Goal: Task Accomplishment & Management: Complete application form

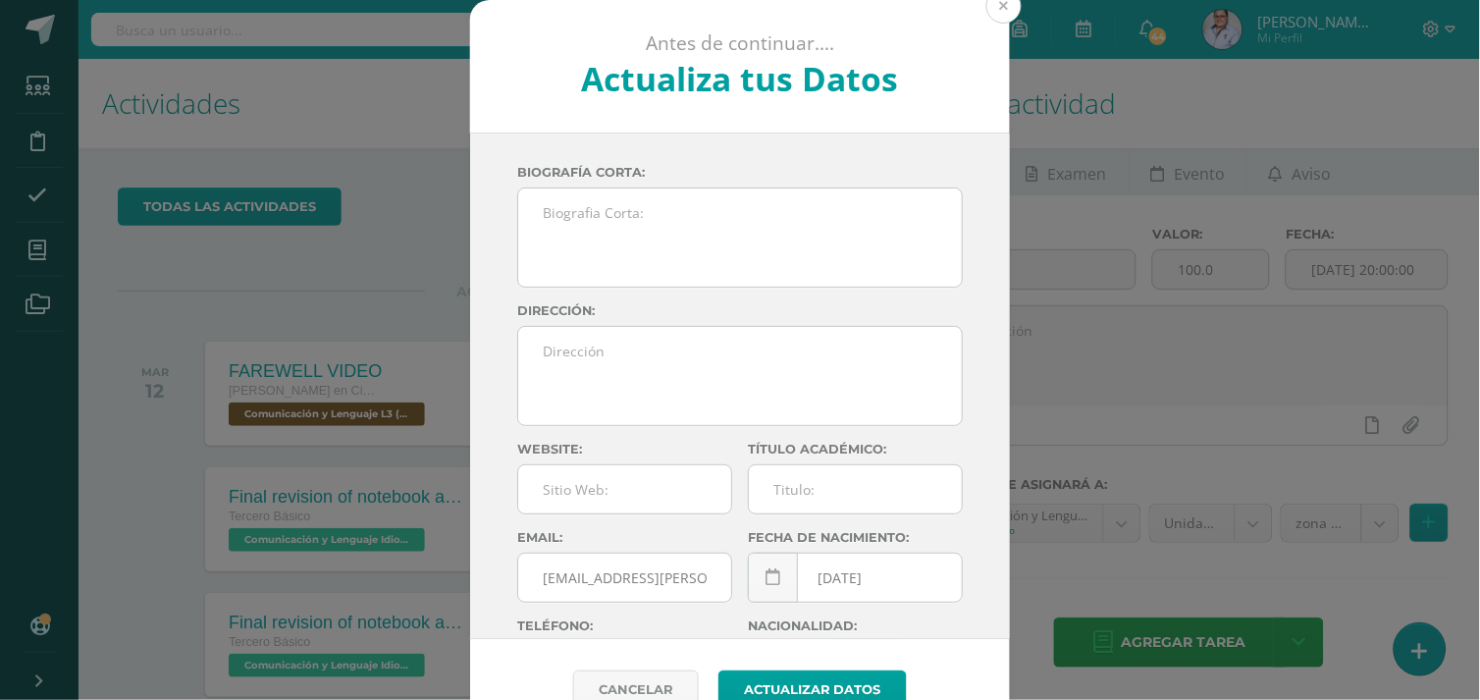
click at [996, 7] on button at bounding box center [1003, 5] width 35 height 35
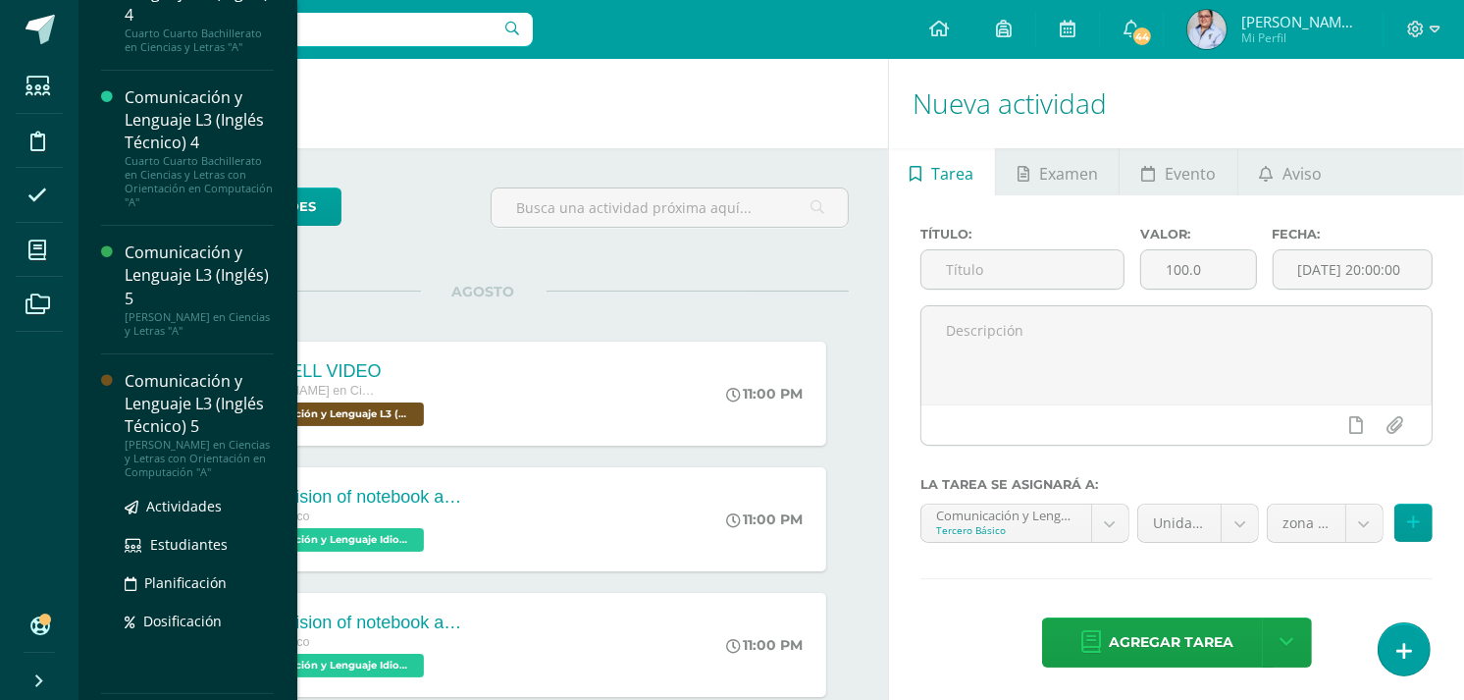
scroll to position [390, 0]
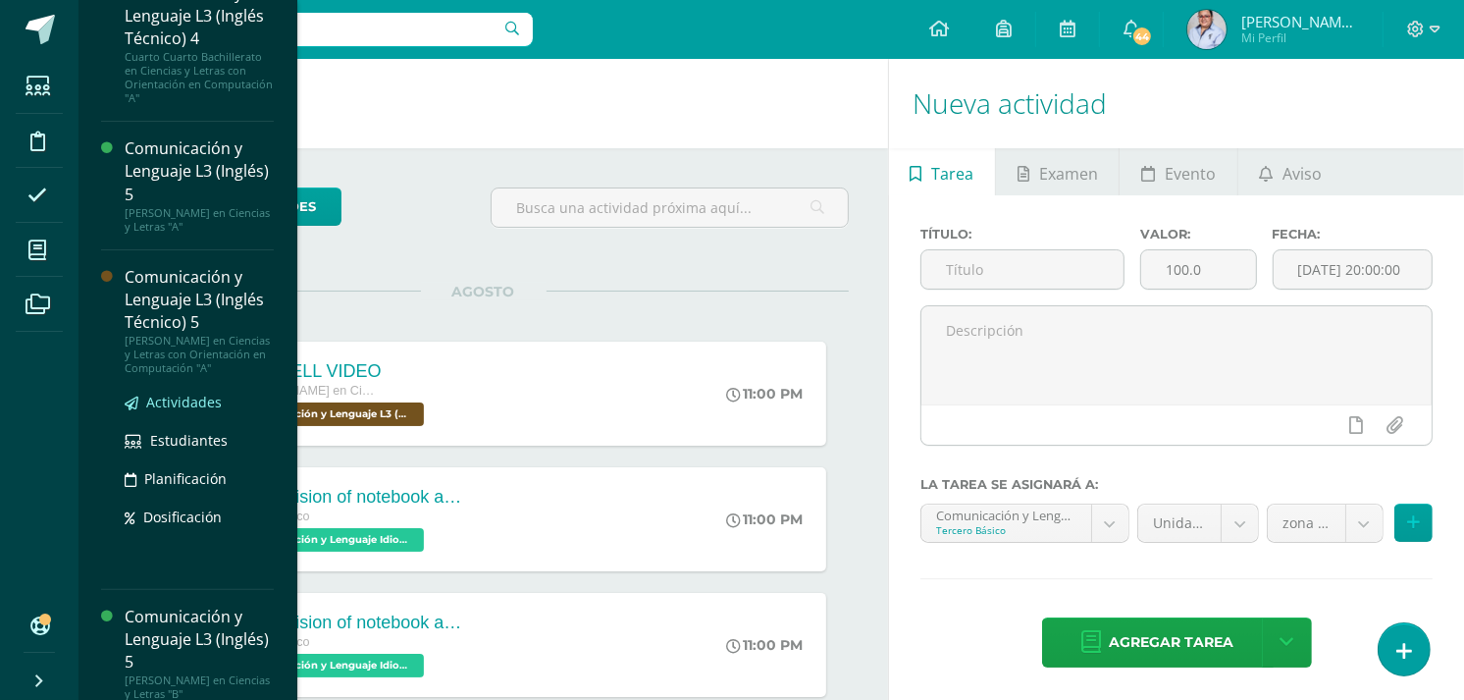
click at [194, 411] on span "Actividades" at bounding box center [184, 401] width 76 height 19
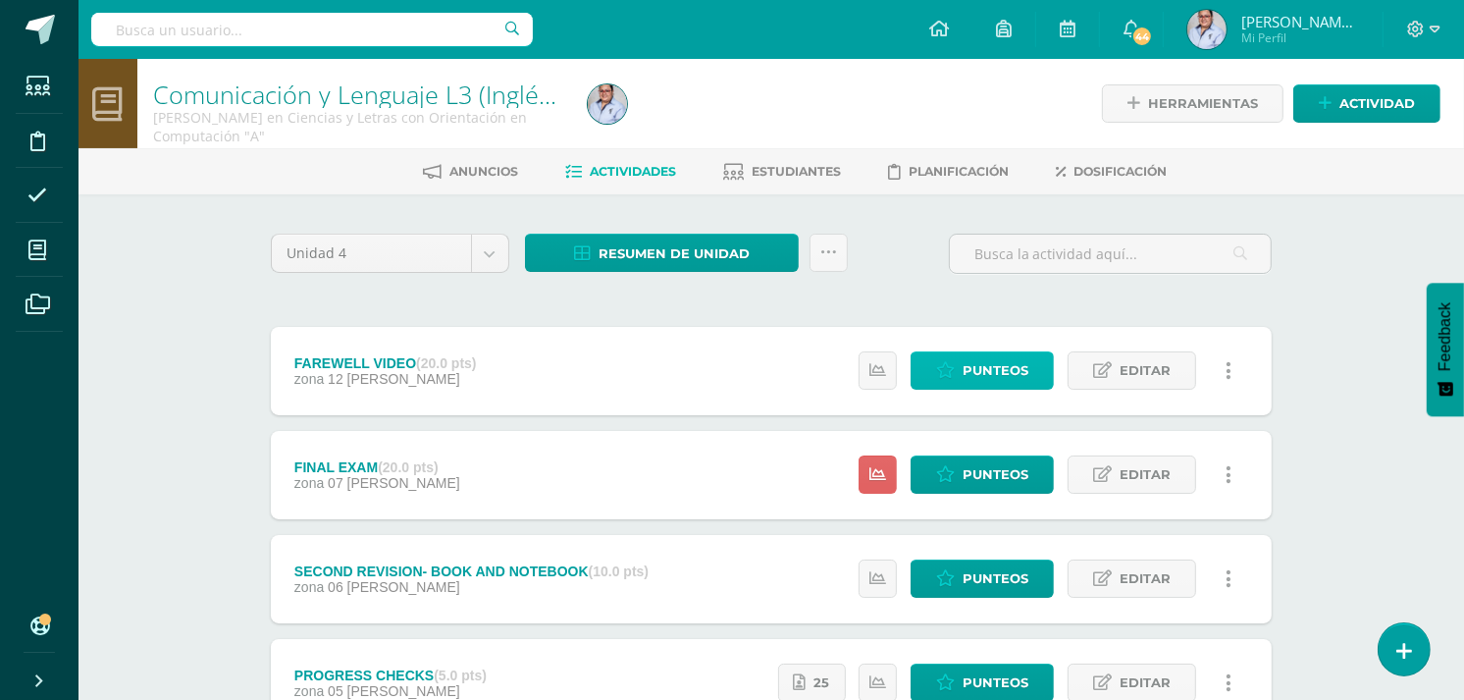
click at [1002, 369] on span "Punteos" at bounding box center [995, 370] width 66 height 36
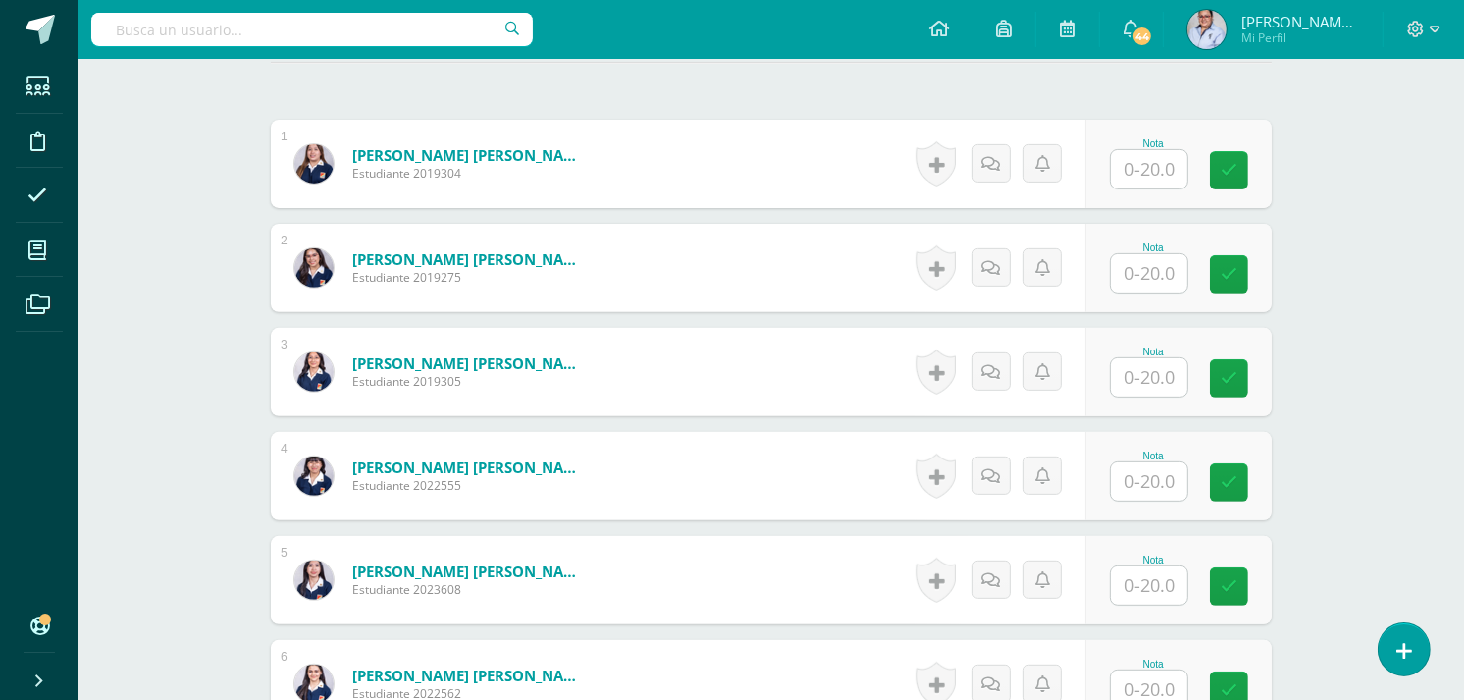
scroll to position [547, 0]
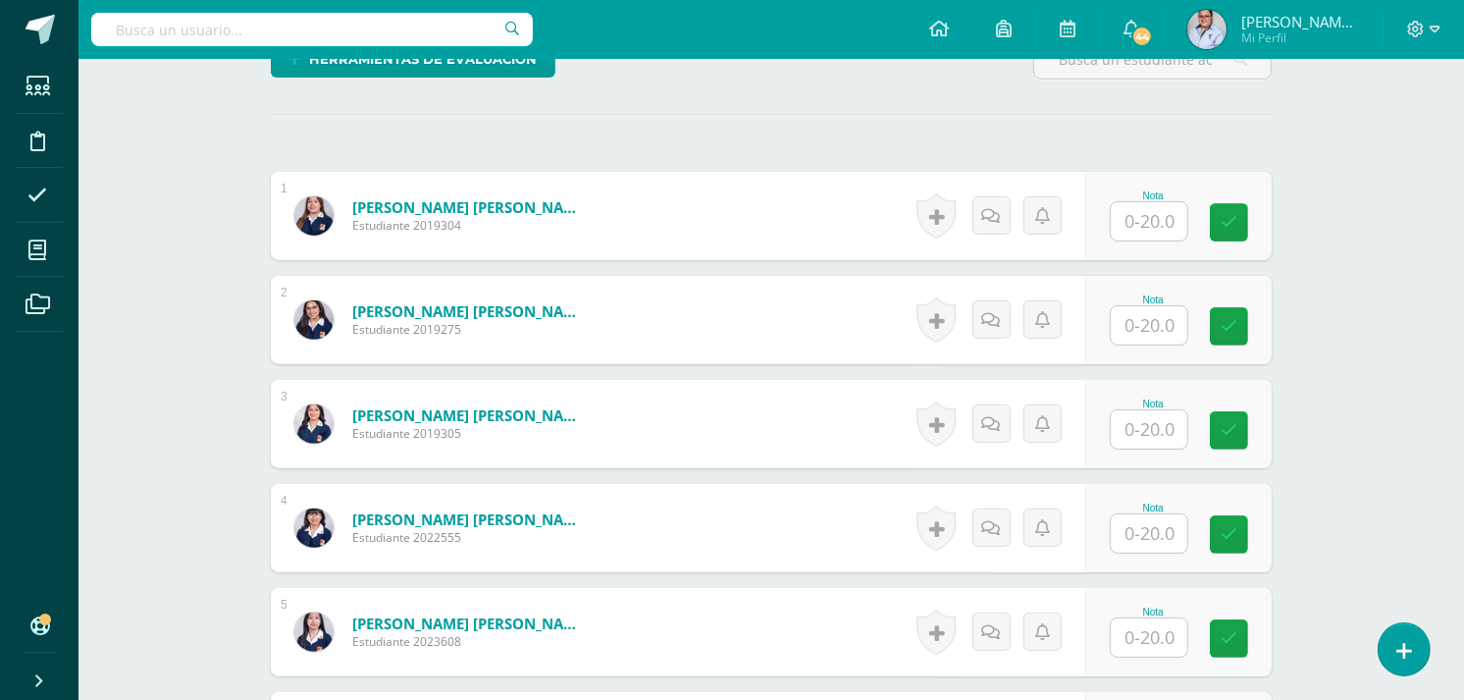
click at [1149, 321] on input "text" at bounding box center [1149, 325] width 77 height 38
type input "15"
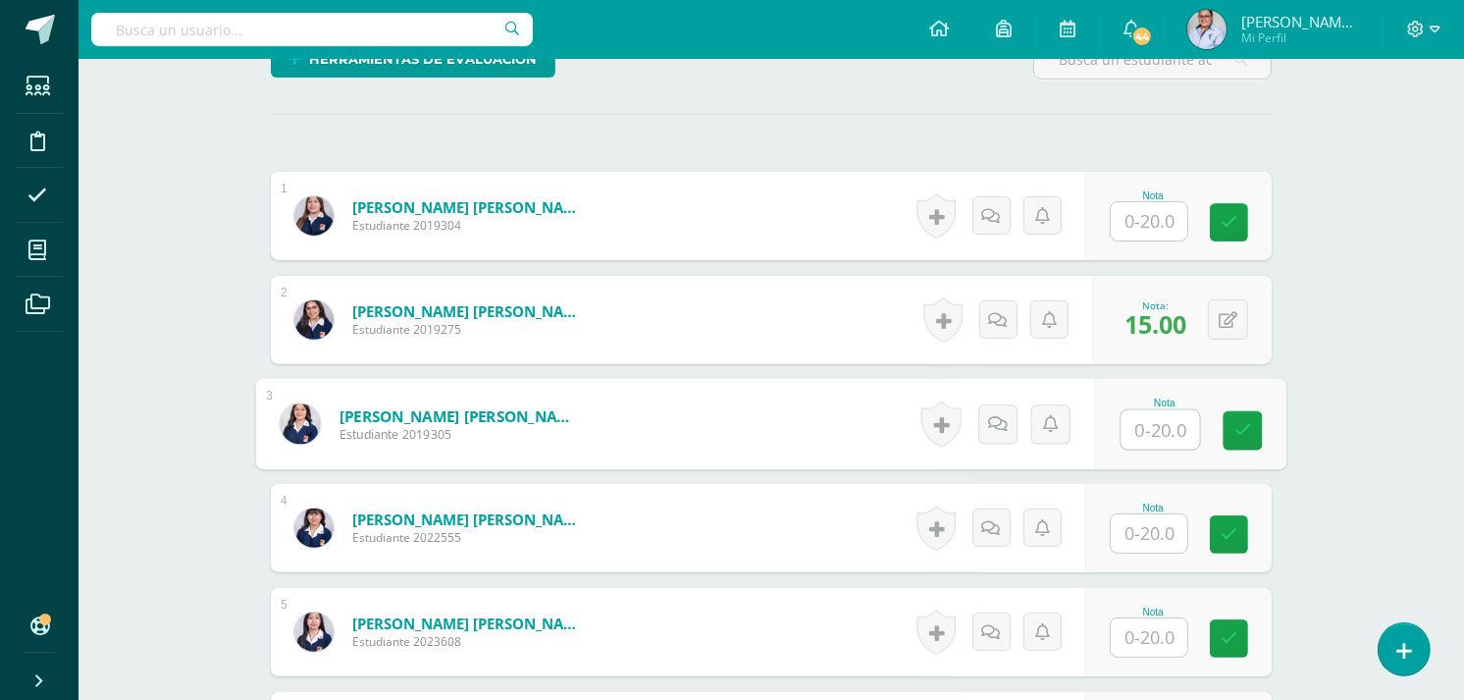
click at [1145, 432] on input "text" at bounding box center [1160, 429] width 78 height 39
type input "15"
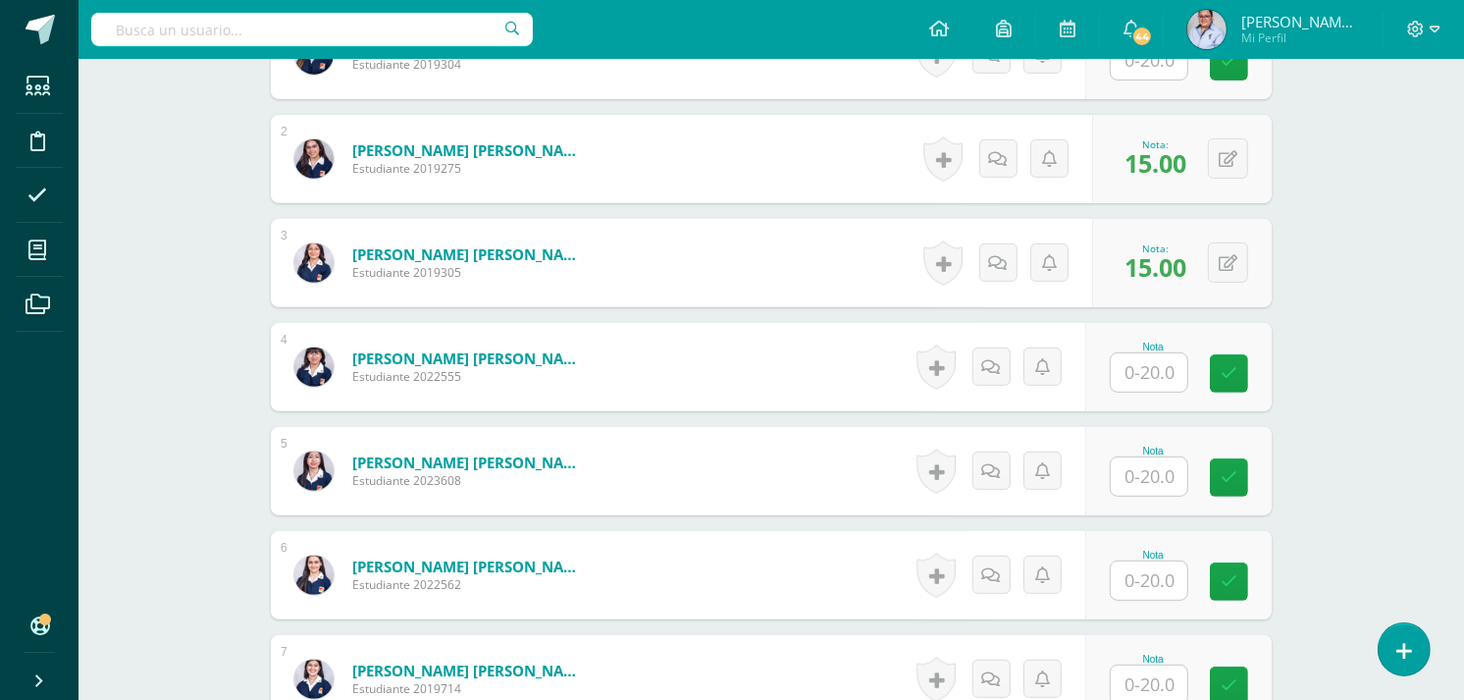
scroll to position [875, 0]
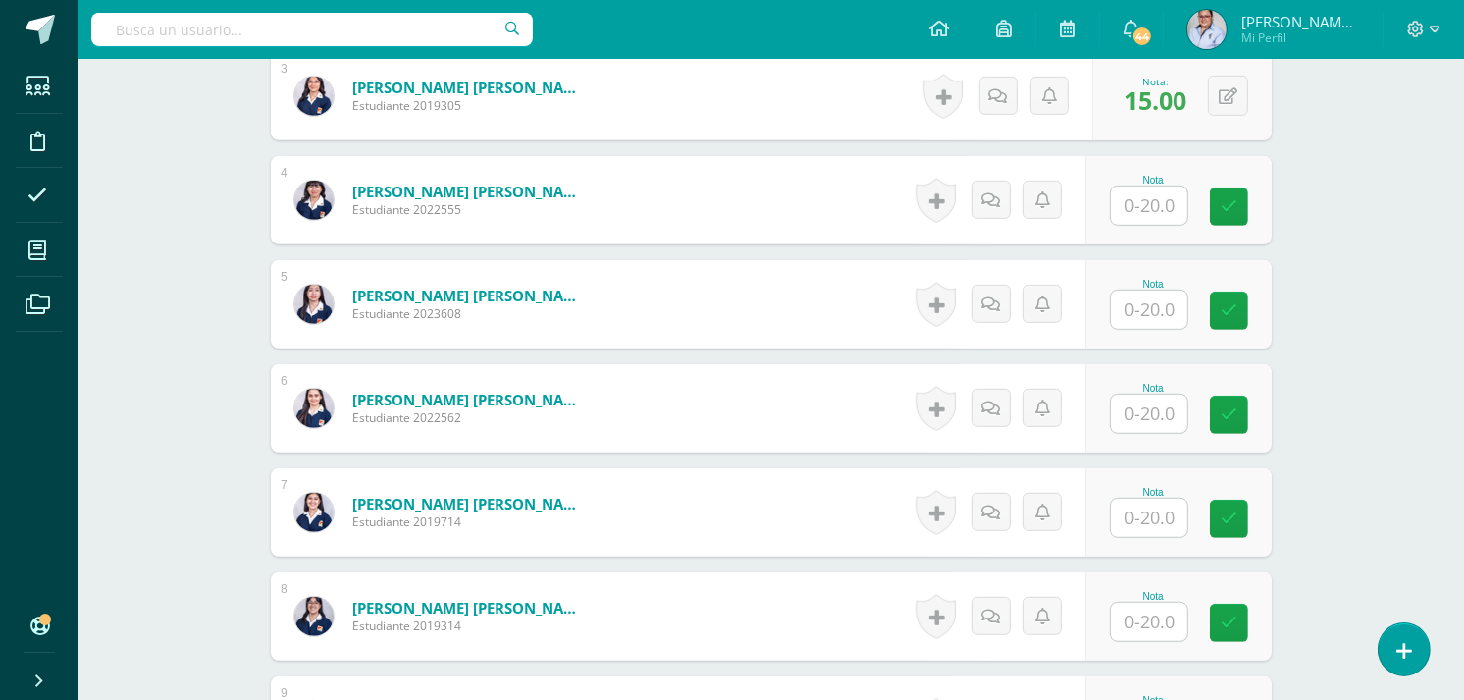
click at [1142, 410] on input "text" at bounding box center [1149, 413] width 77 height 38
type input "15"
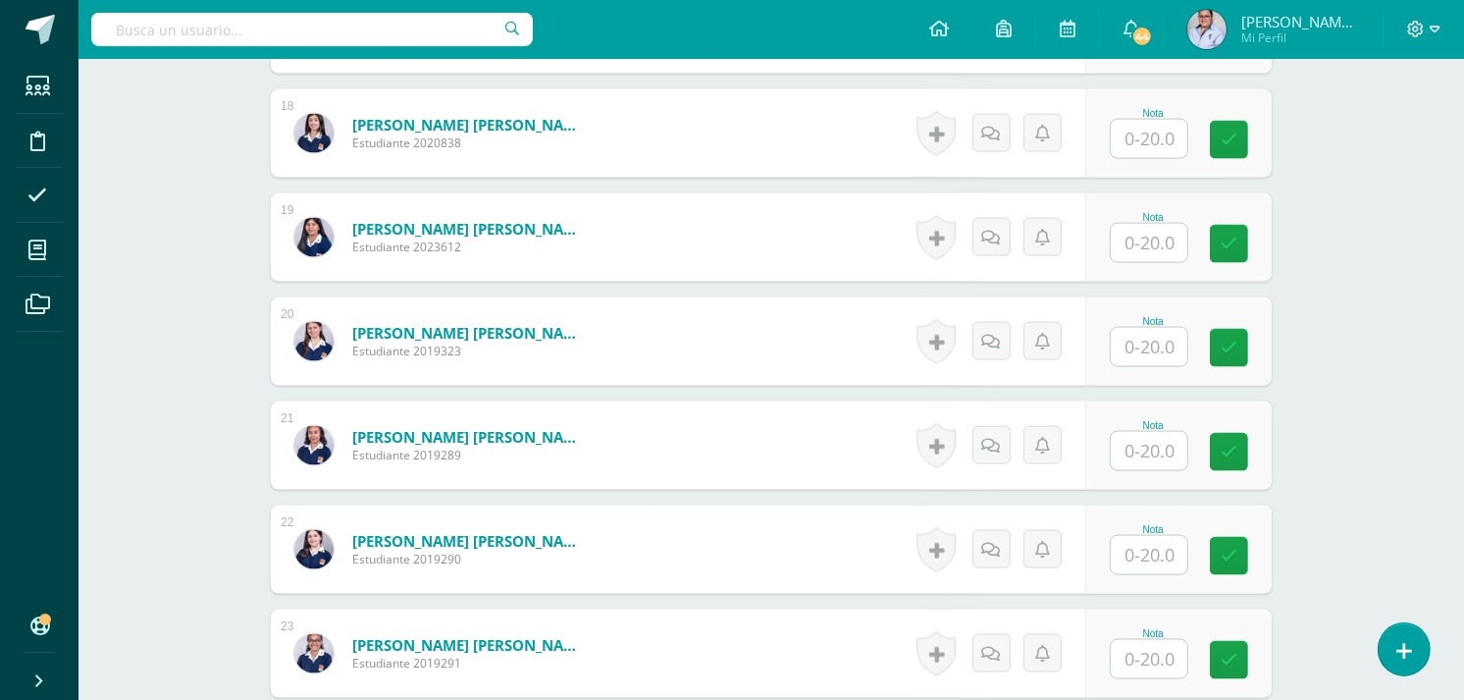
scroll to position [2401, 0]
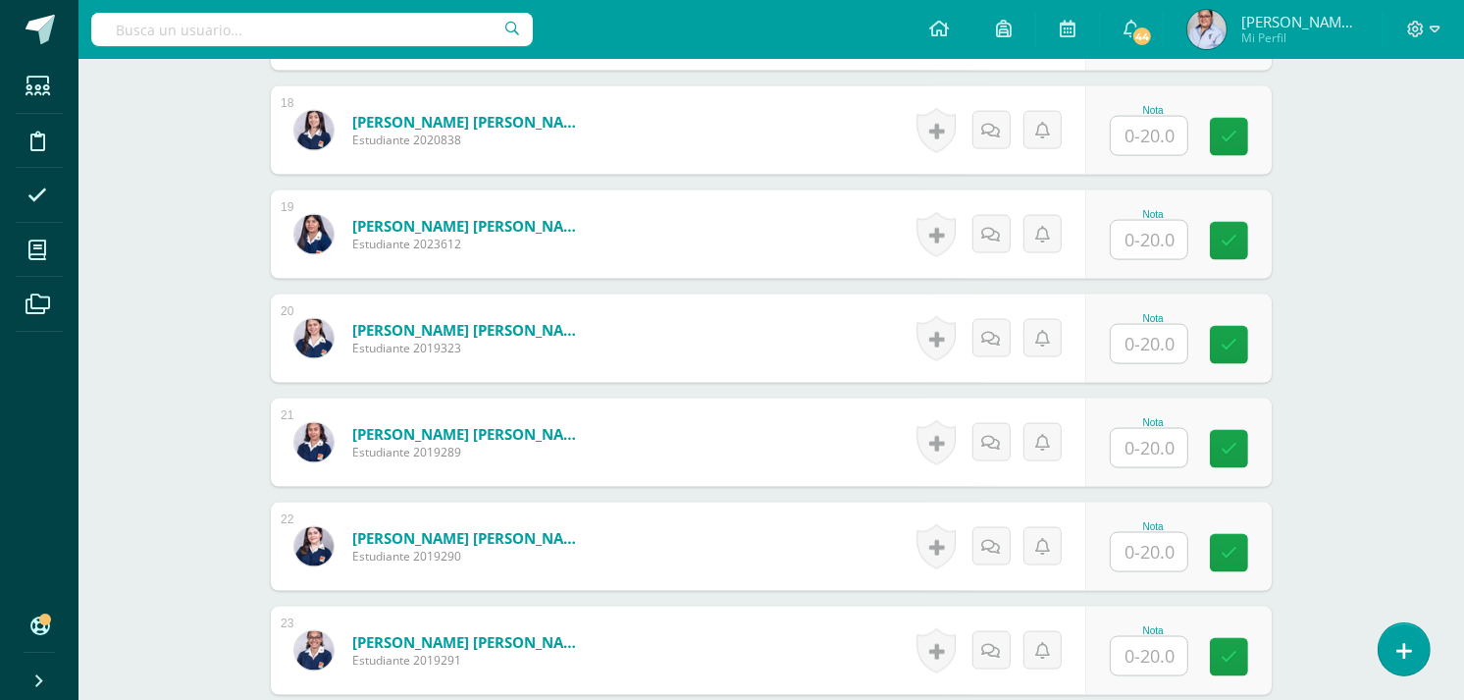
click at [1161, 444] on input "text" at bounding box center [1149, 448] width 77 height 38
type input "15"
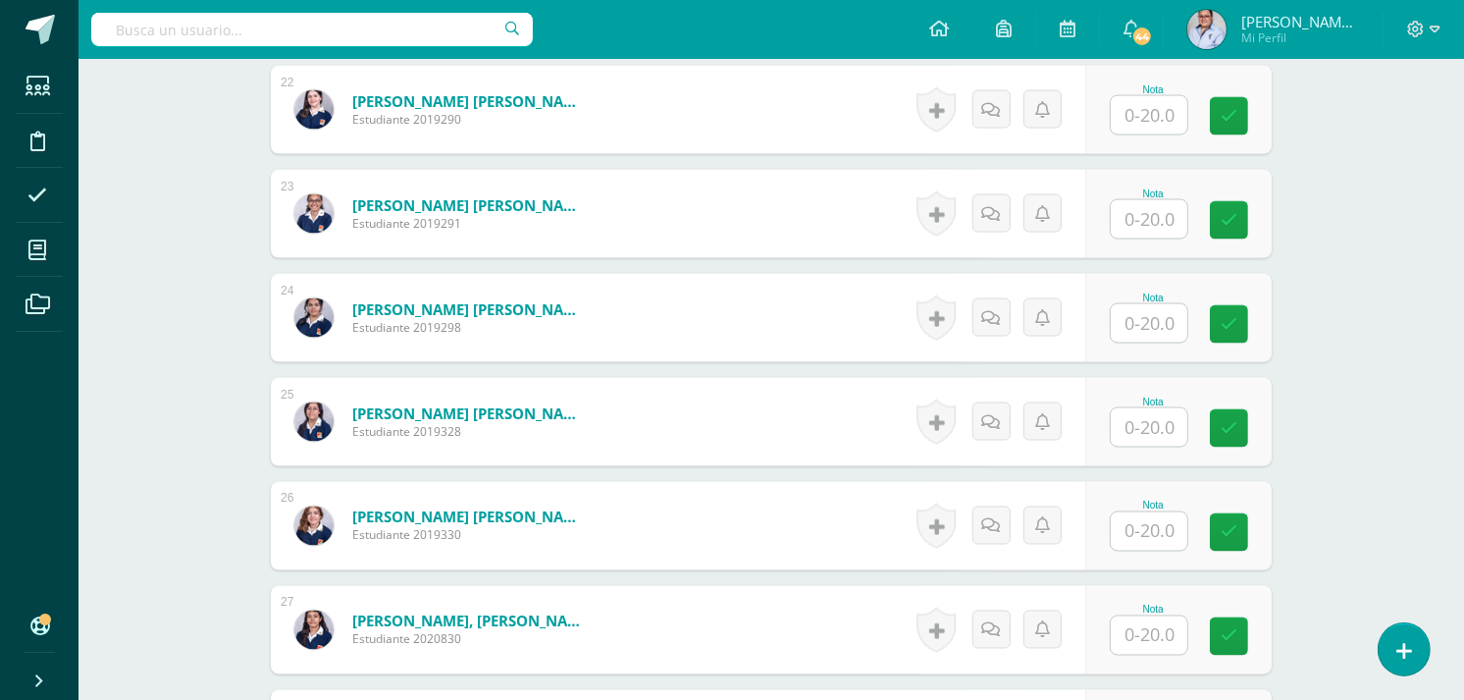
scroll to position [2729, 0]
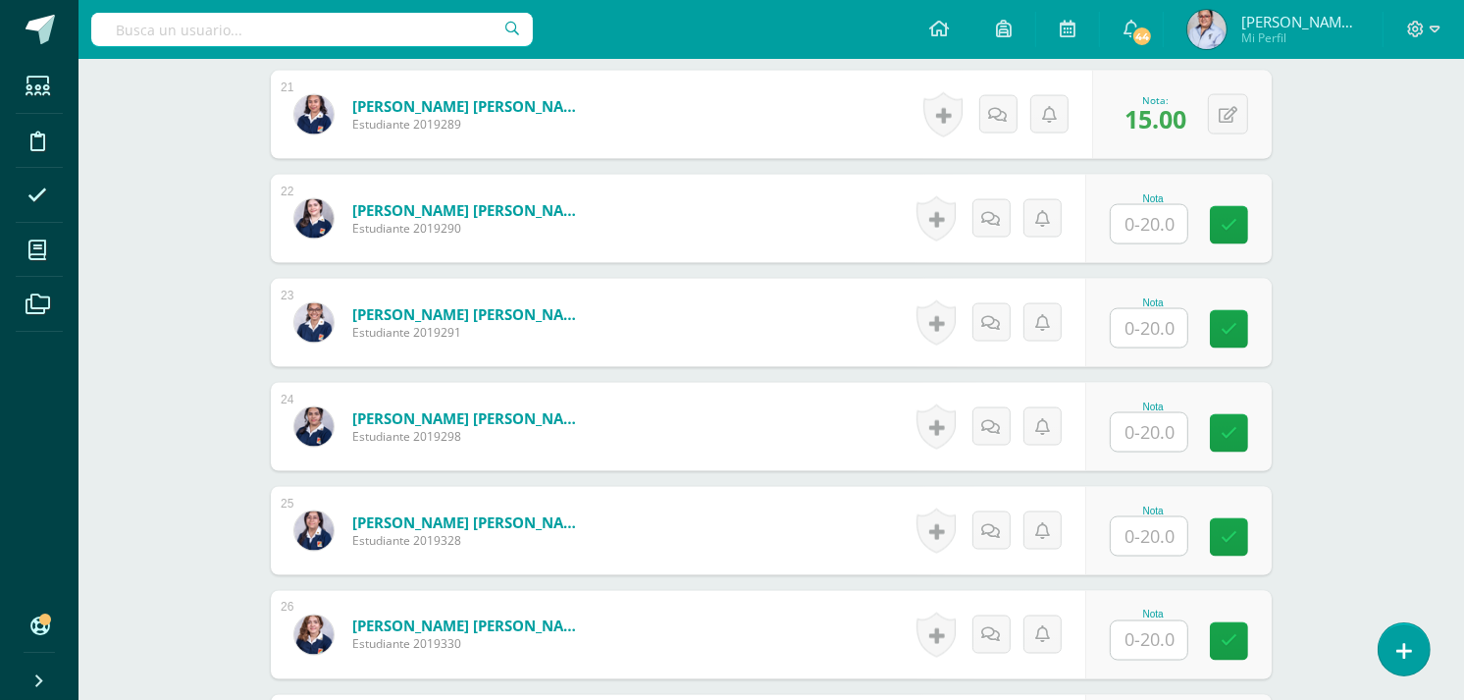
click at [1146, 227] on input "text" at bounding box center [1149, 224] width 77 height 38
type input "15"
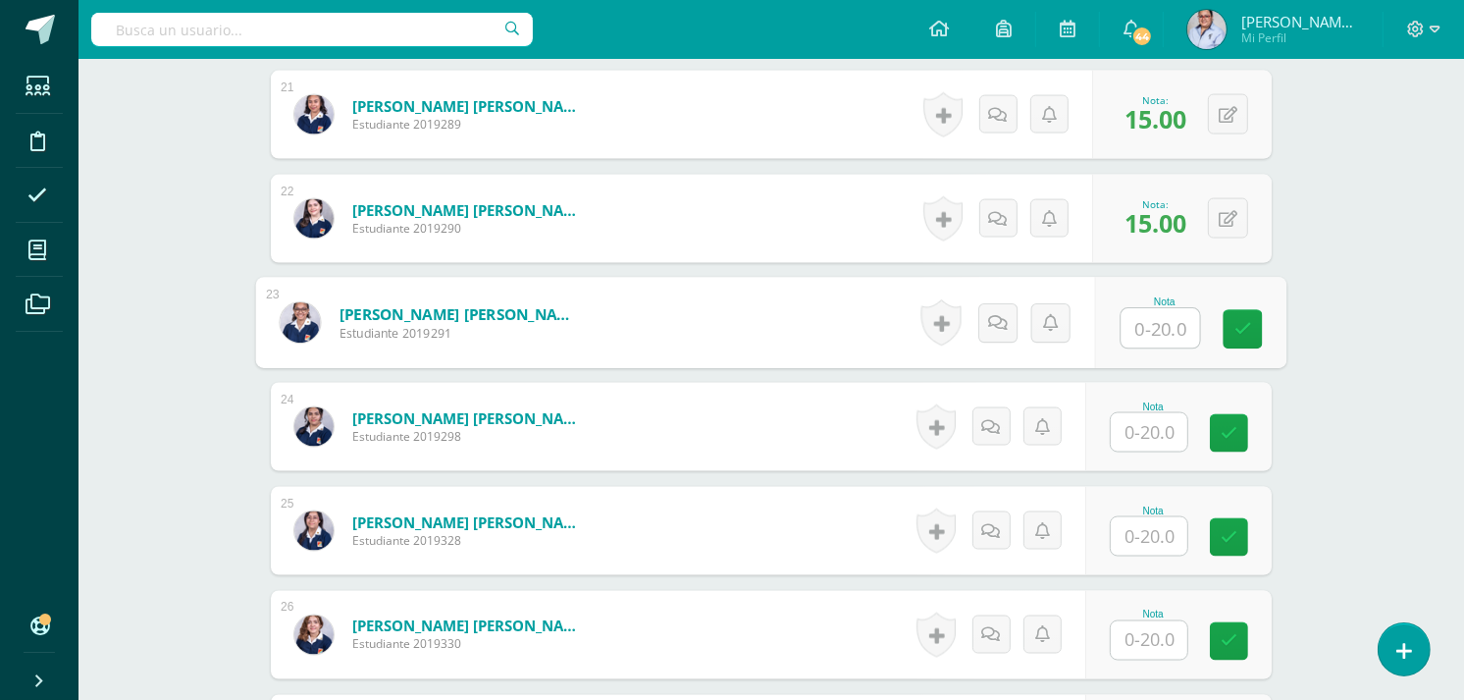
click at [1158, 330] on input "text" at bounding box center [1160, 328] width 78 height 39
type input "15"
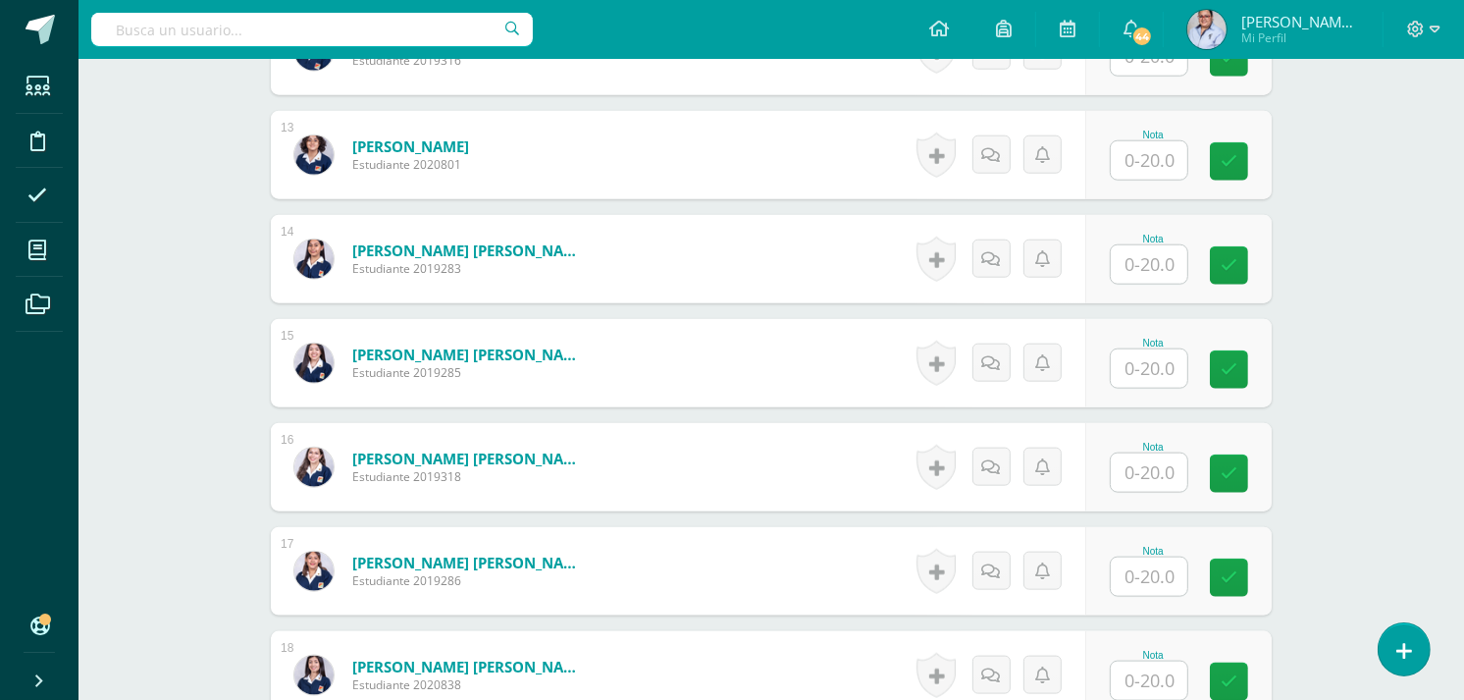
scroll to position [1965, 0]
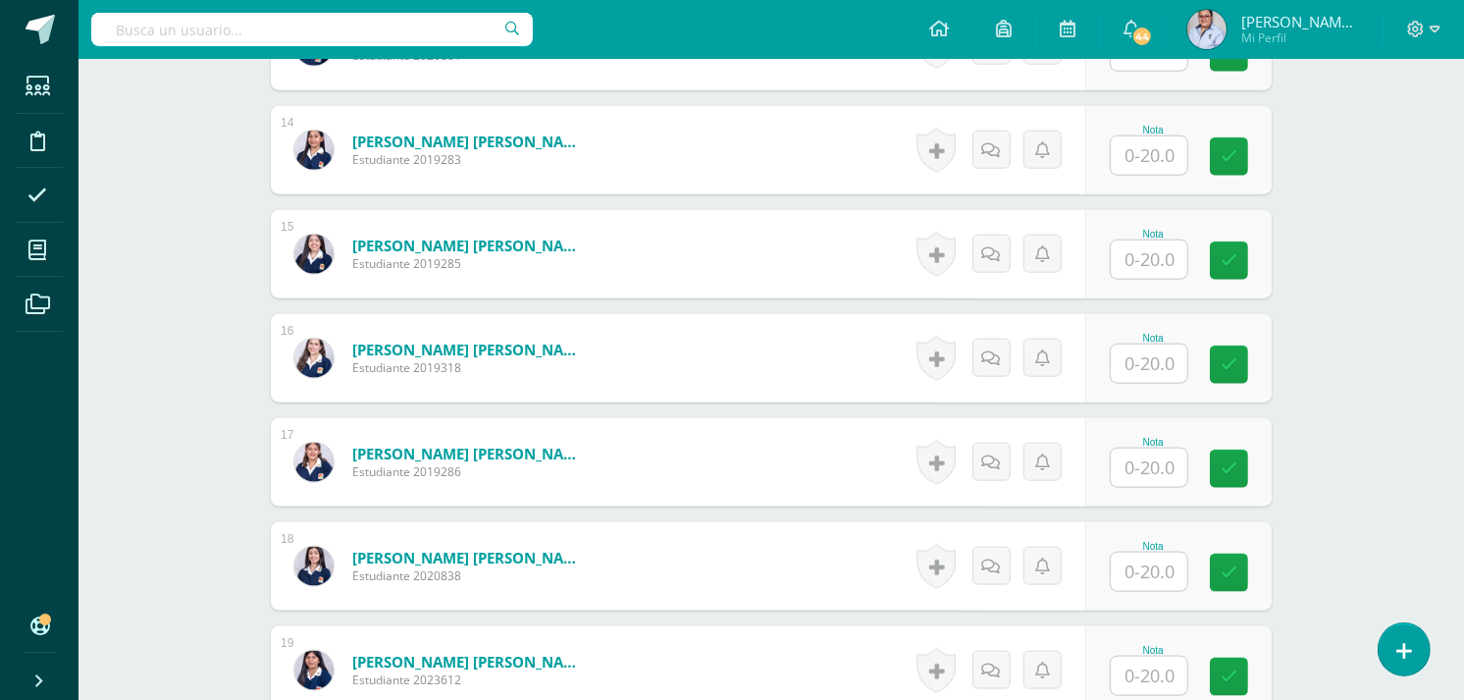
click at [1142, 256] on input "text" at bounding box center [1149, 259] width 77 height 38
type input "16"
click at [1351, 260] on div "Comunicación y Lenguaje L3 (Inglés Técnico) 5 Quinto Quinto Bachillerato en Cie…" at bounding box center [770, 36] width 1385 height 3885
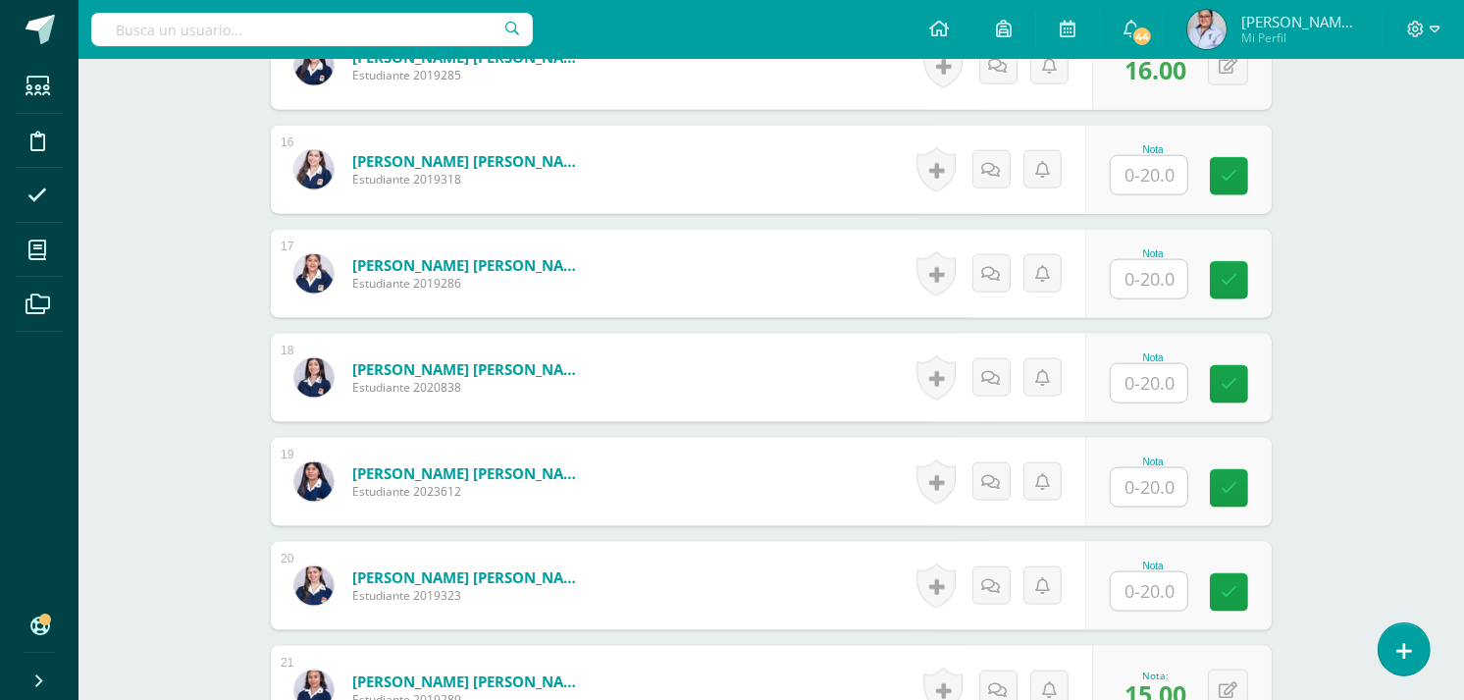
scroll to position [2292, 0]
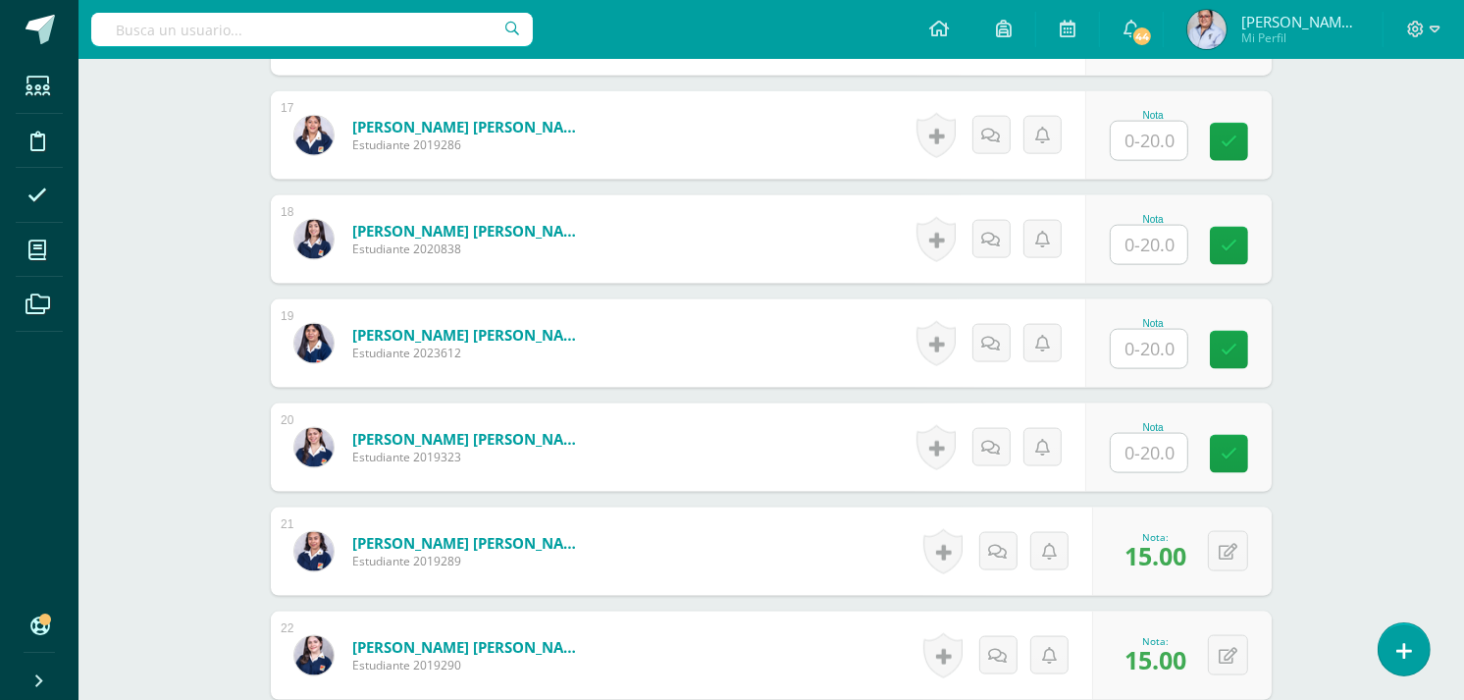
click at [1159, 143] on input "text" at bounding box center [1149, 141] width 77 height 38
type input "16"
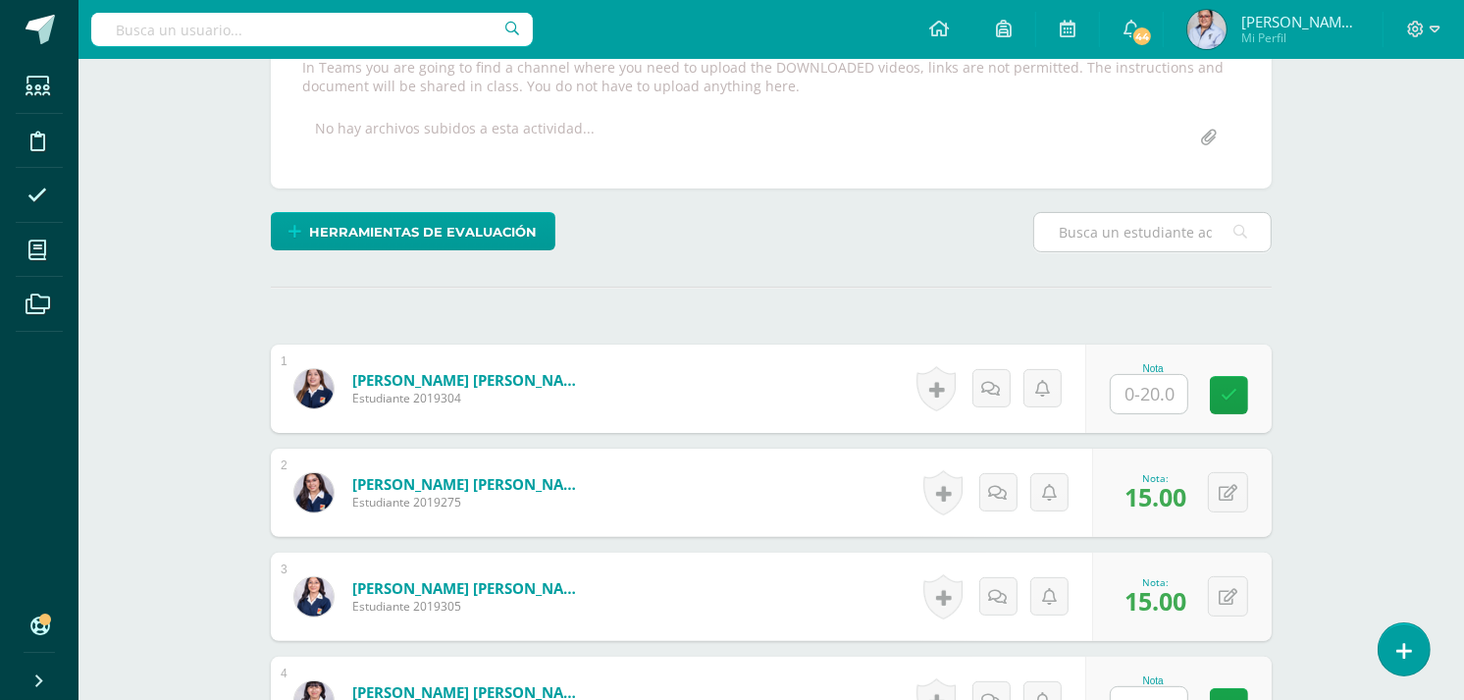
scroll to position [330, 0]
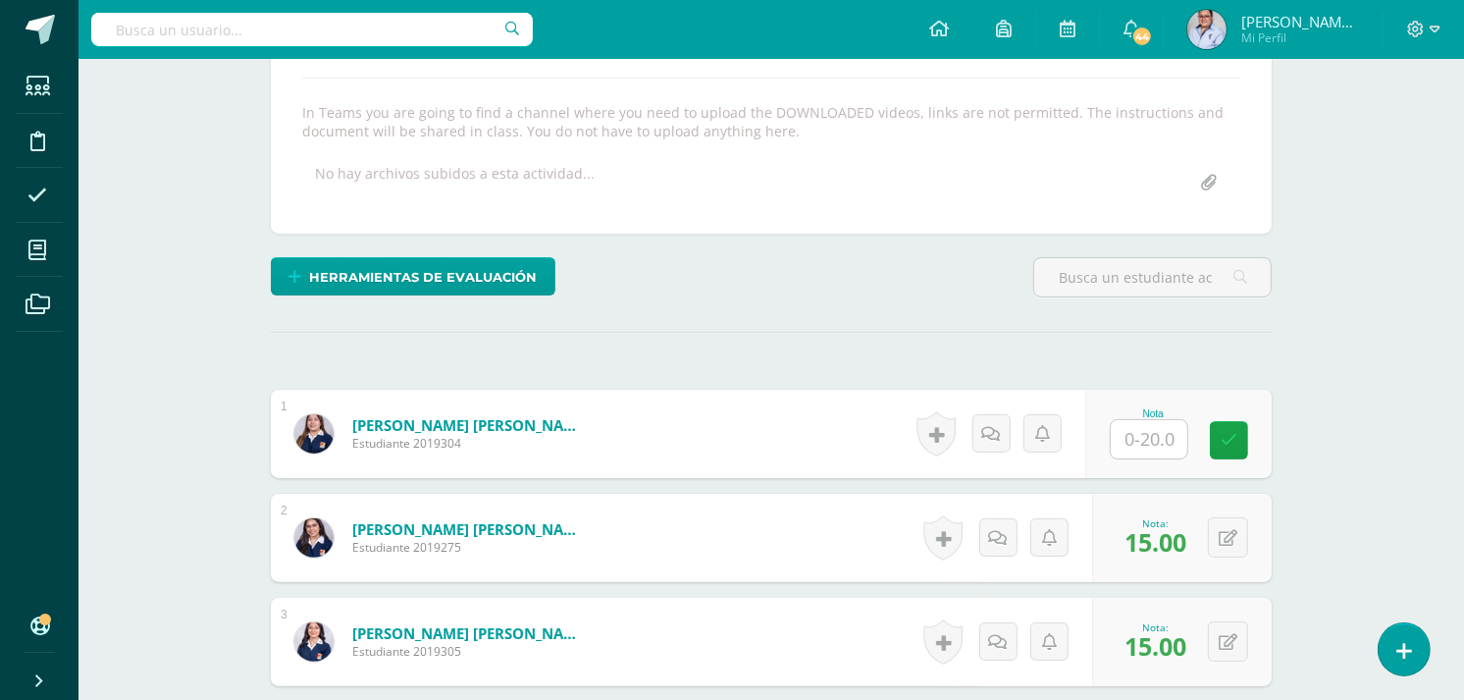
click at [1154, 439] on input "text" at bounding box center [1149, 439] width 77 height 38
type input "16"
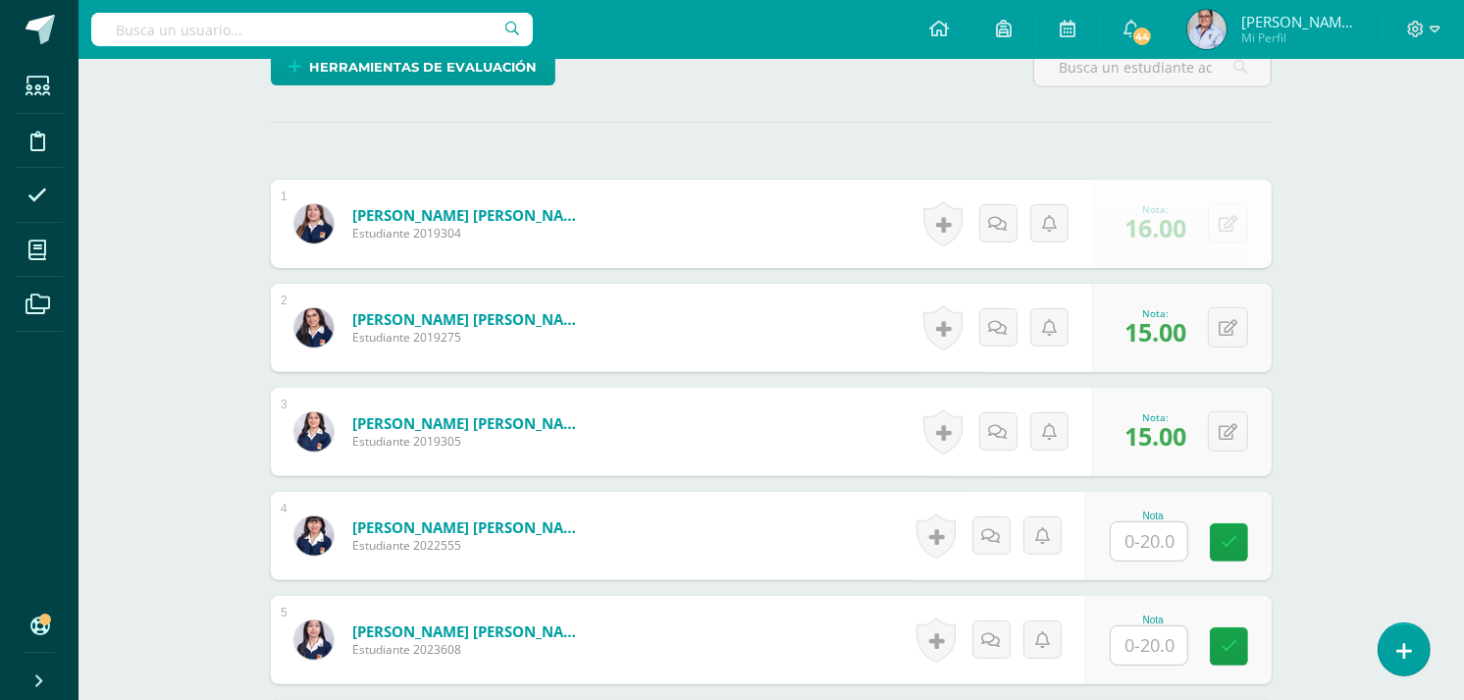
scroll to position [984, 0]
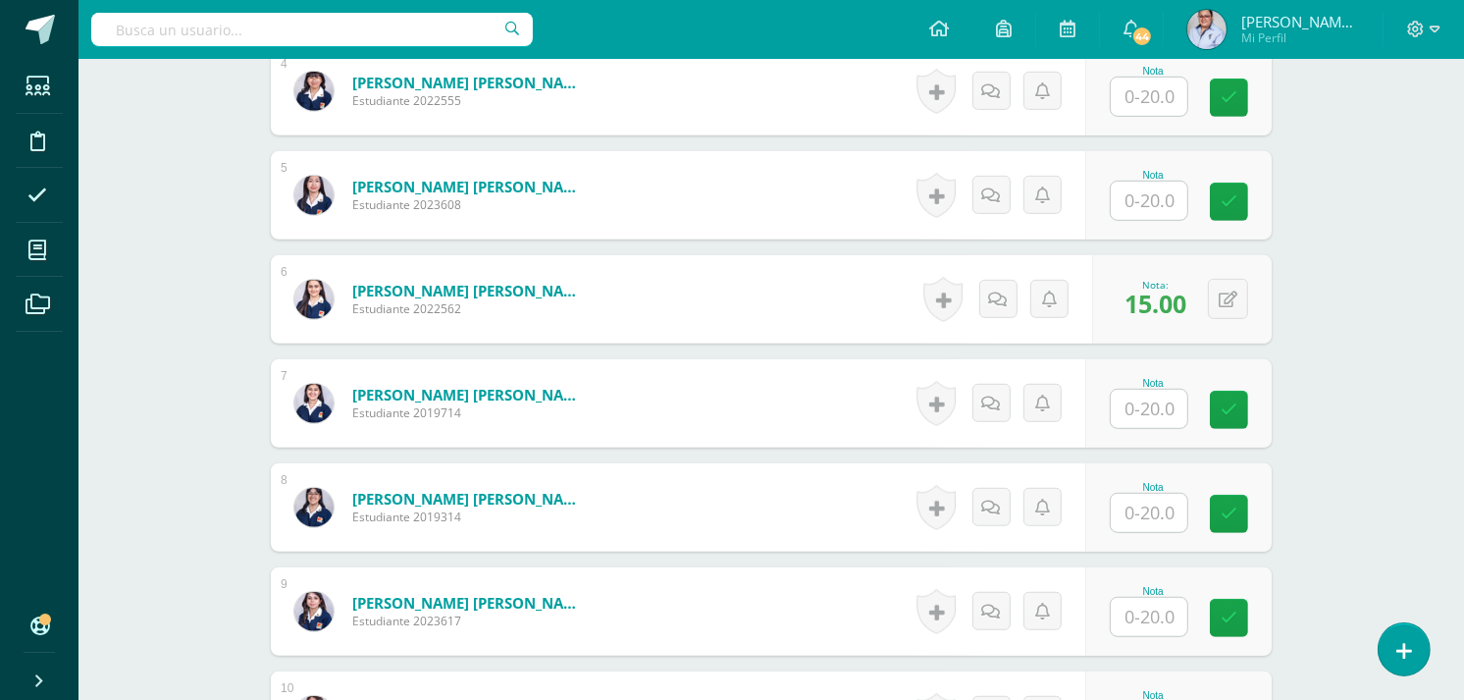
click at [1146, 394] on input "text" at bounding box center [1149, 409] width 77 height 38
type input "16"
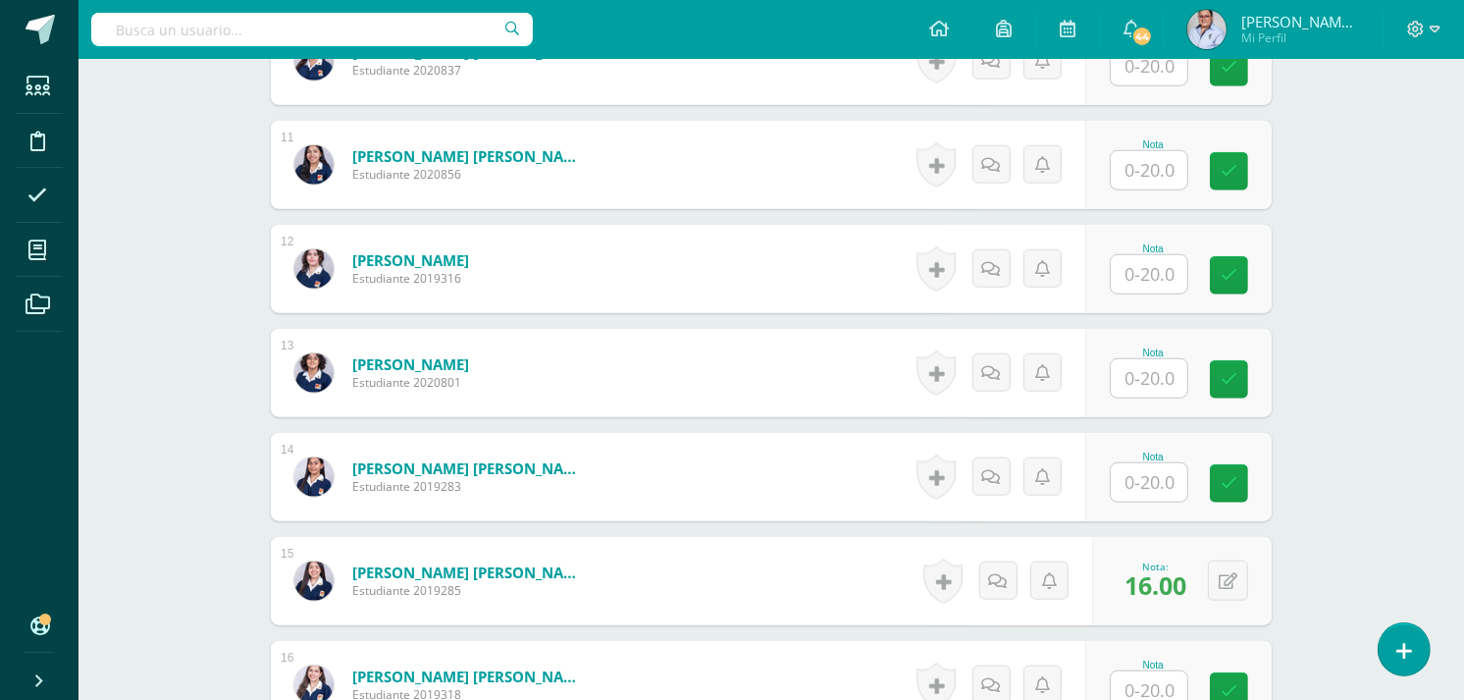
scroll to position [1747, 0]
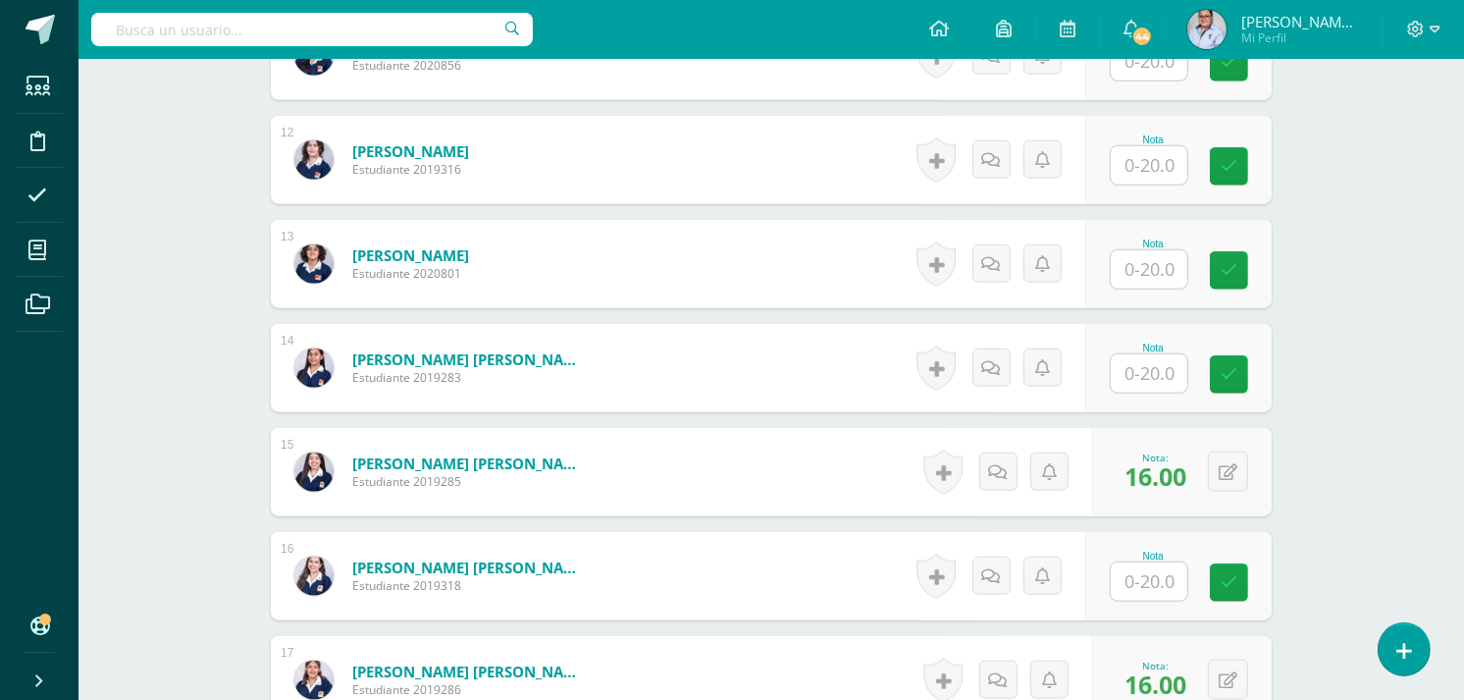
click at [1161, 376] on input "text" at bounding box center [1149, 373] width 77 height 38
type input "16"
click at [1362, 319] on div "Comunicación y Lenguaje L3 (Inglés Técnico) 5 Quinto Quinto Bachillerato en Cie…" at bounding box center [770, 253] width 1385 height 3885
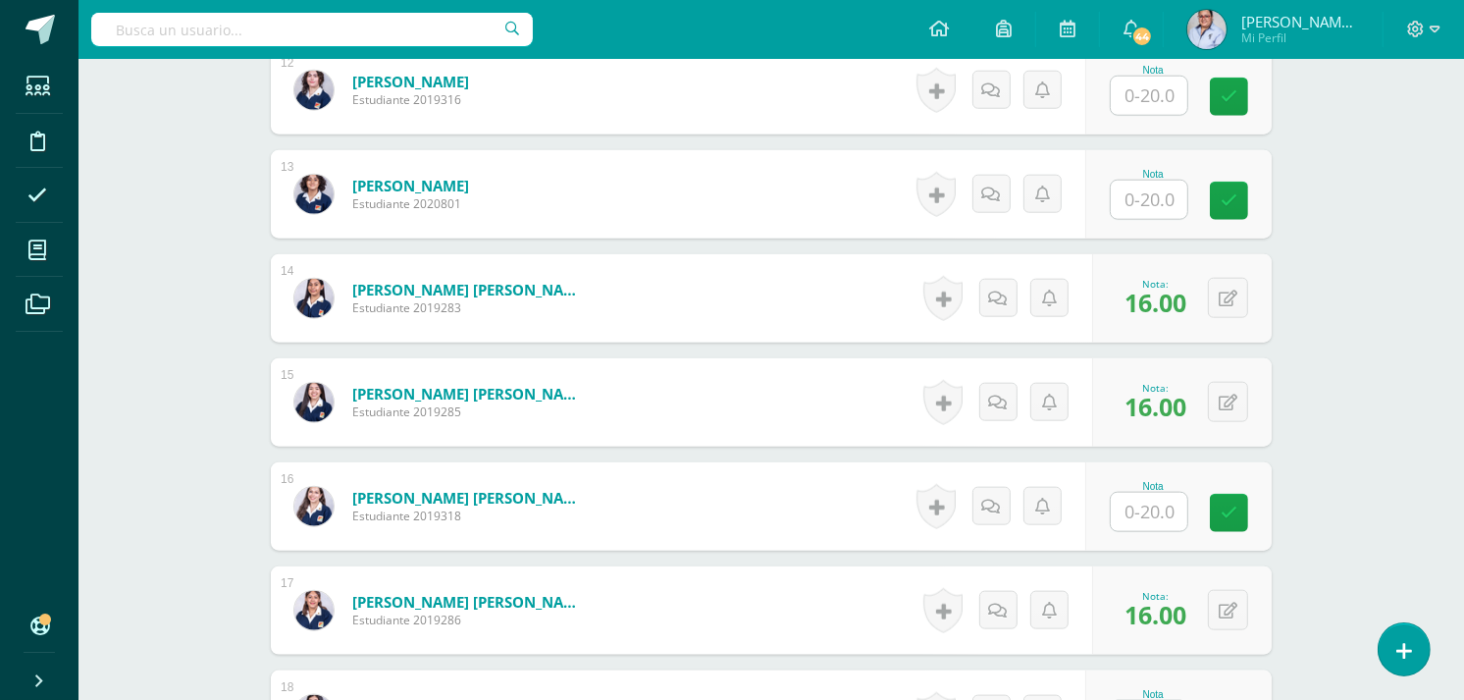
scroll to position [1856, 0]
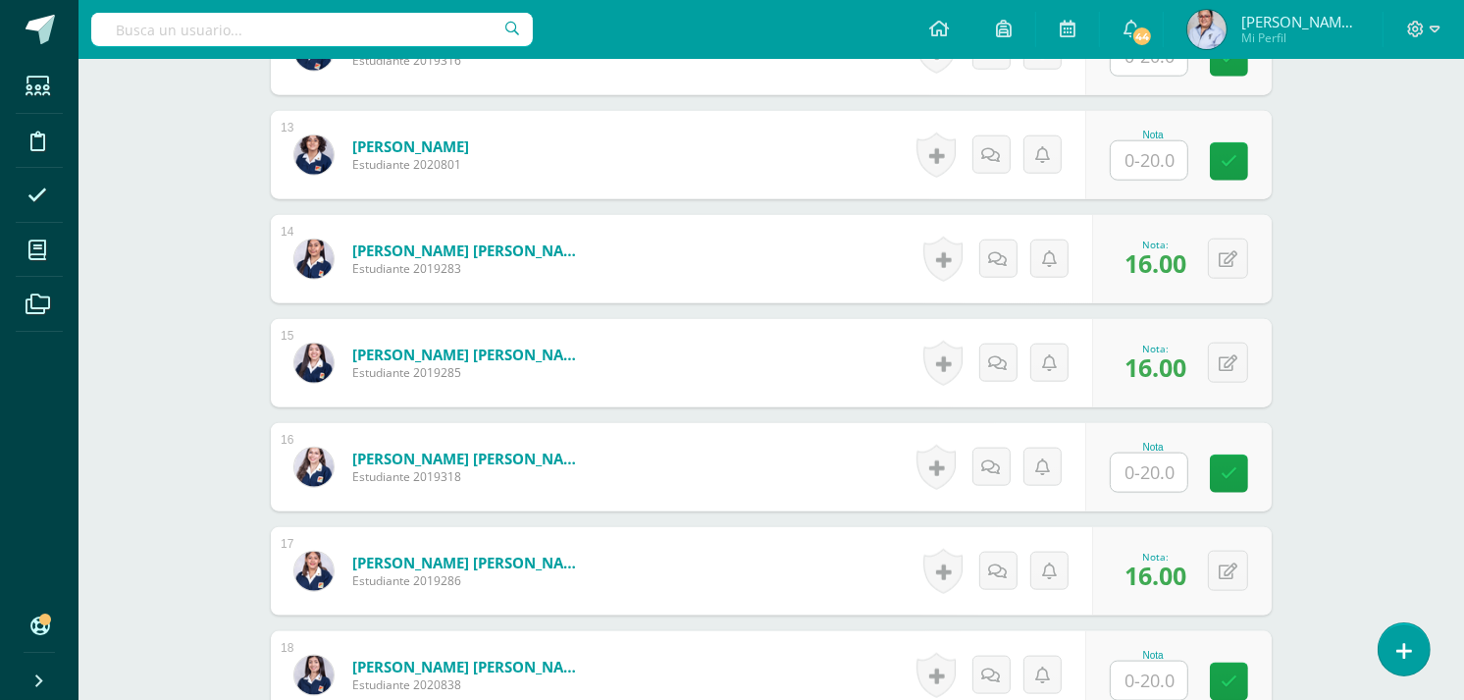
click at [1152, 468] on input "text" at bounding box center [1149, 472] width 77 height 38
type input "16"
click at [1356, 277] on div "Comunicación y Lenguaje L3 (Inglés Técnico) 5 Quinto Quinto Bachillerato en Cie…" at bounding box center [770, 145] width 1385 height 3885
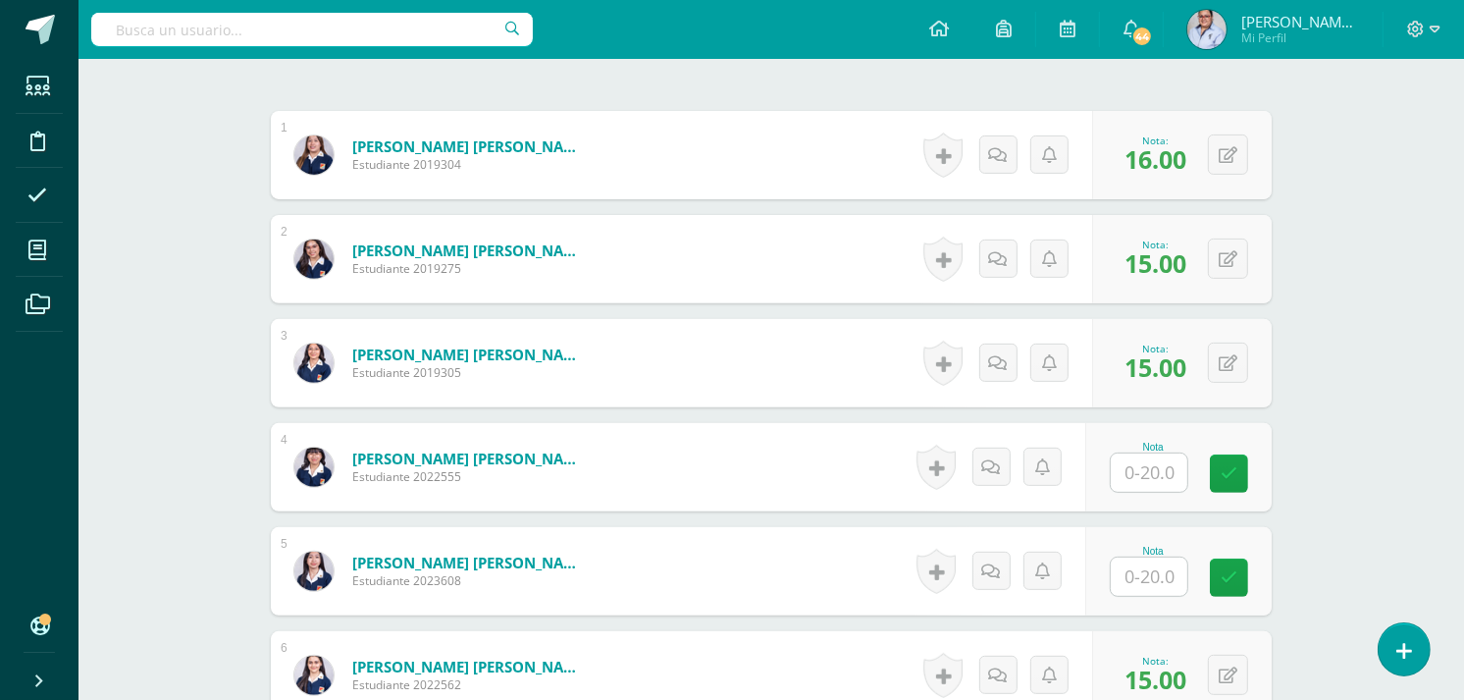
scroll to position [762, 0]
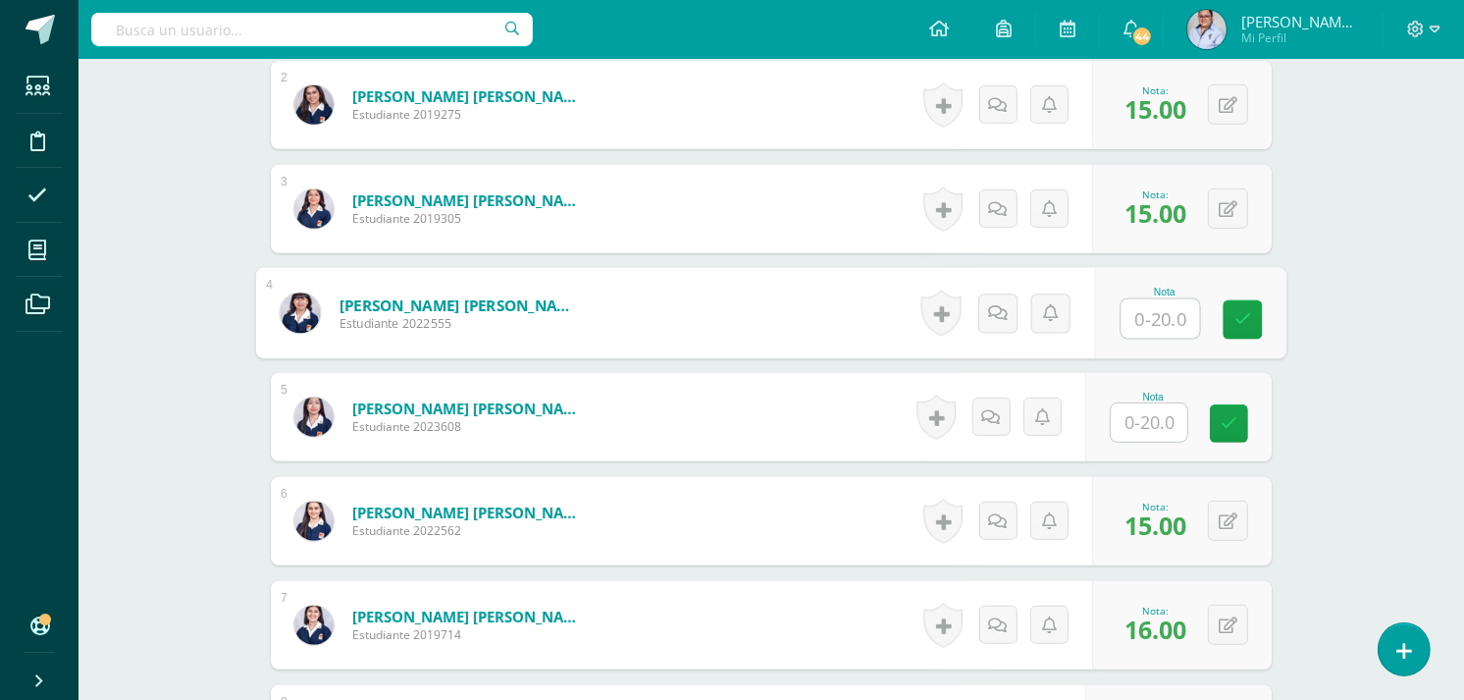
click at [1151, 312] on input "text" at bounding box center [1160, 318] width 78 height 39
type input "20"
click at [1141, 417] on input "text" at bounding box center [1149, 422] width 77 height 38
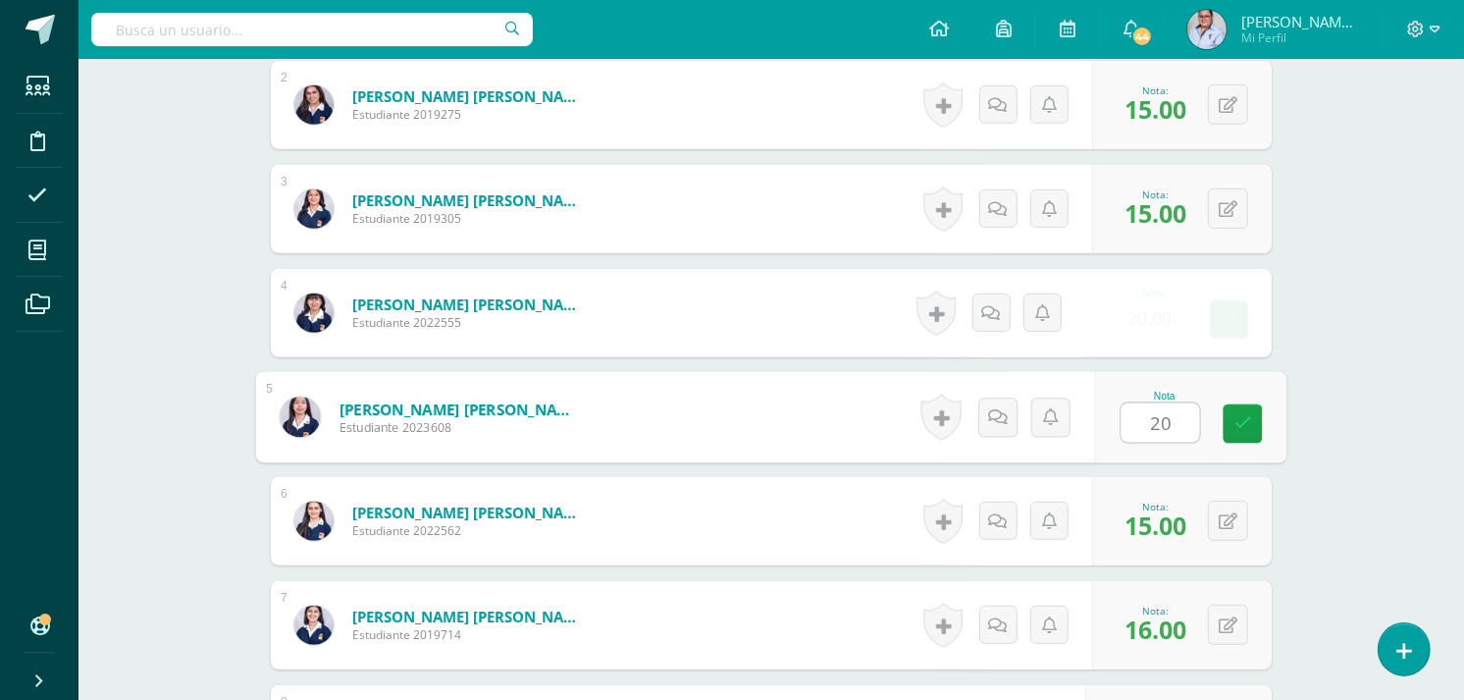
type input "20"
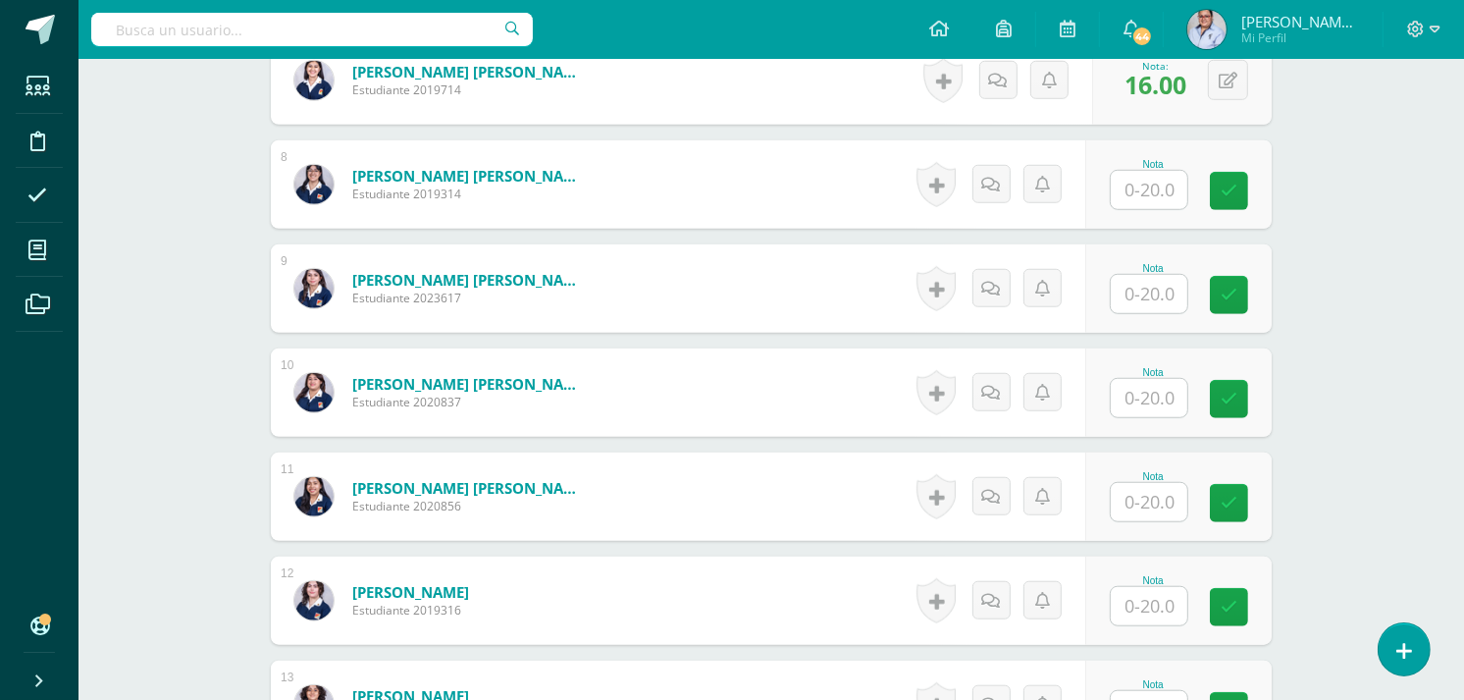
scroll to position [1308, 0]
click at [1165, 187] on input "text" at bounding box center [1149, 189] width 77 height 38
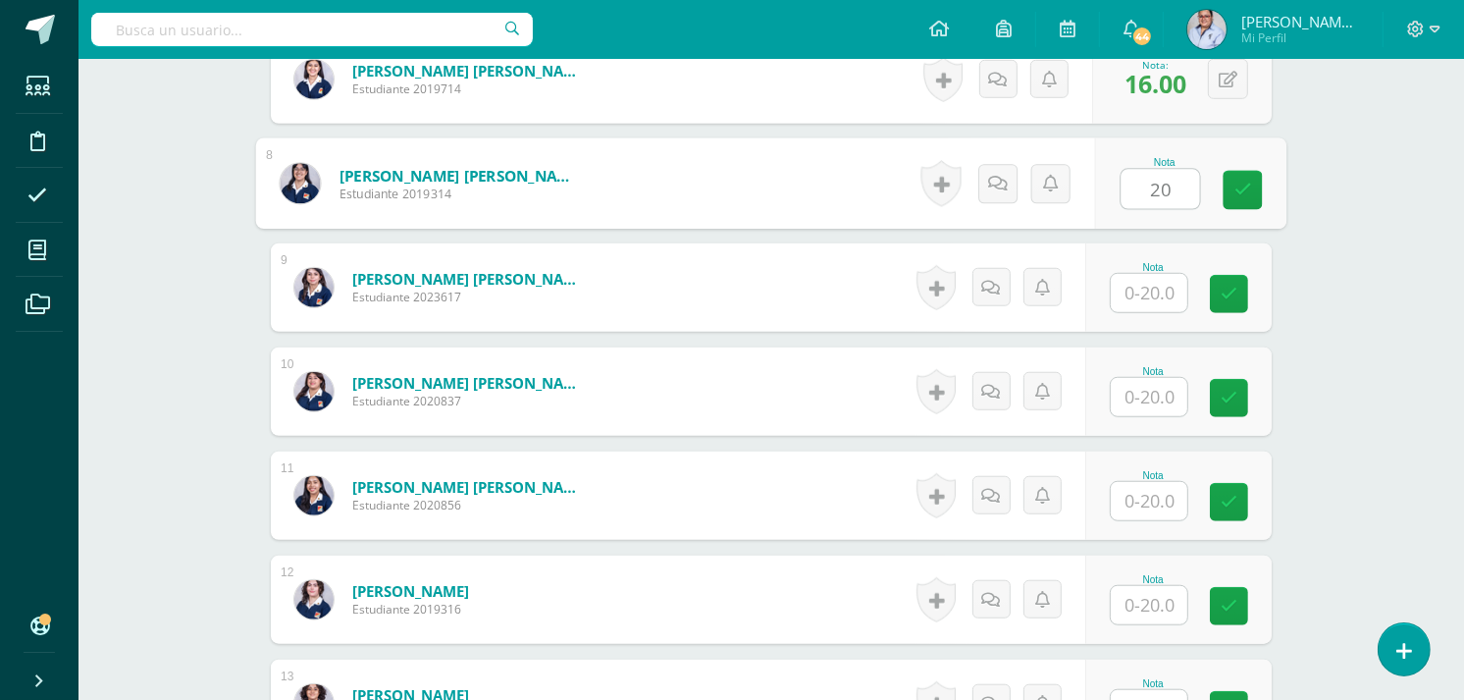
type input "20"
click at [1153, 295] on input "text" at bounding box center [1149, 293] width 77 height 38
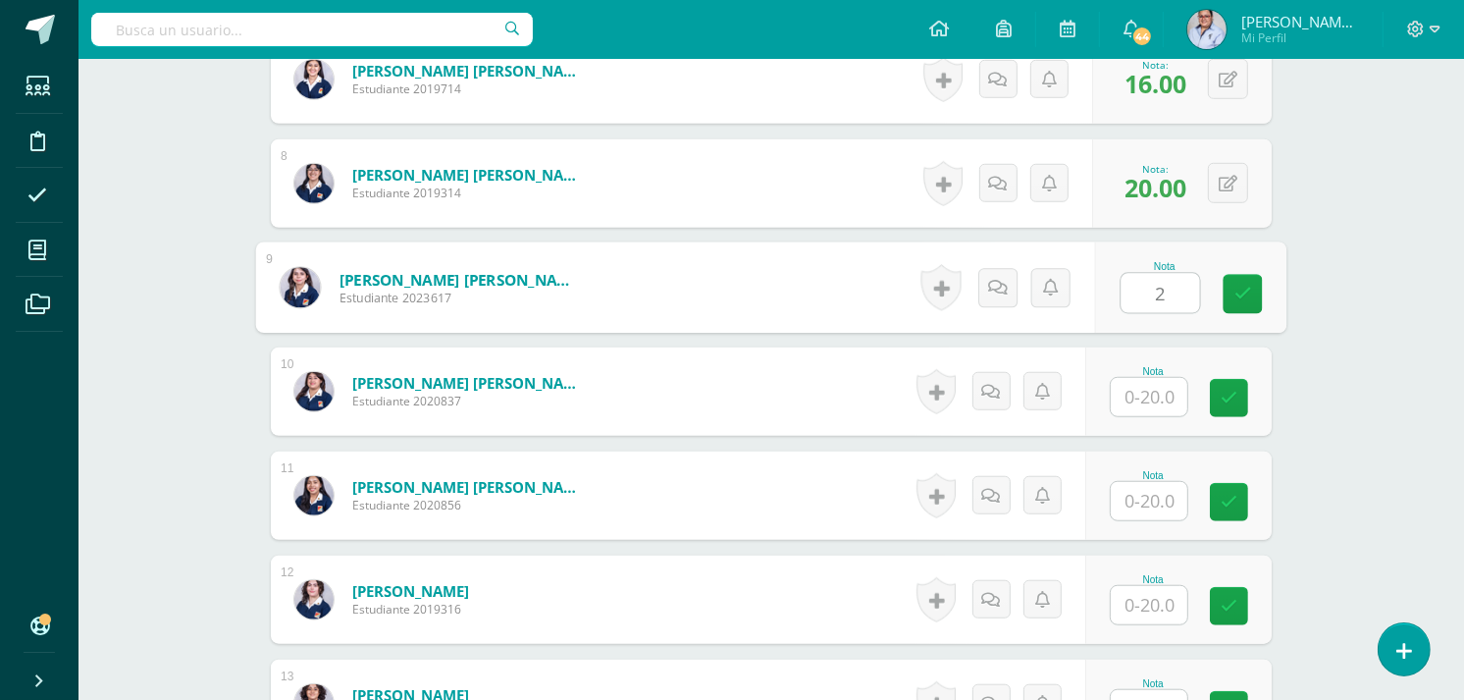
type input "2"
click at [1156, 395] on input "text" at bounding box center [1149, 397] width 77 height 38
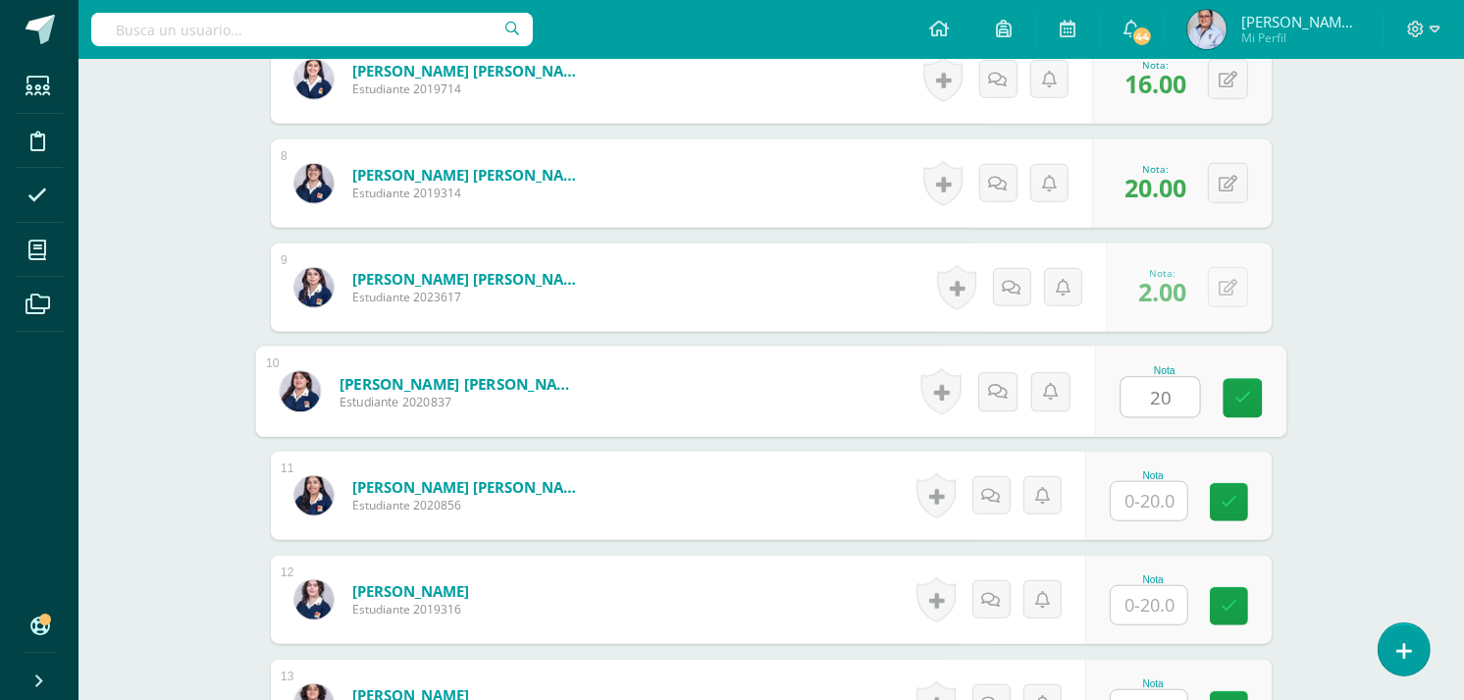
type input "20"
click at [1159, 491] on input "text" at bounding box center [1149, 501] width 77 height 38
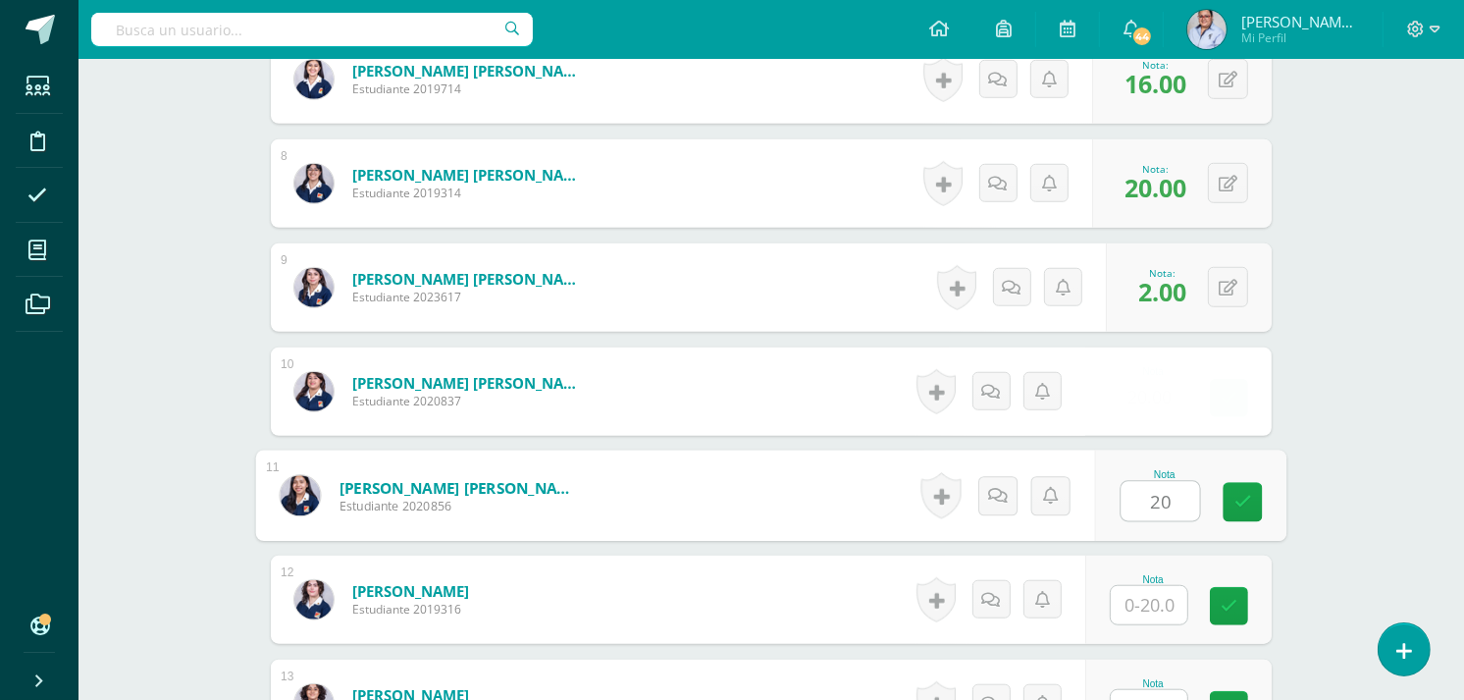
type input "20"
click at [1439, 416] on div "Comunicación y Lenguaje L3 (Inglés Técnico) 5 Quinto Quinto Bachillerato en Cie…" at bounding box center [770, 693] width 1385 height 3885
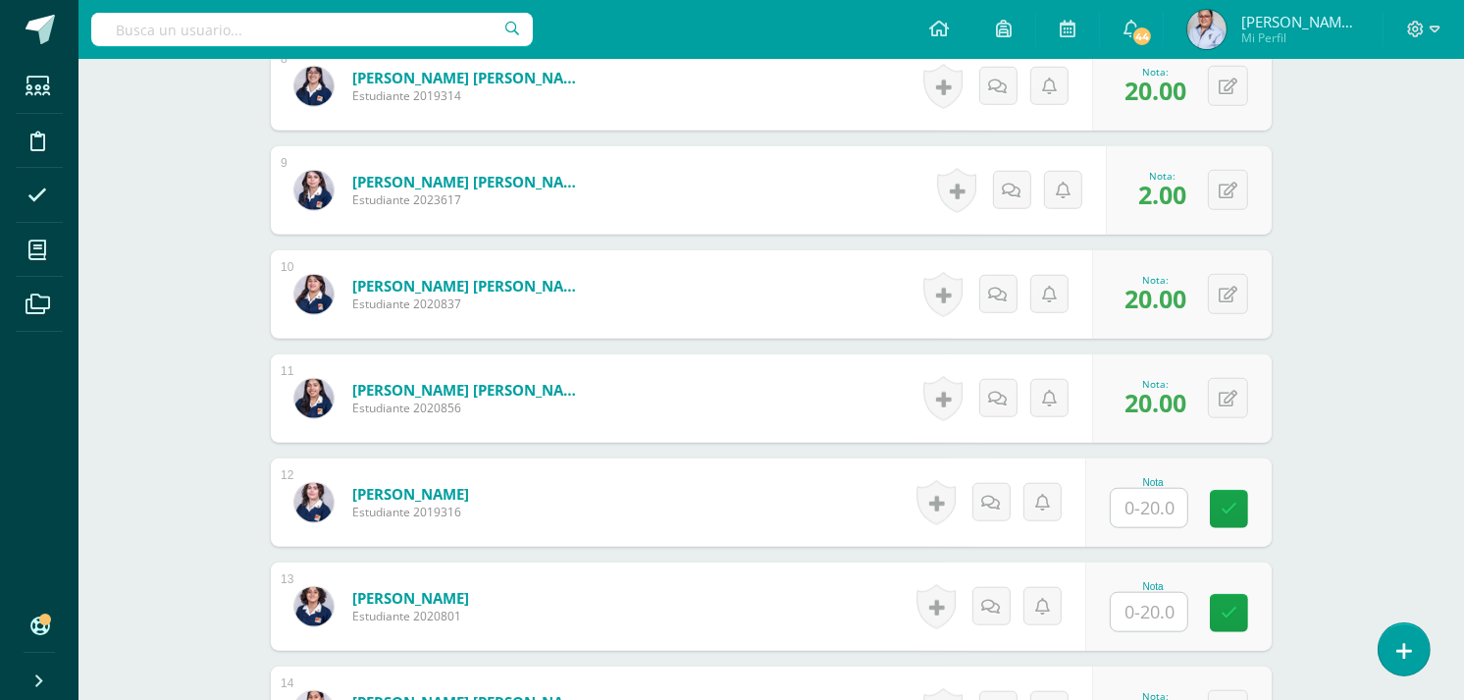
scroll to position [1743, 0]
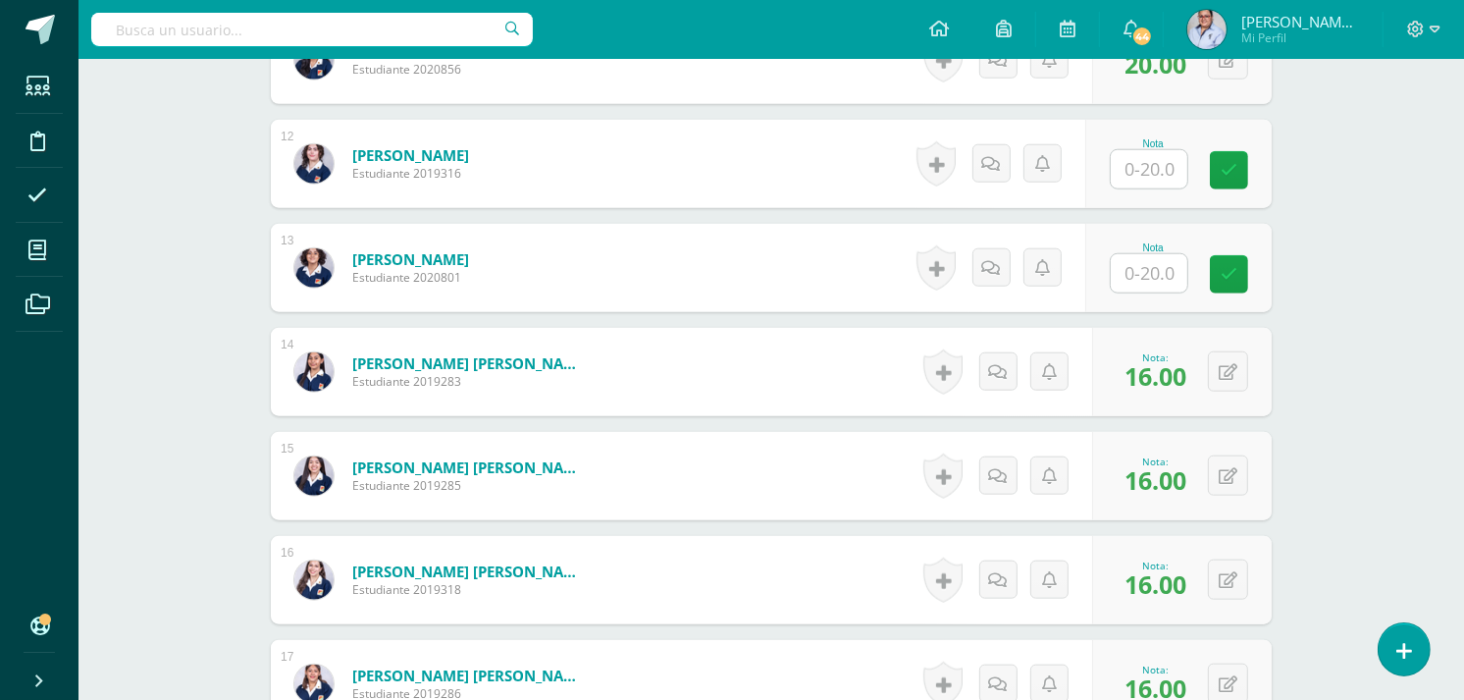
click at [1177, 170] on input "text" at bounding box center [1149, 169] width 77 height 38
type input "20"
click at [1142, 279] on input "text" at bounding box center [1149, 273] width 77 height 38
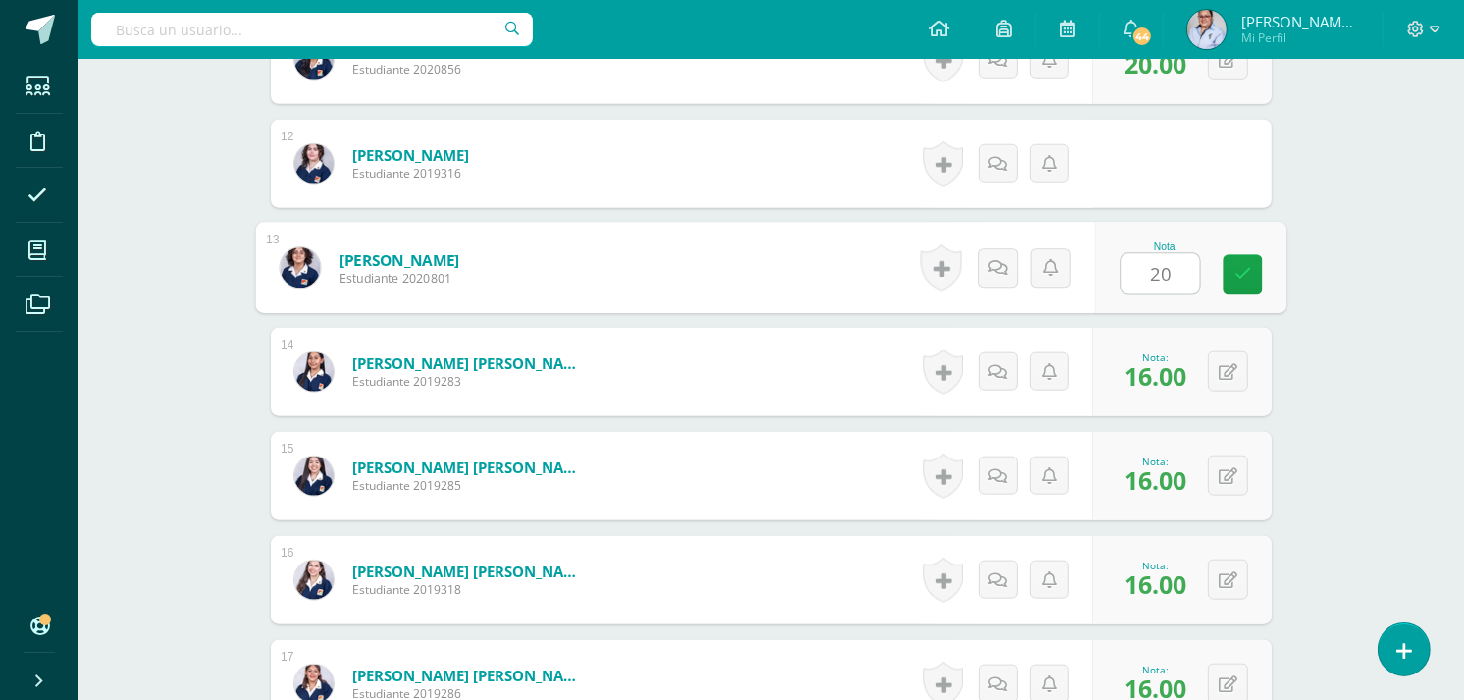
type input "20"
click at [1419, 272] on div "Comunicación y Lenguaje L3 (Inglés Técnico) 5 Quinto Quinto Bachillerato en Cie…" at bounding box center [770, 257] width 1385 height 3885
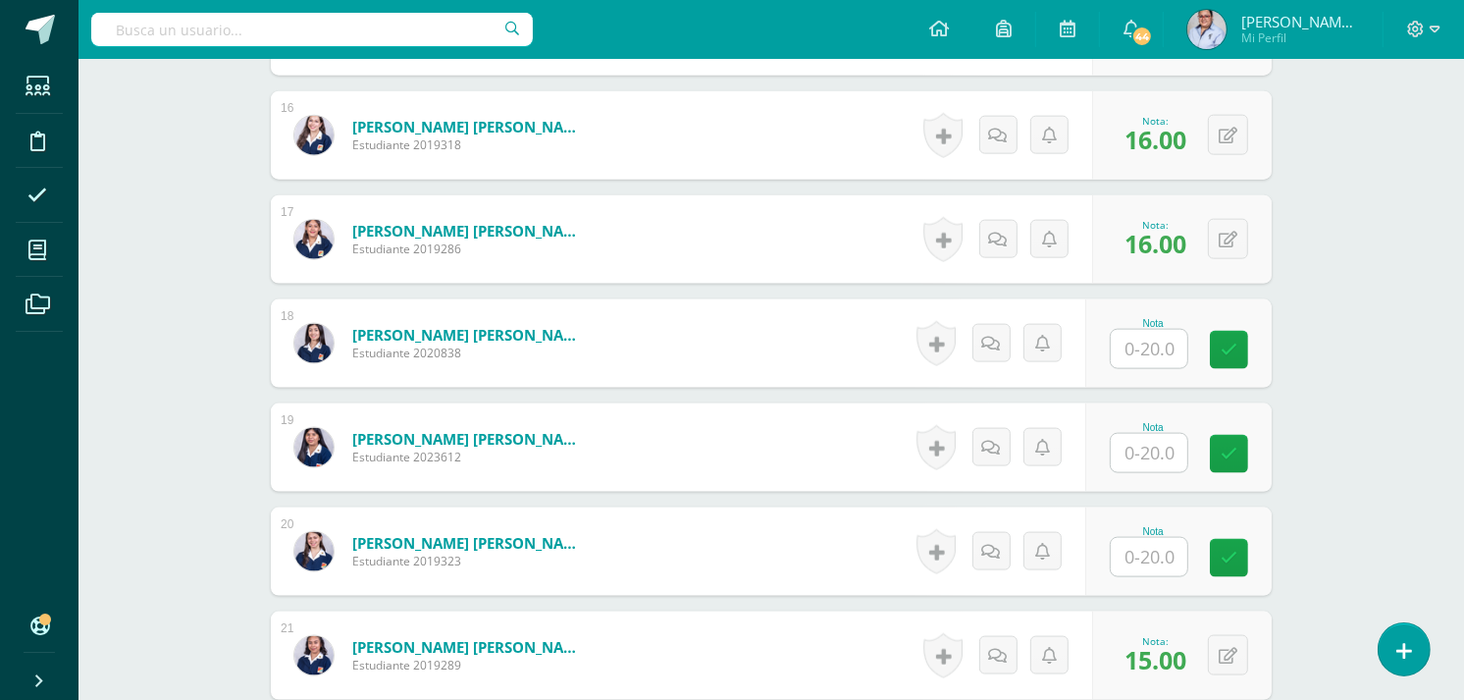
scroll to position [2289, 0]
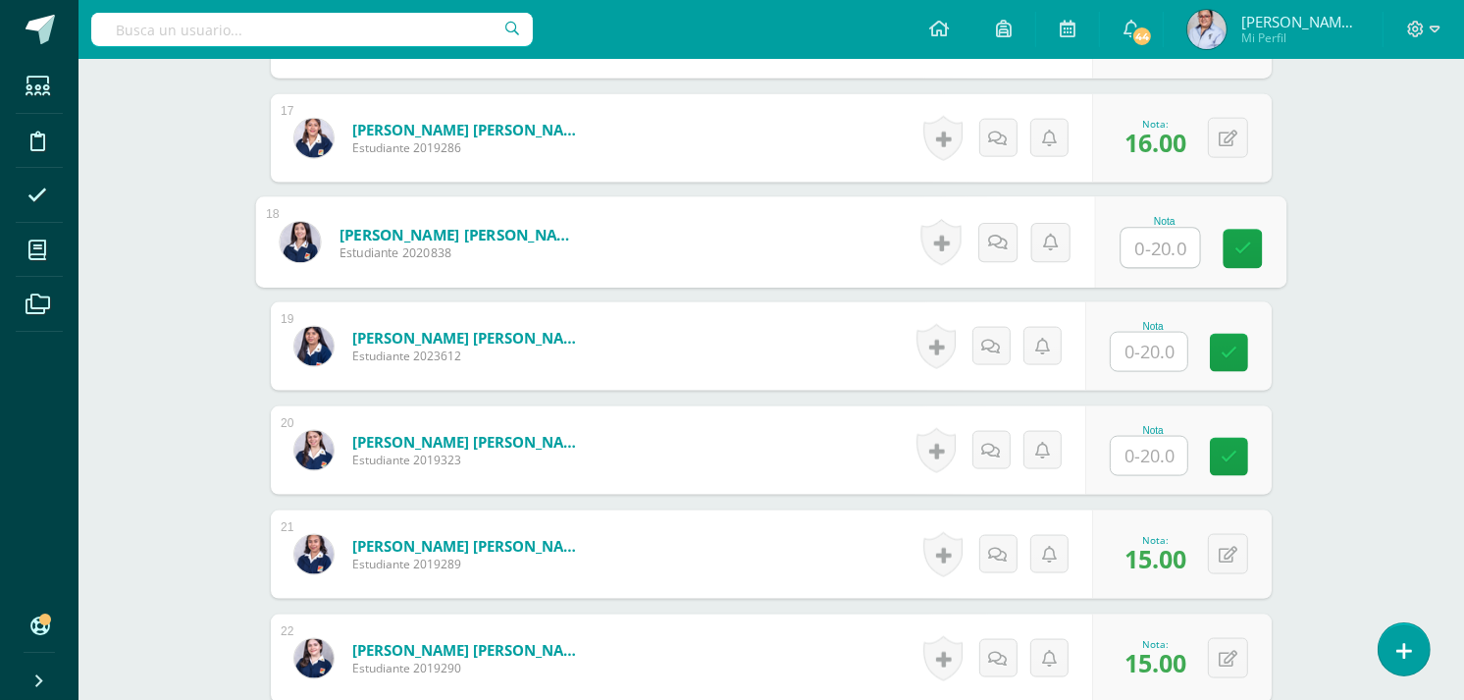
click at [1163, 250] on input "text" at bounding box center [1160, 248] width 78 height 39
type input "20"
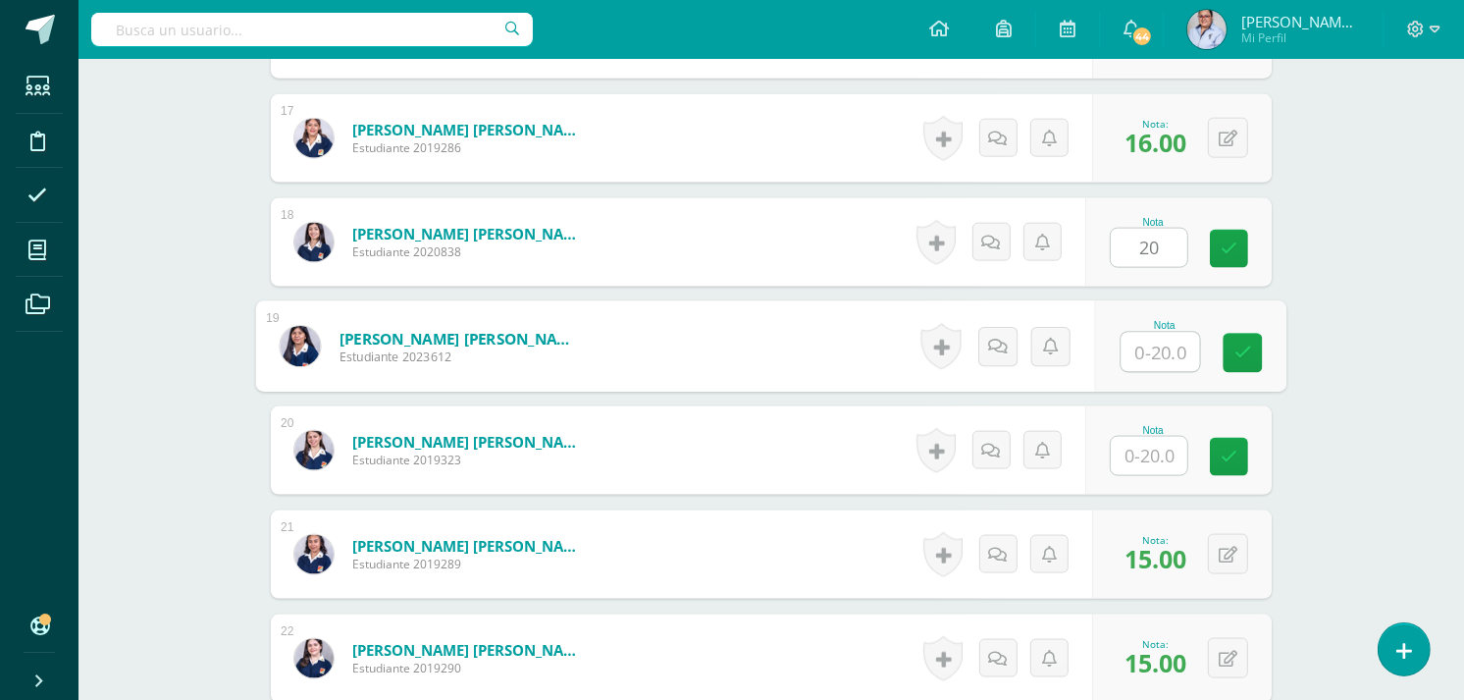
click at [1151, 354] on input "text" at bounding box center [1160, 352] width 78 height 39
type input "20"
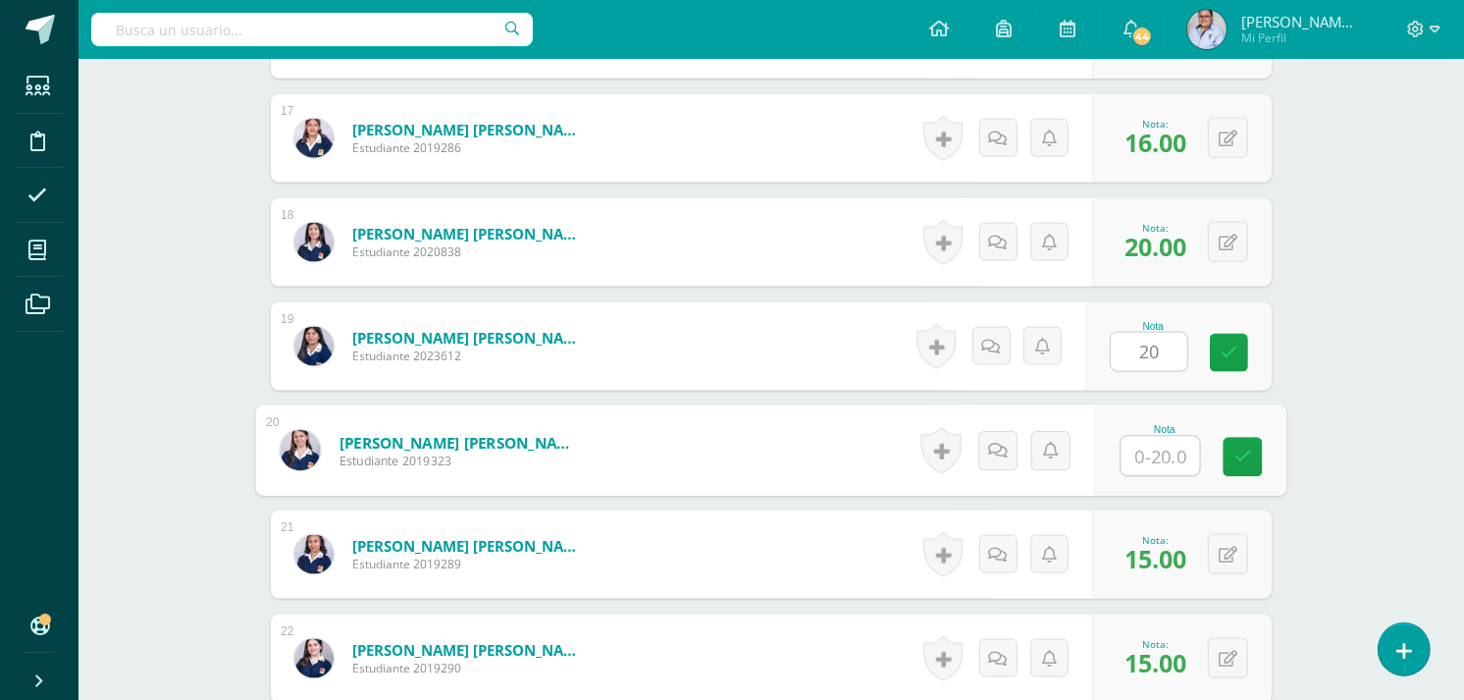
click at [1159, 454] on input "text" at bounding box center [1160, 456] width 78 height 39
type input "20"
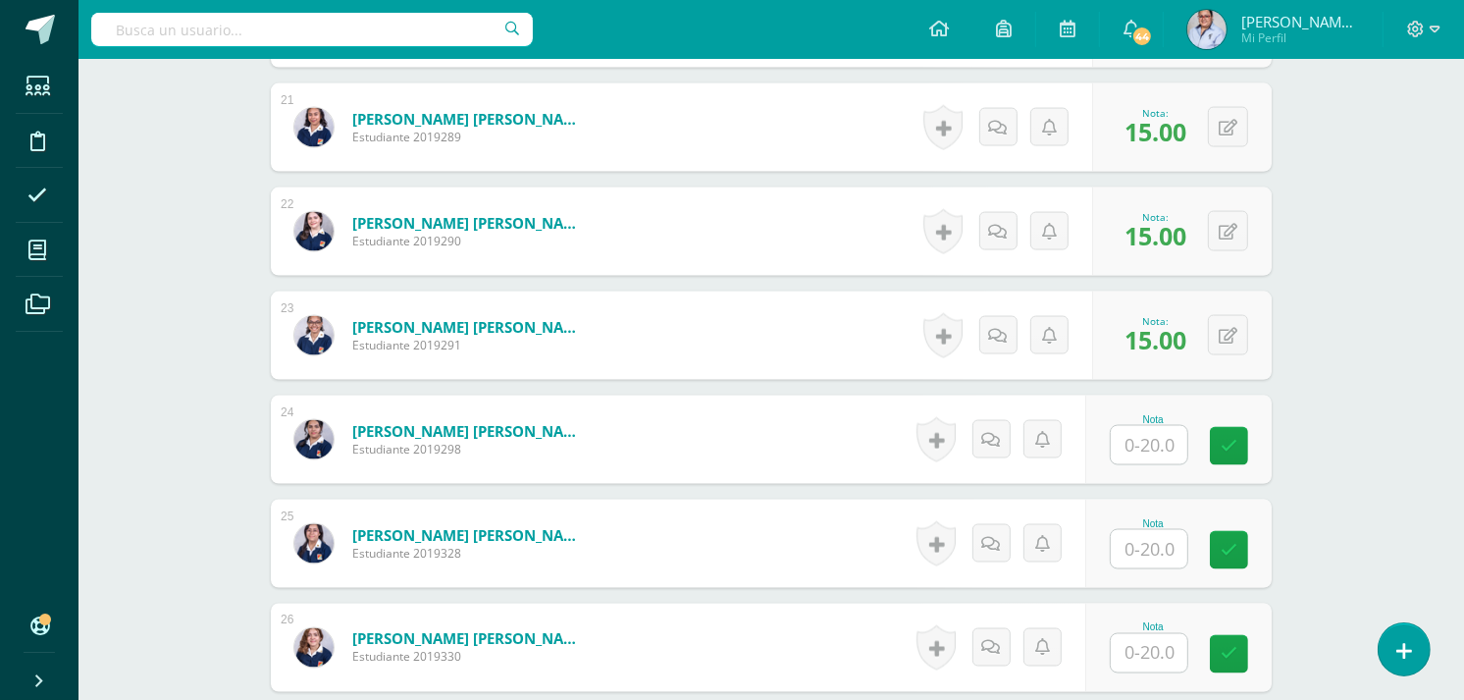
scroll to position [2834, 0]
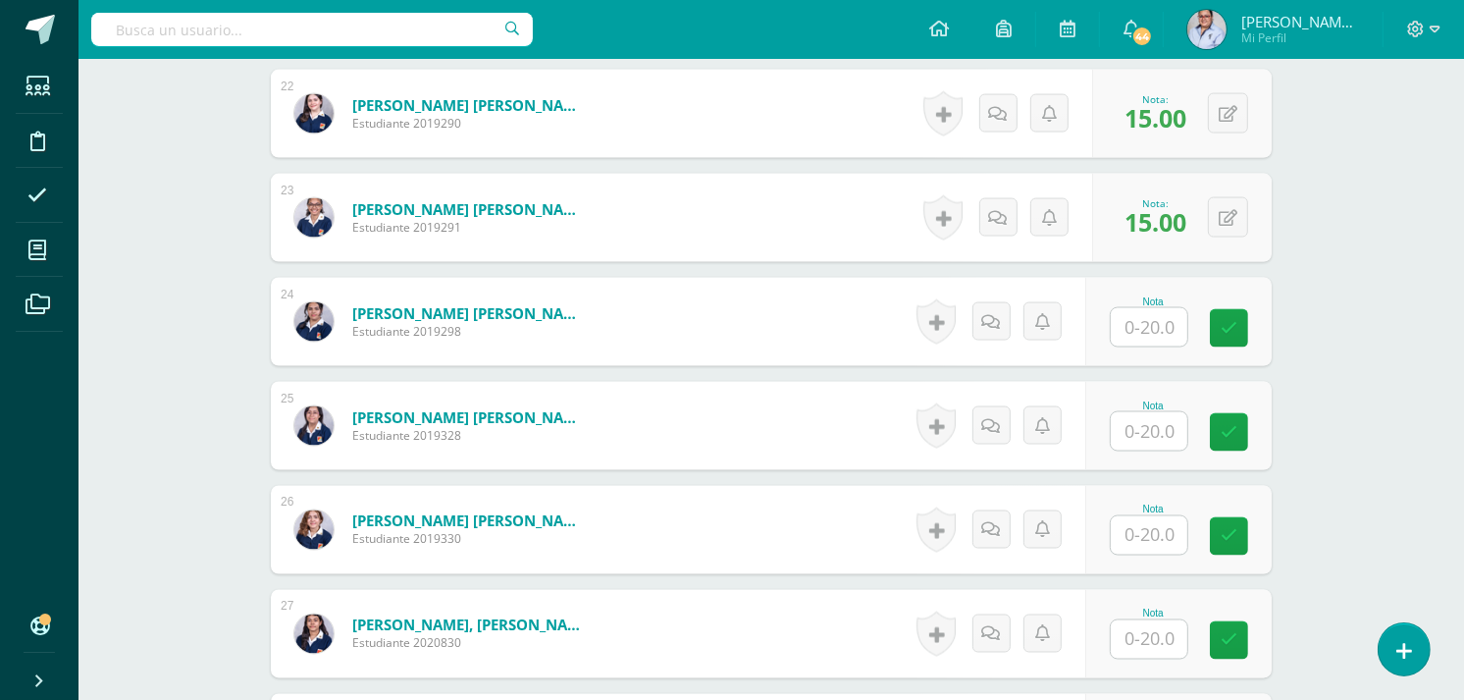
click at [1150, 316] on input "text" at bounding box center [1149, 327] width 77 height 38
type input "20"
click at [1152, 440] on input "text" at bounding box center [1149, 431] width 77 height 38
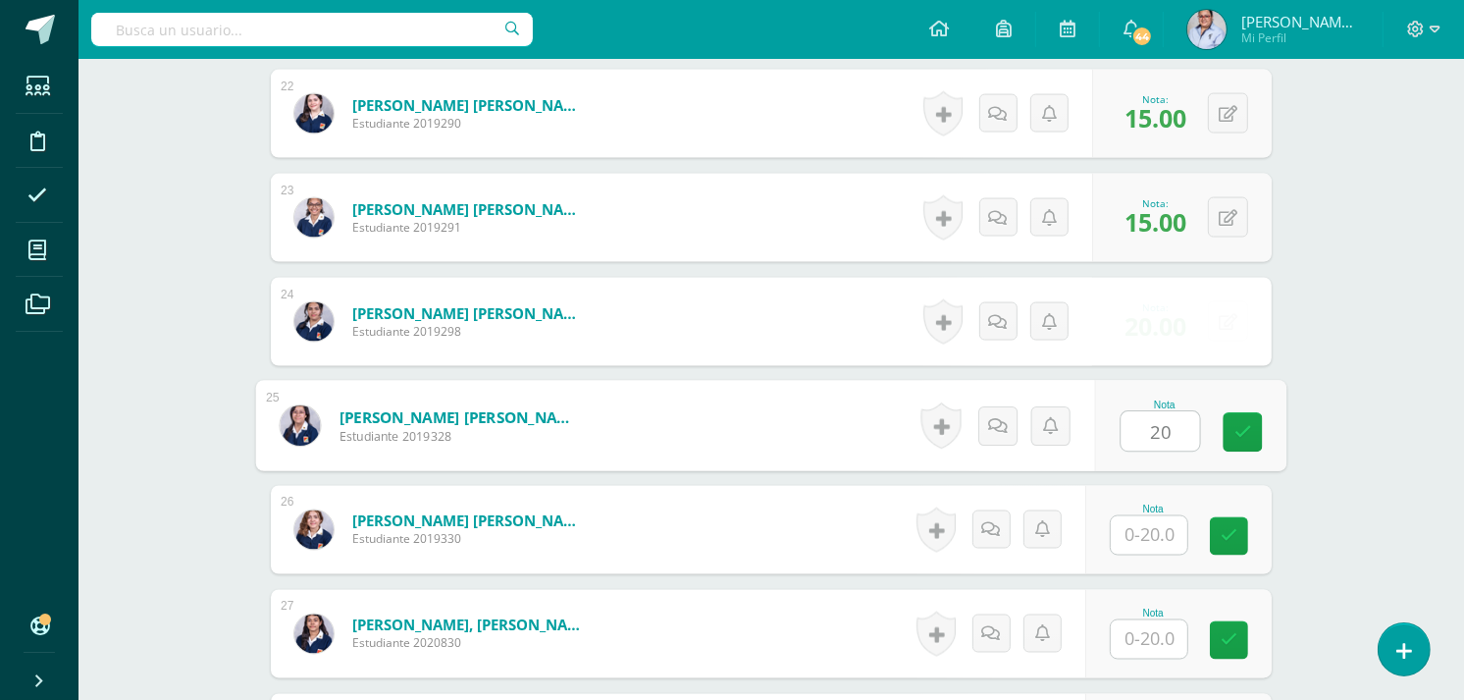
type input "20"
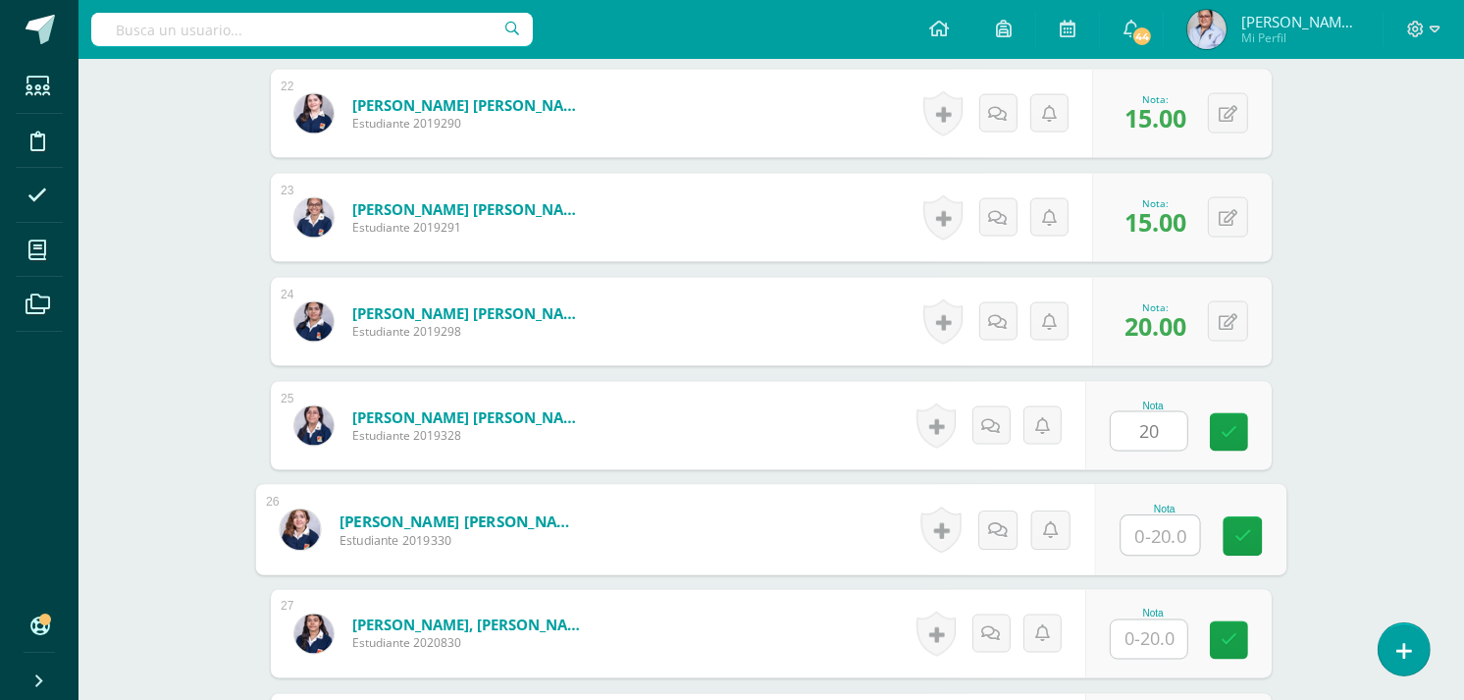
drag, startPoint x: 1155, startPoint y: 532, endPoint x: 1378, endPoint y: 453, distance: 236.1
click at [1156, 530] on input "text" at bounding box center [1160, 535] width 78 height 39
type input "20"
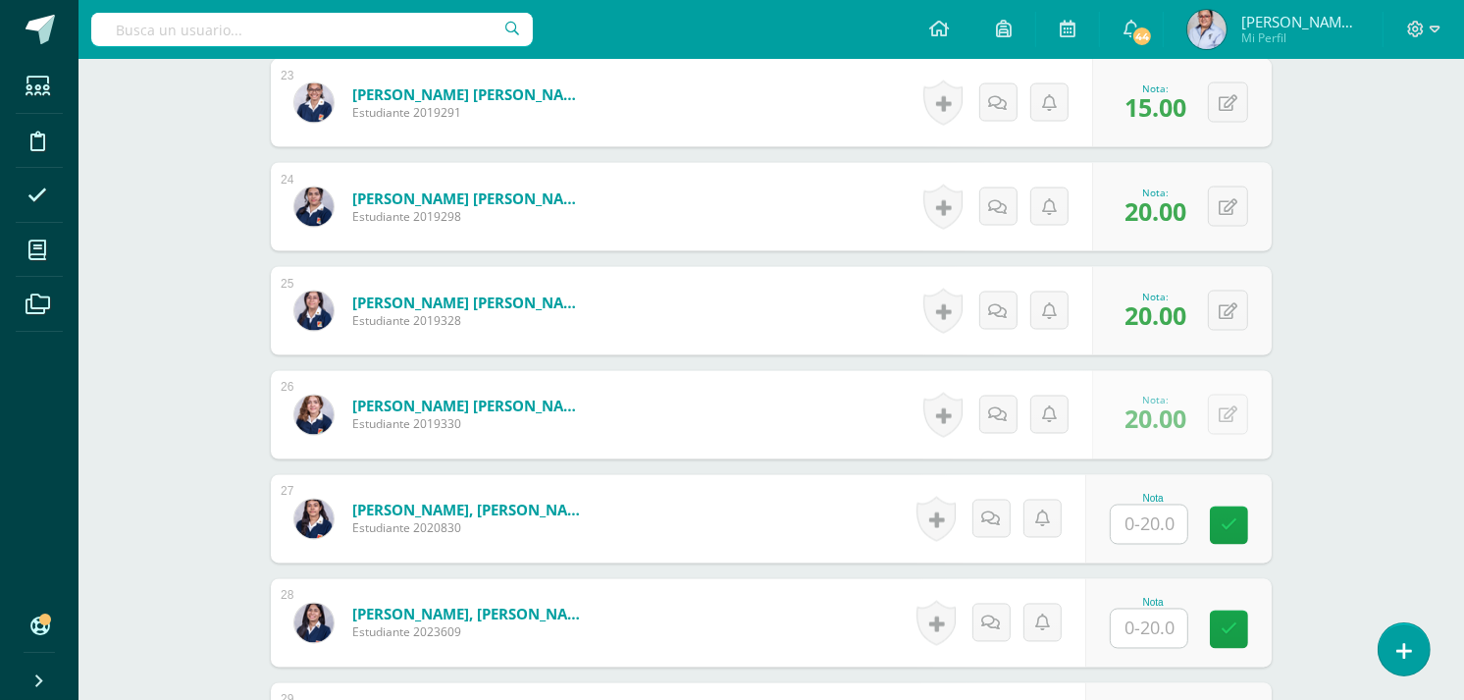
scroll to position [3161, 0]
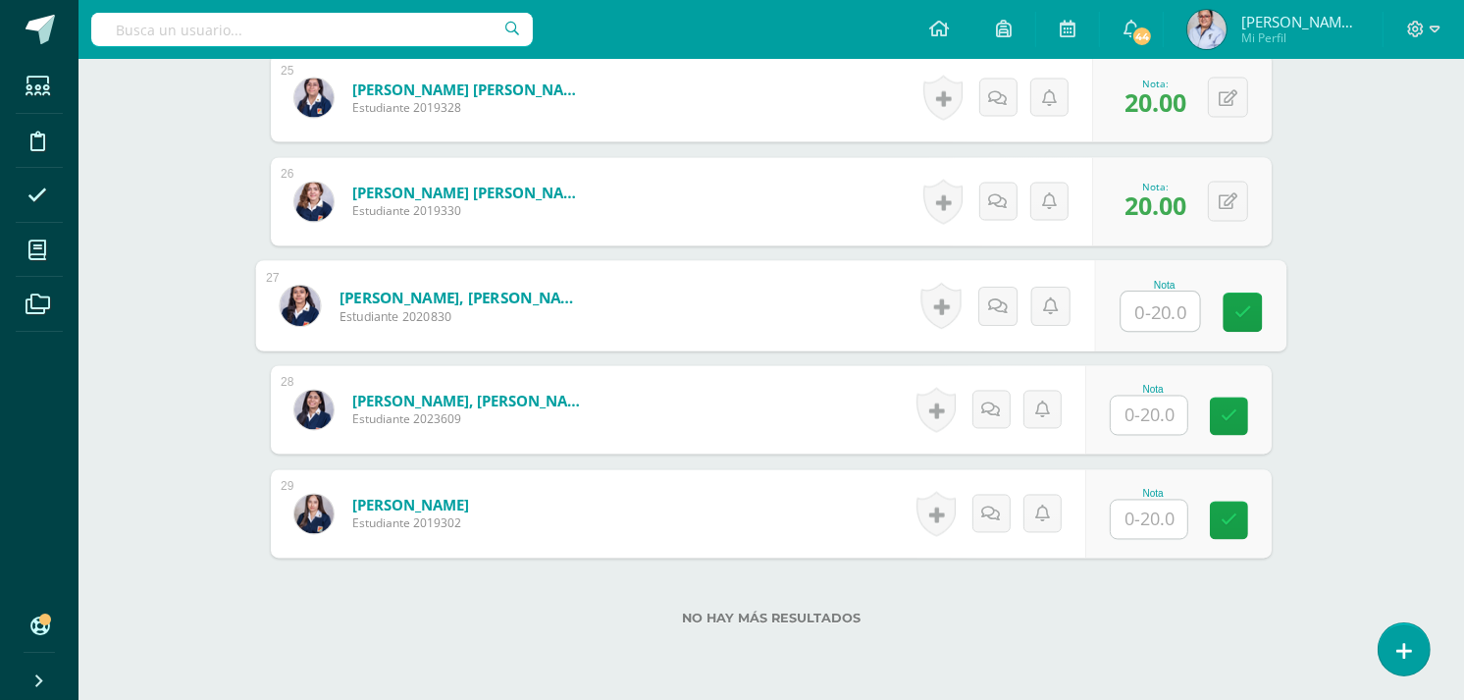
click at [1148, 307] on input "text" at bounding box center [1160, 311] width 78 height 39
type input "20"
click at [1146, 416] on input "text" at bounding box center [1149, 415] width 77 height 38
type input "0"
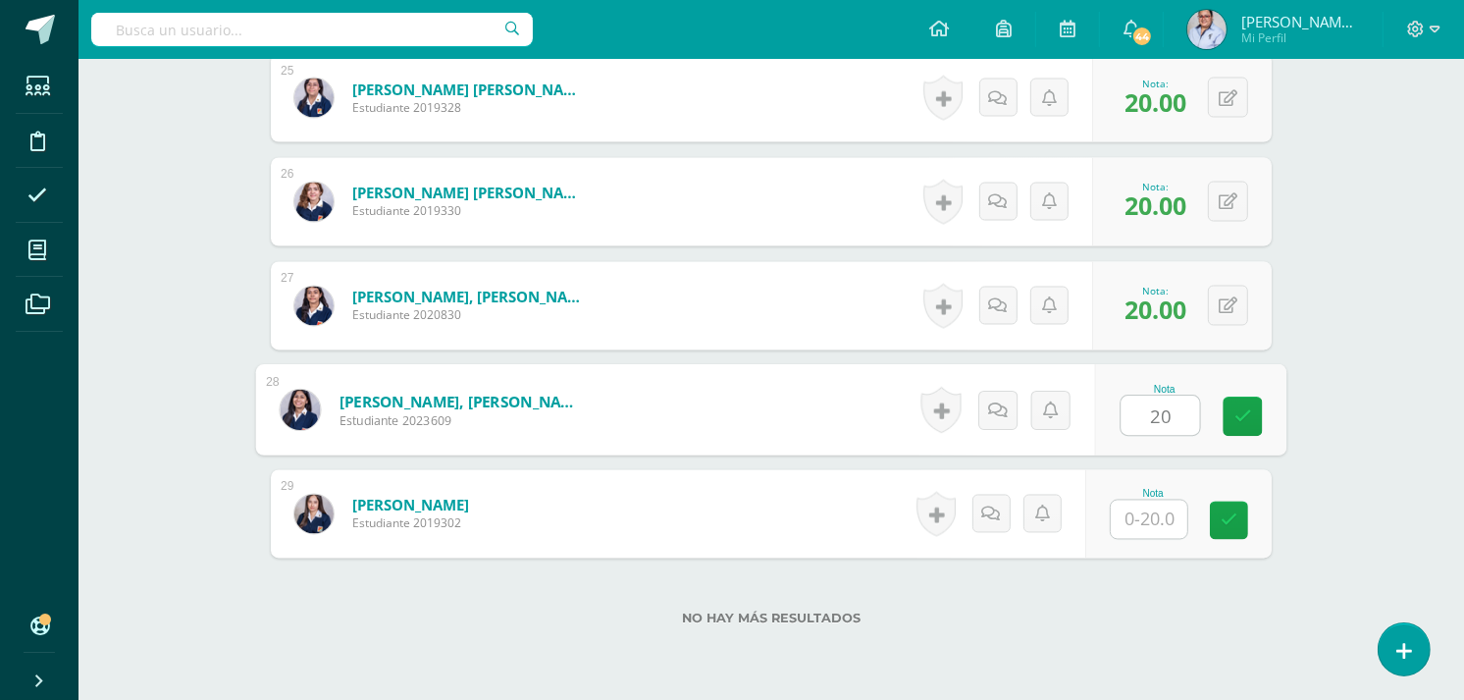
type input "20"
click at [1146, 512] on input "text" at bounding box center [1149, 519] width 77 height 38
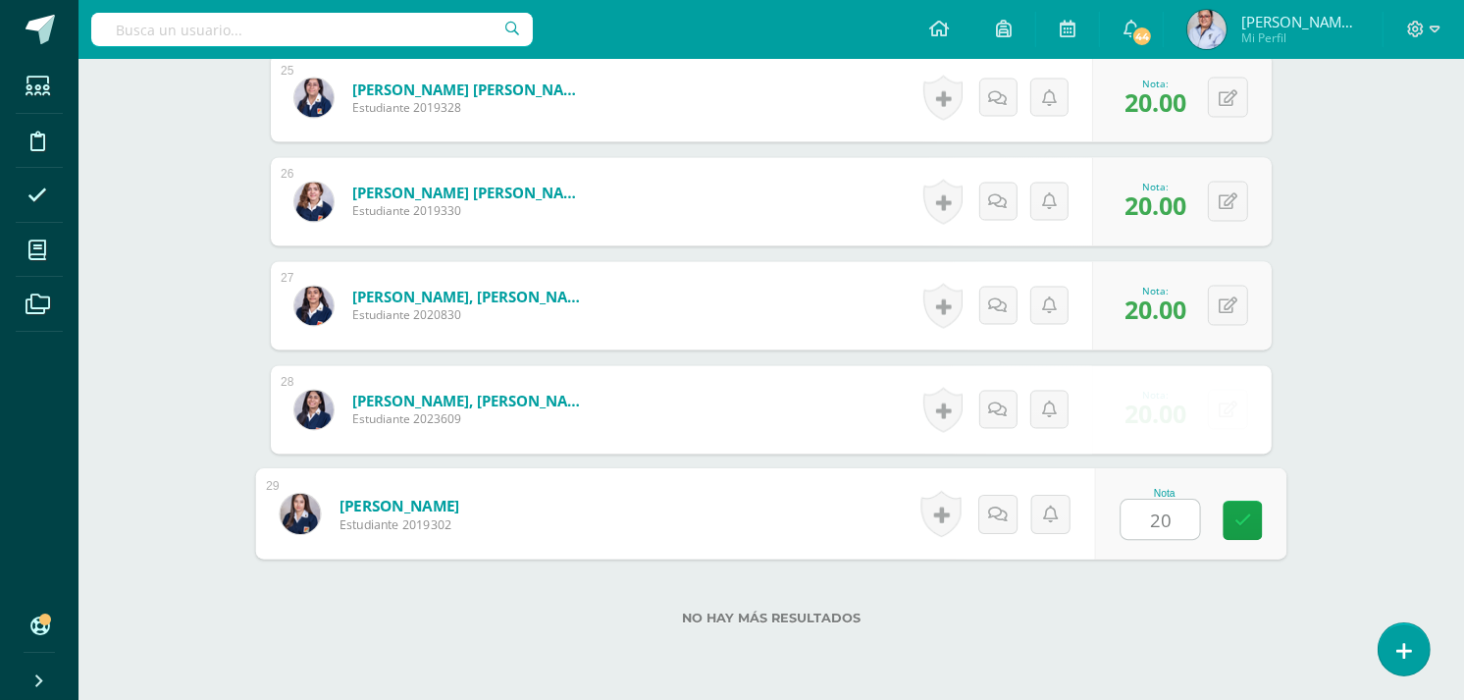
type input "20"
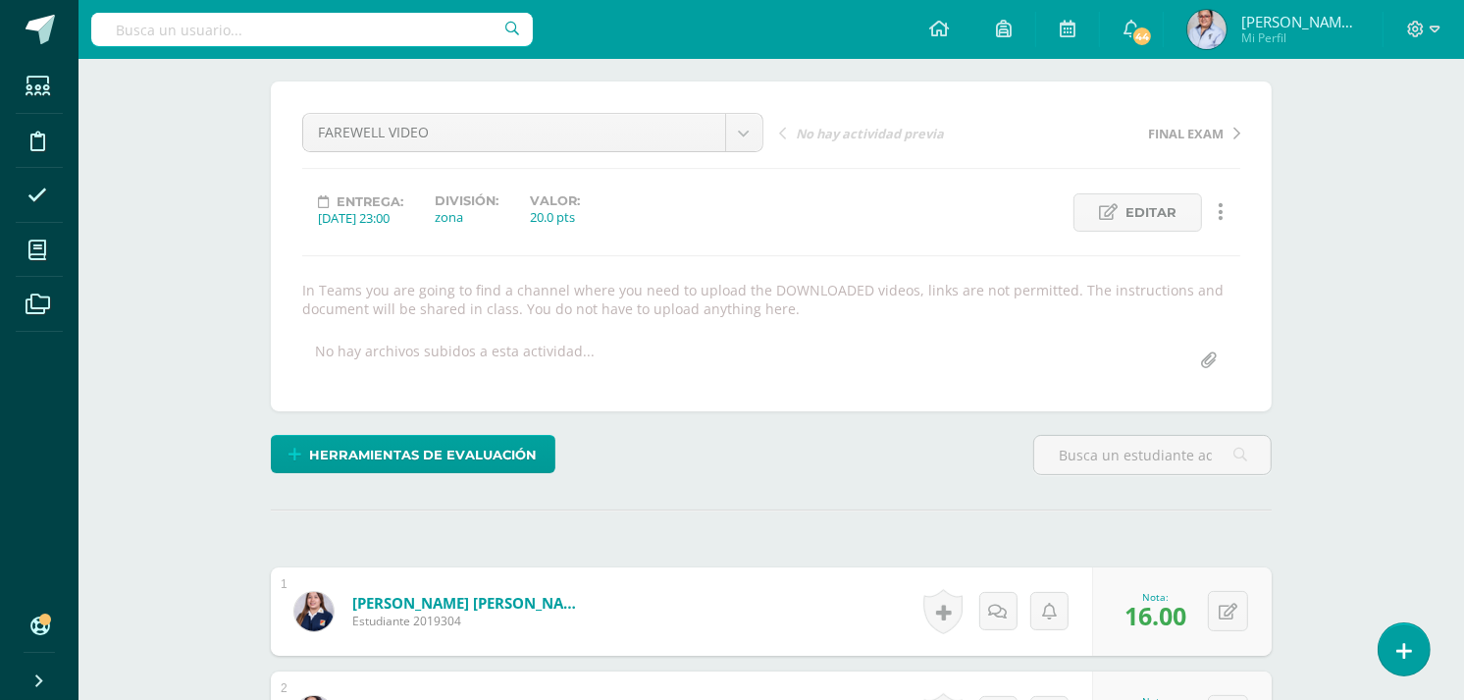
scroll to position [0, 0]
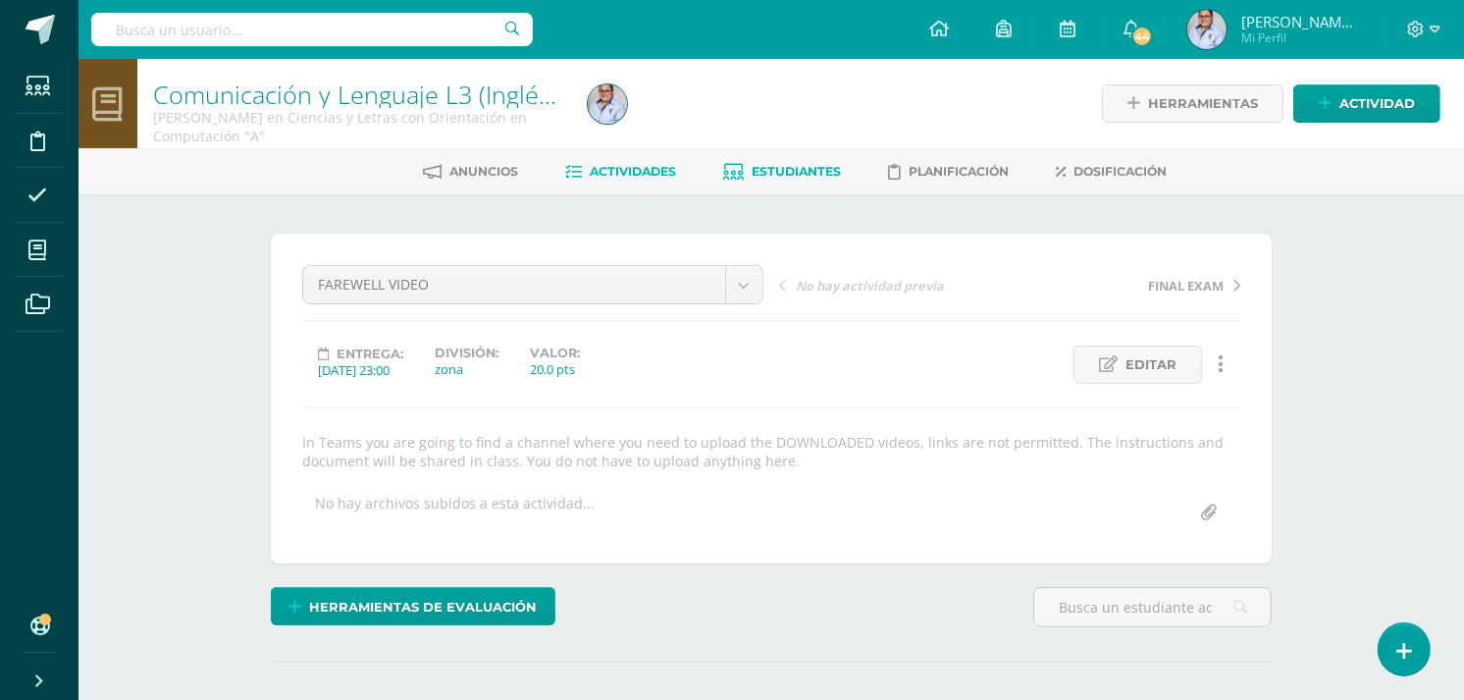
click at [803, 171] on span "Estudiantes" at bounding box center [796, 171] width 89 height 15
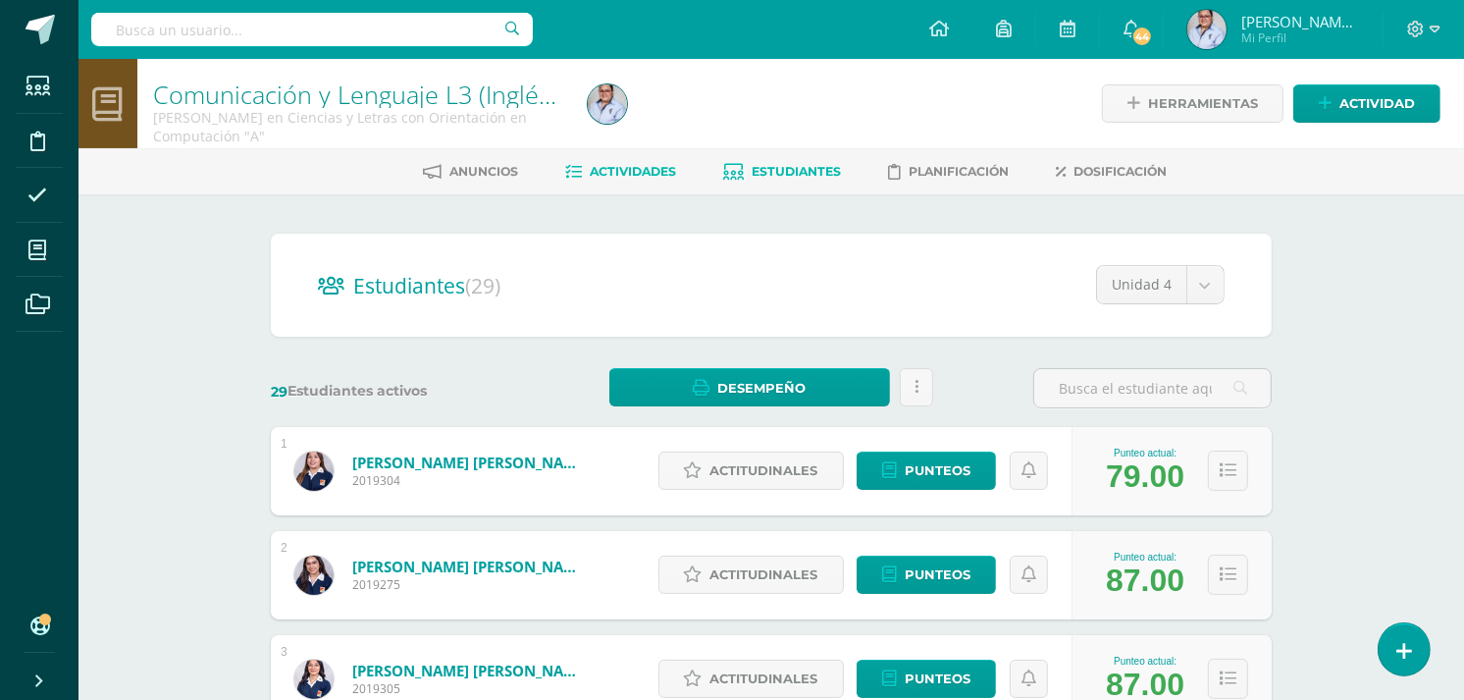
click at [624, 160] on link "Actividades" at bounding box center [620, 171] width 111 height 31
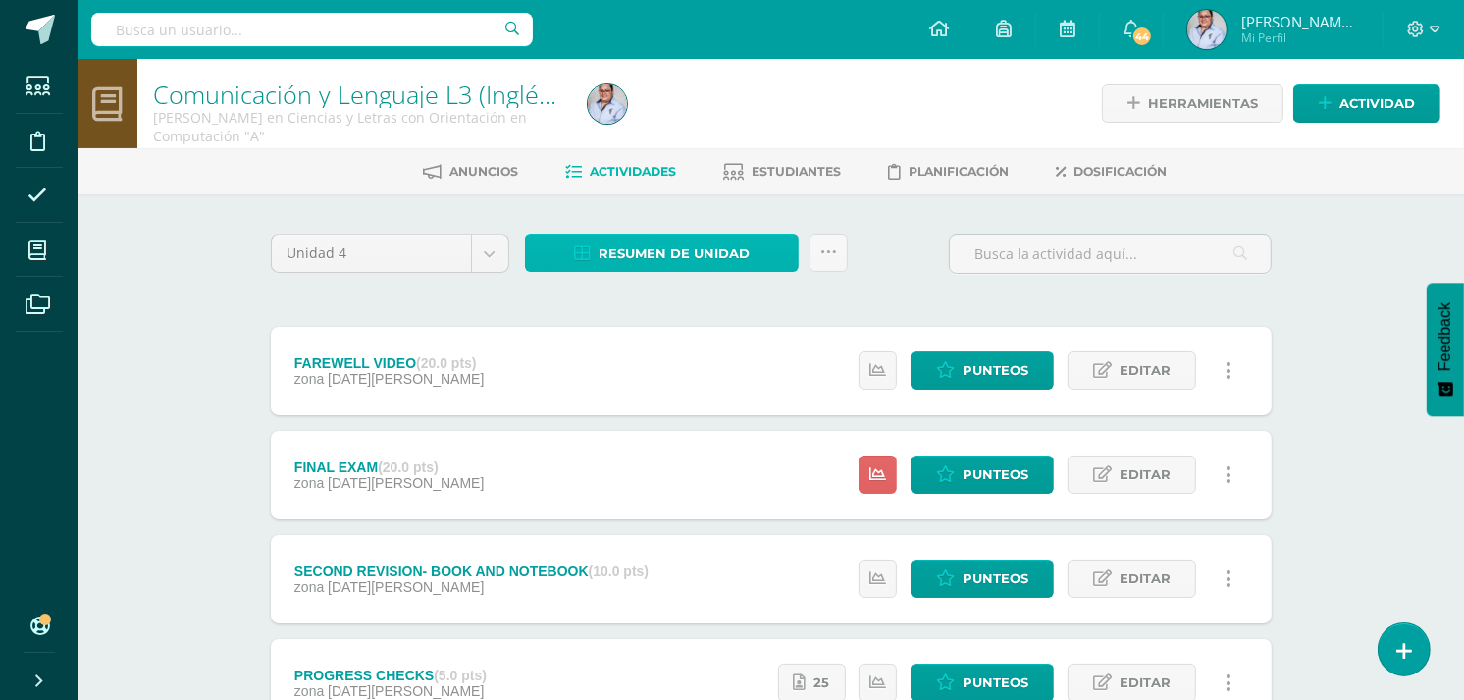
click at [657, 249] on span "Resumen de unidad" at bounding box center [673, 253] width 151 height 36
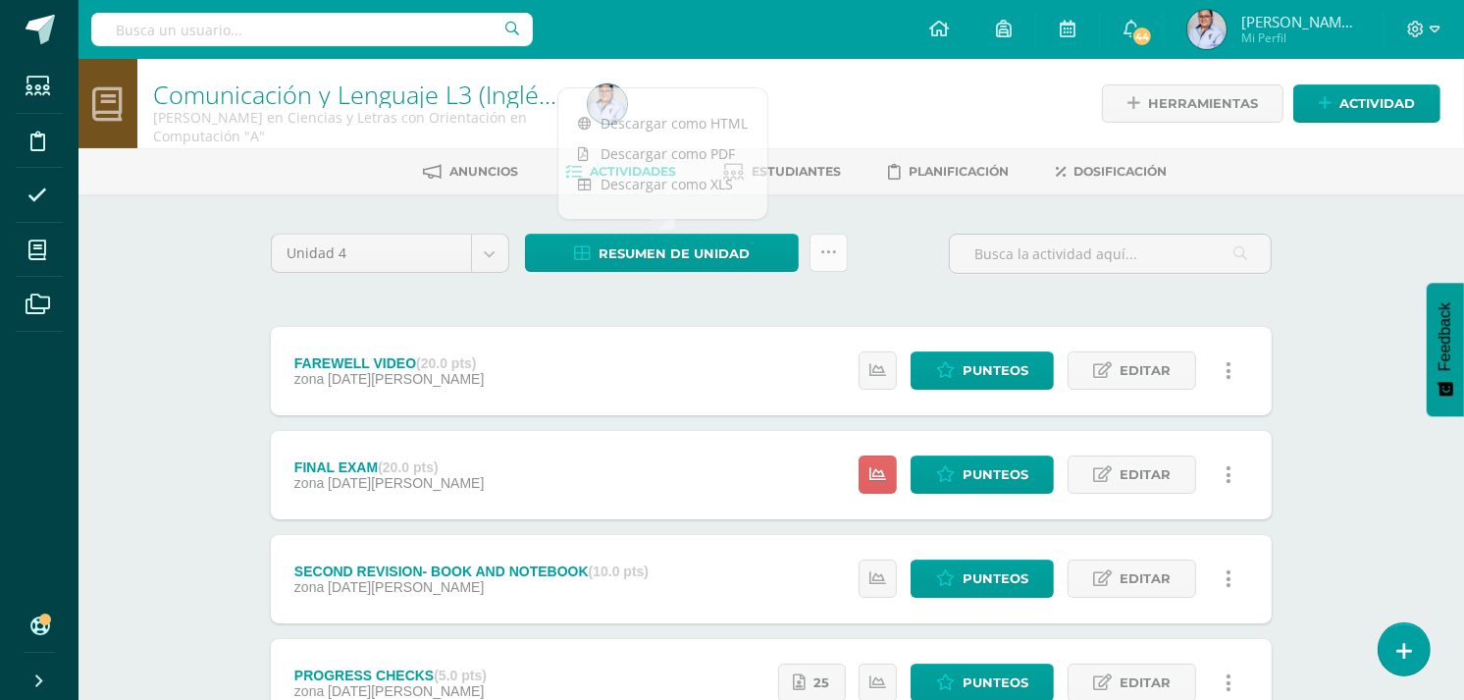
click at [845, 258] on link at bounding box center [828, 253] width 38 height 38
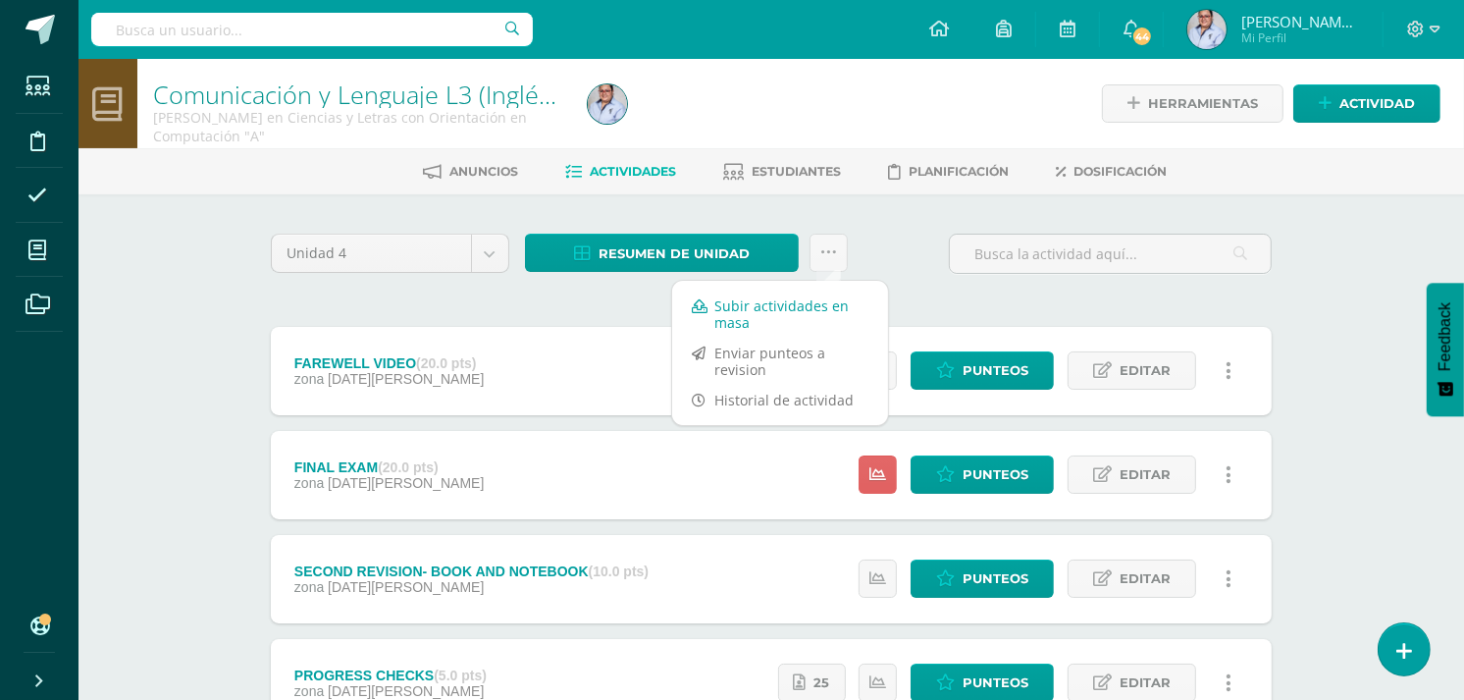
click at [731, 314] on link "Subir actividades en masa" at bounding box center [780, 313] width 216 height 47
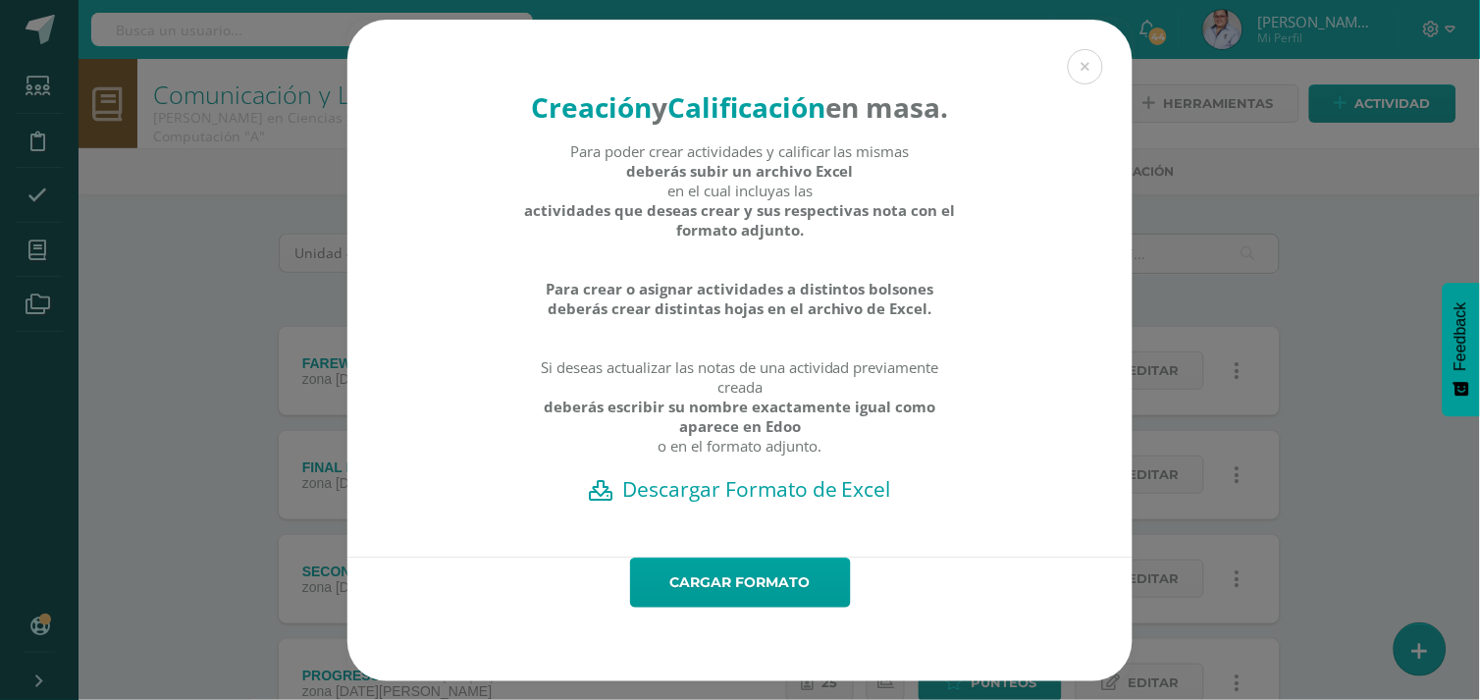
click at [727, 502] on h2 "Descargar Formato de Excel" at bounding box center [740, 488] width 716 height 27
click at [190, 412] on div "Creación y Calificación en masa. Para poder crear actividades y calificar las m…" at bounding box center [740, 350] width 1464 height 661
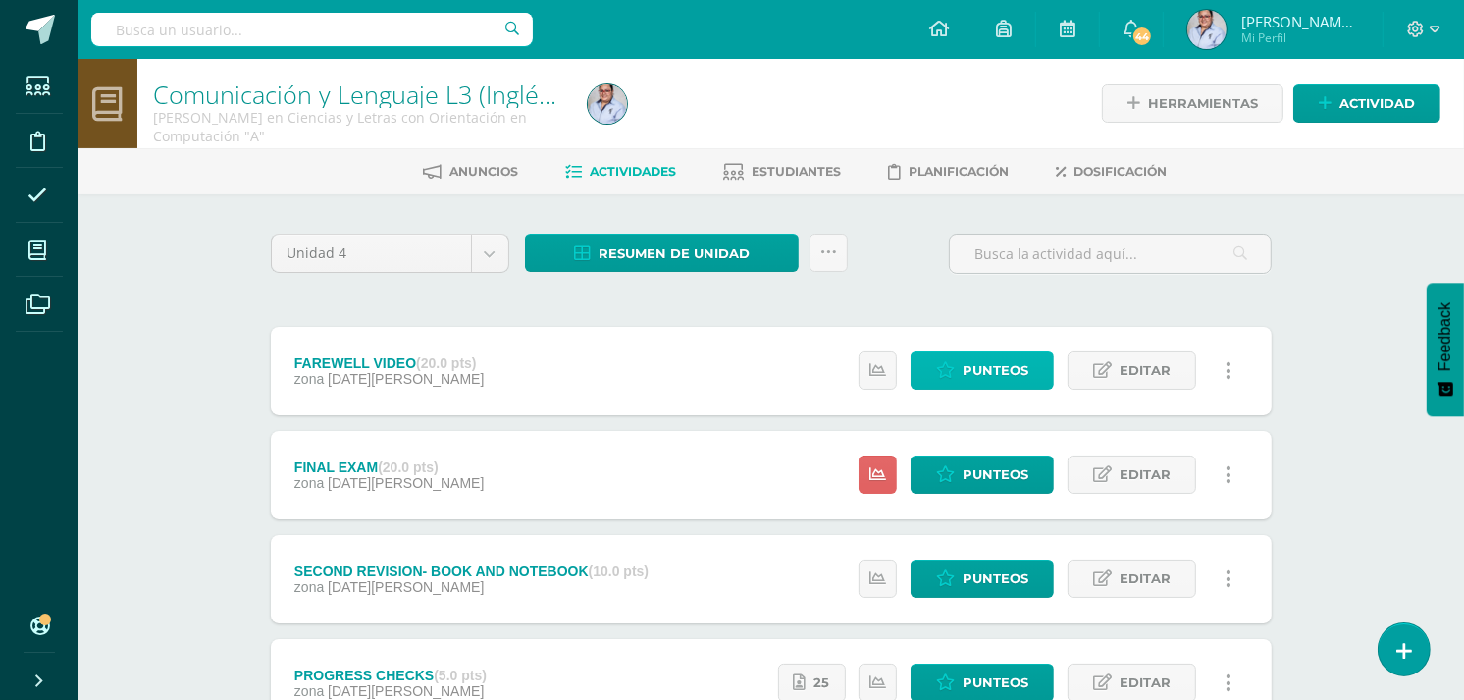
click at [1016, 379] on span "Punteos" at bounding box center [995, 370] width 66 height 36
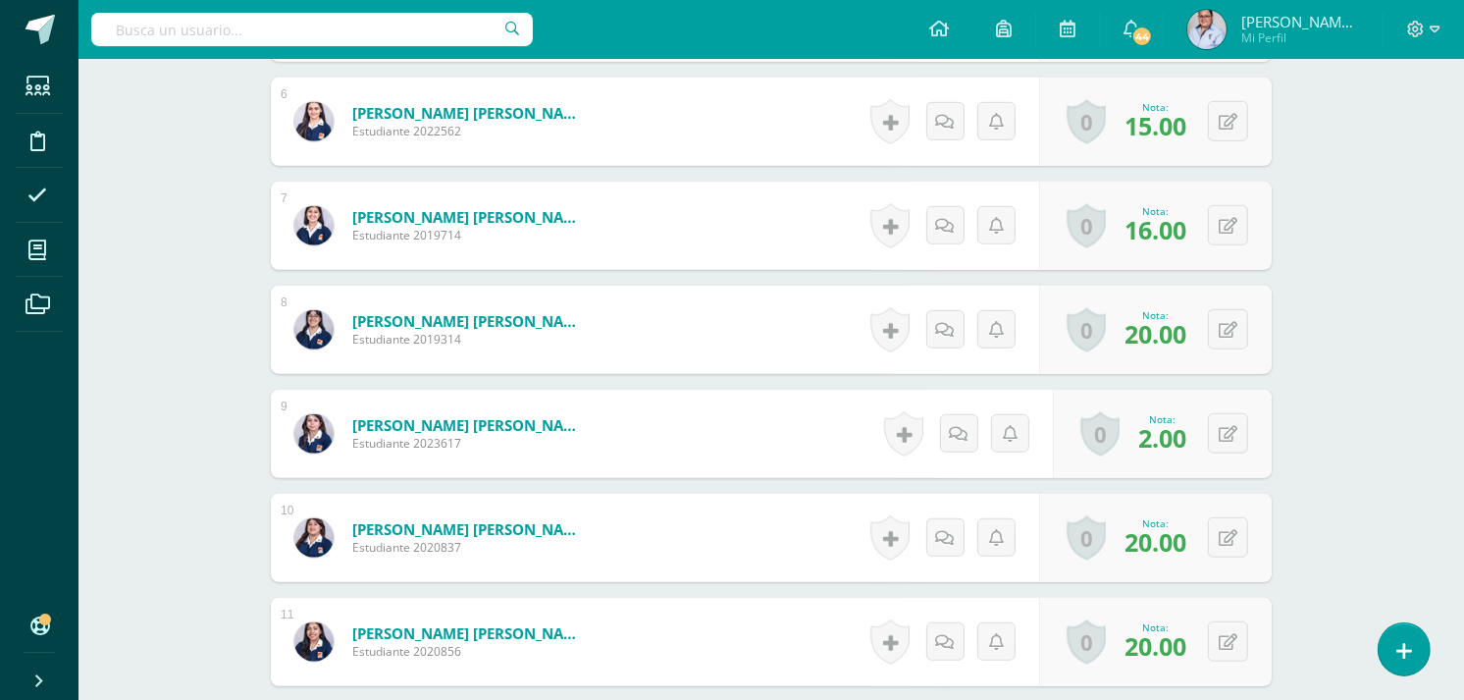
scroll to position [1200, 0]
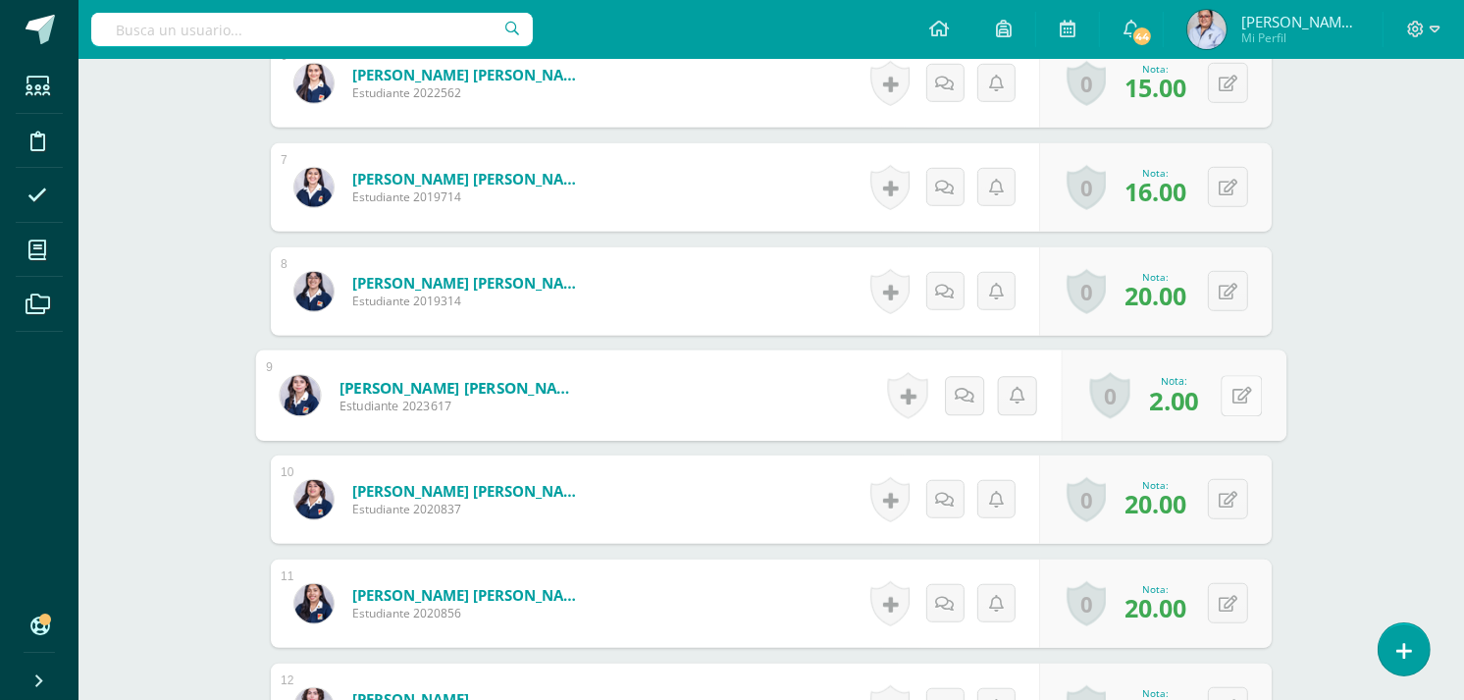
click at [1232, 400] on icon at bounding box center [1242, 395] width 20 height 17
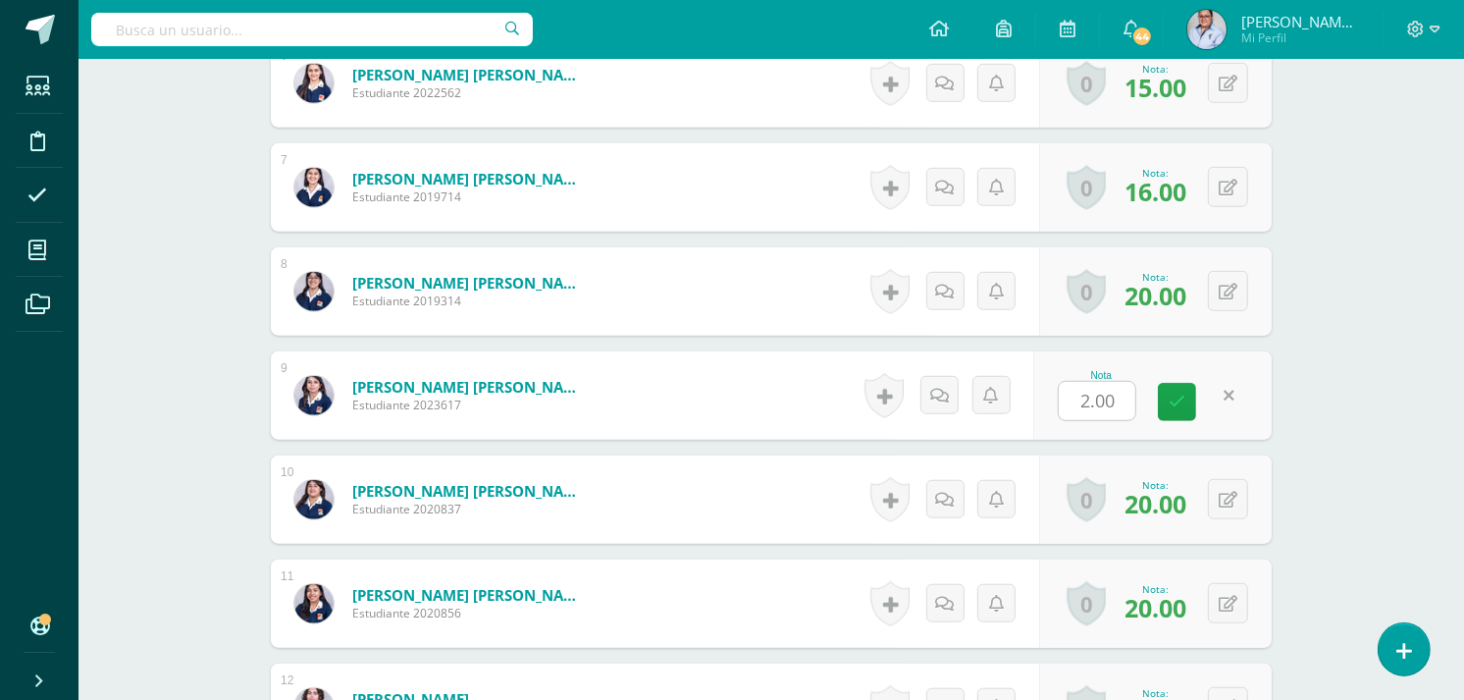
scroll to position [1201, 0]
click at [1189, 406] on icon at bounding box center [1189, 400] width 18 height 17
type input "20"
click at [1321, 403] on div "Comunicación y Lenguaje L3 (Inglés Técnico) 5 Quinto Quinto Bachillerato en Cie…" at bounding box center [770, 329] width 1385 height 2942
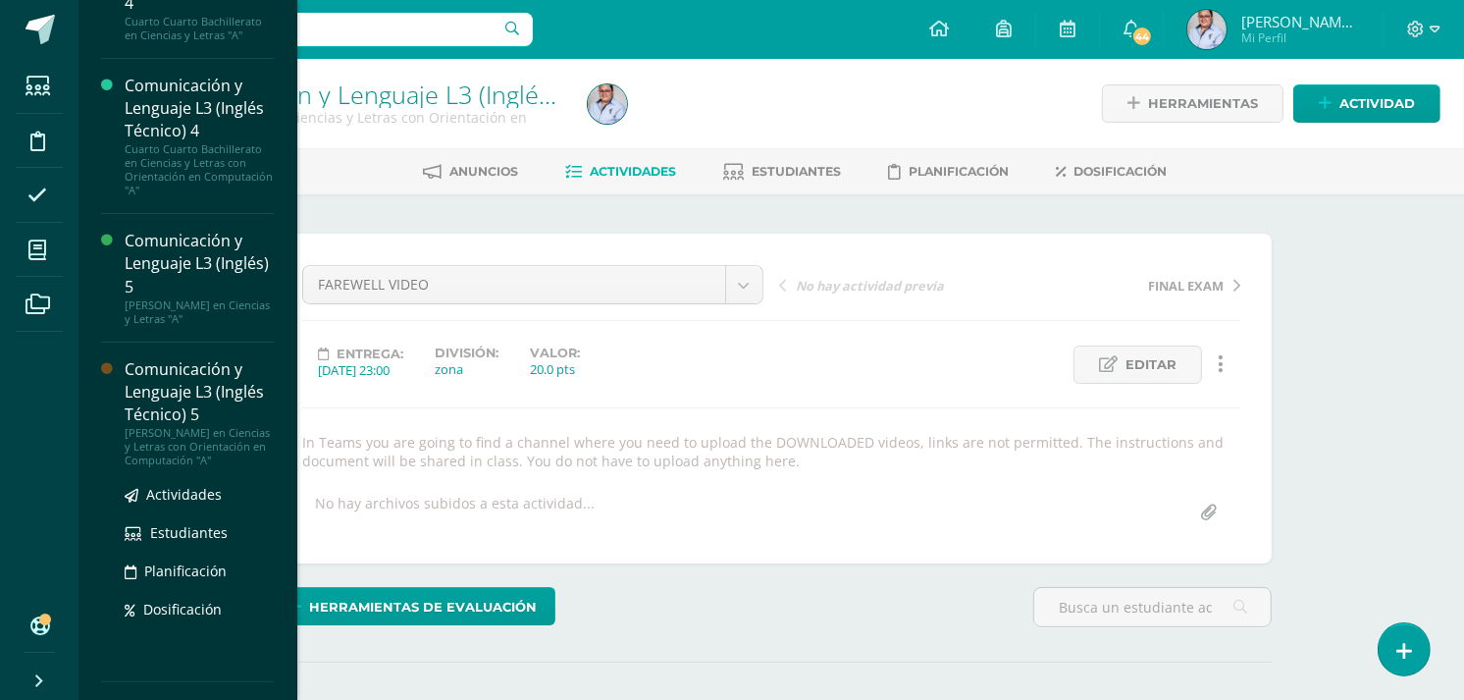
scroll to position [358, 0]
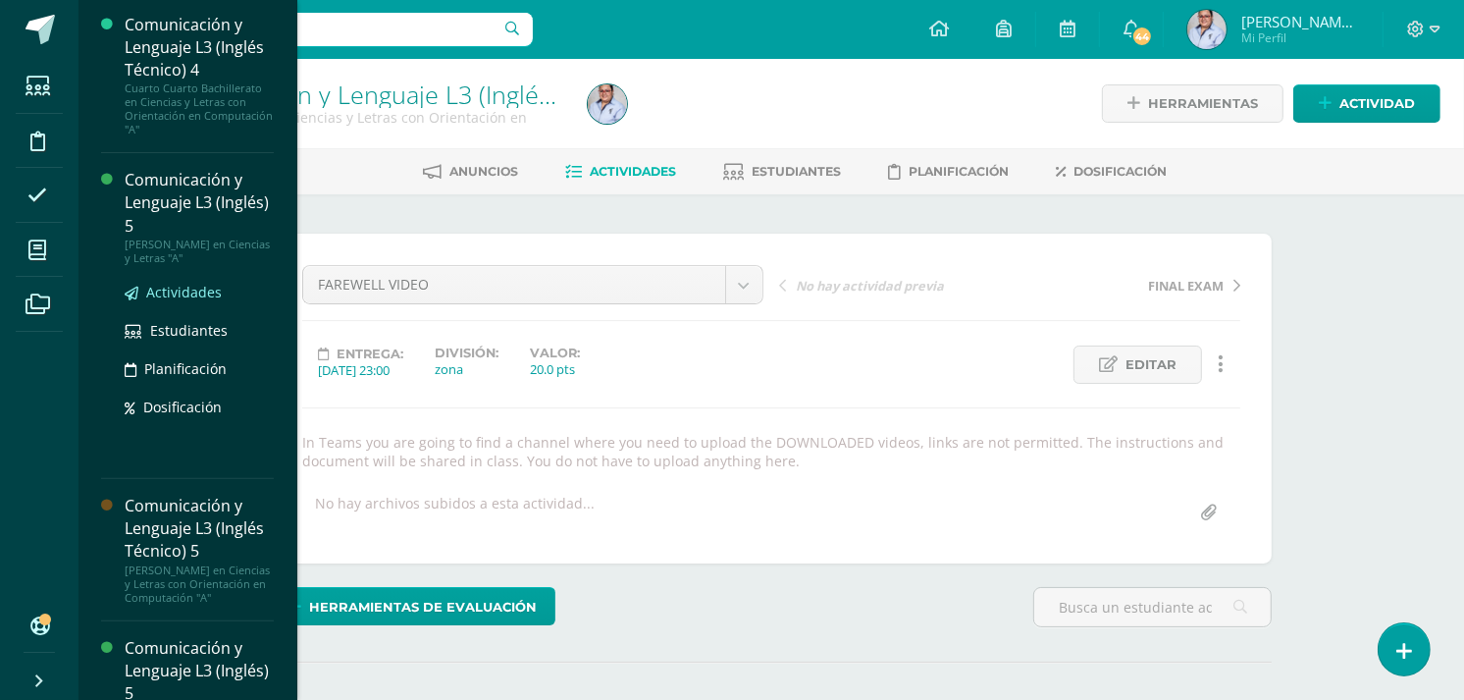
click at [178, 292] on span "Actividades" at bounding box center [184, 292] width 76 height 19
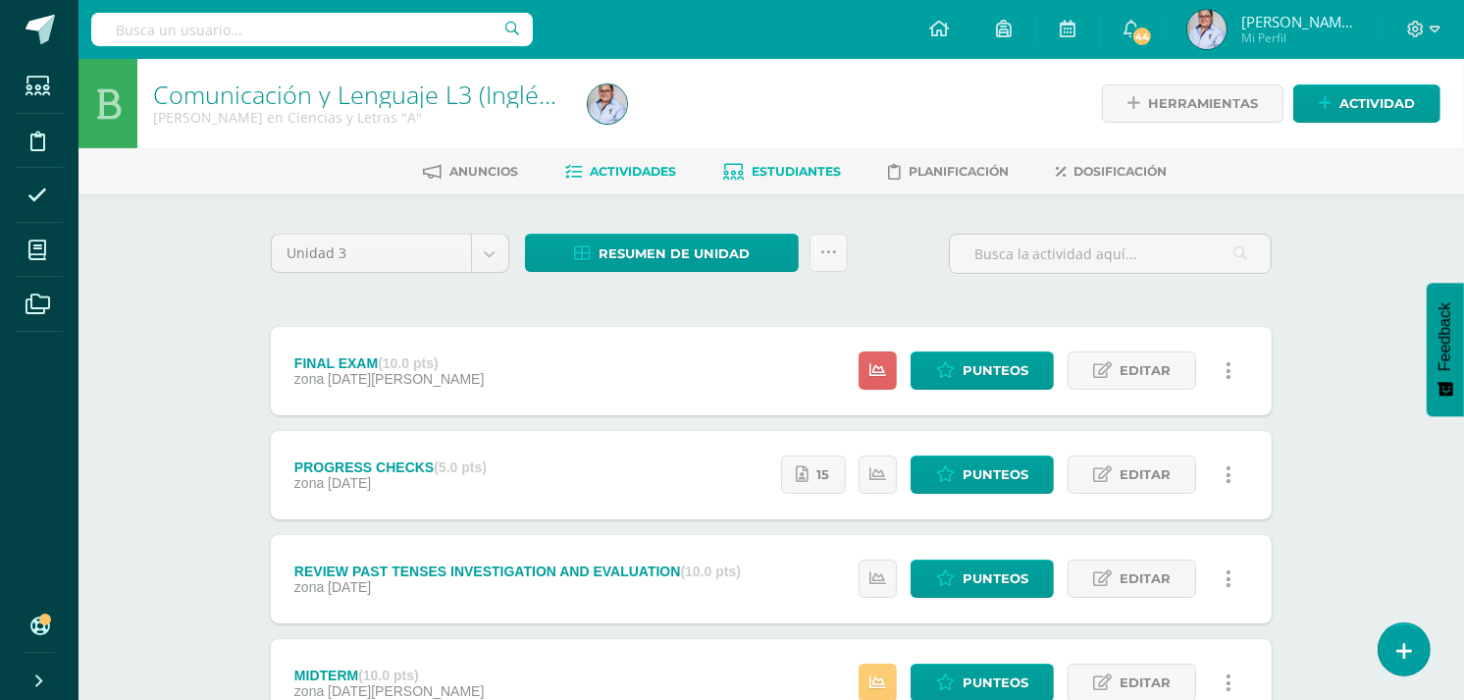
click at [789, 169] on span "Estudiantes" at bounding box center [796, 171] width 89 height 15
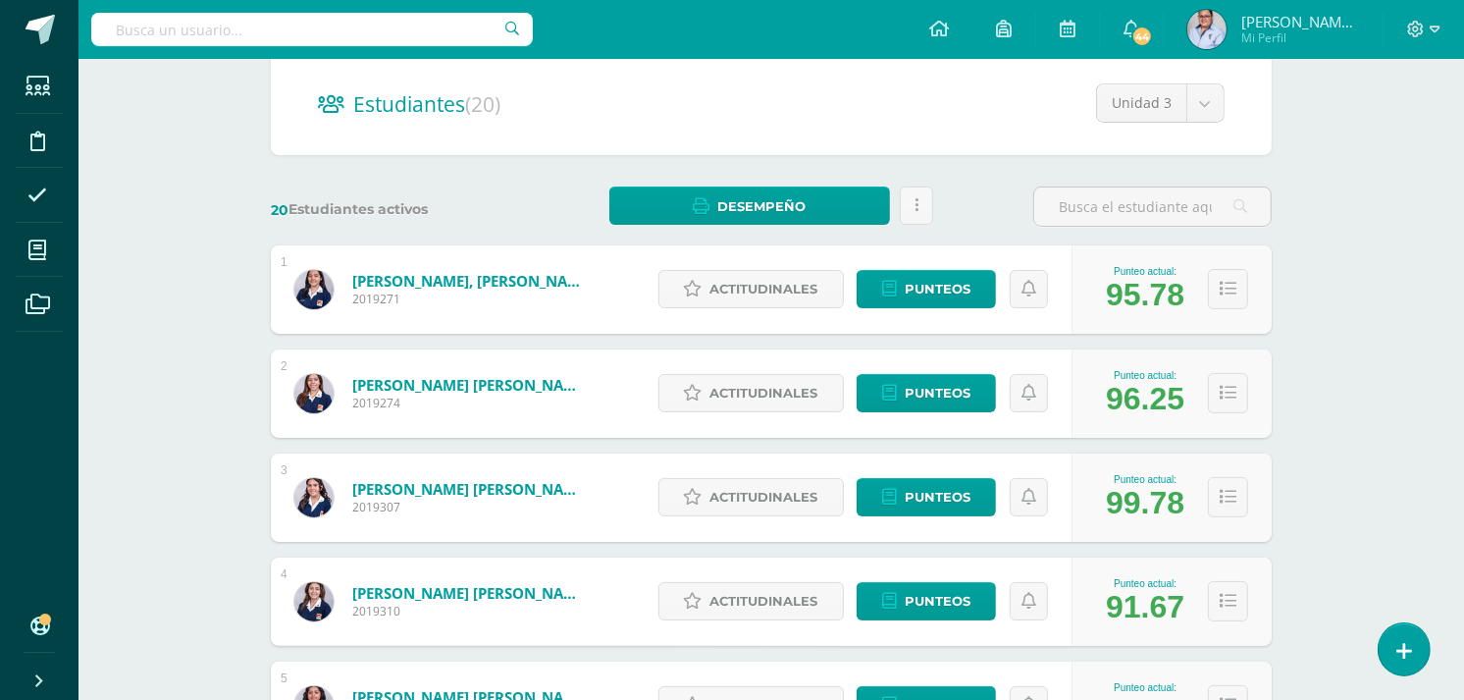
scroll to position [327, 0]
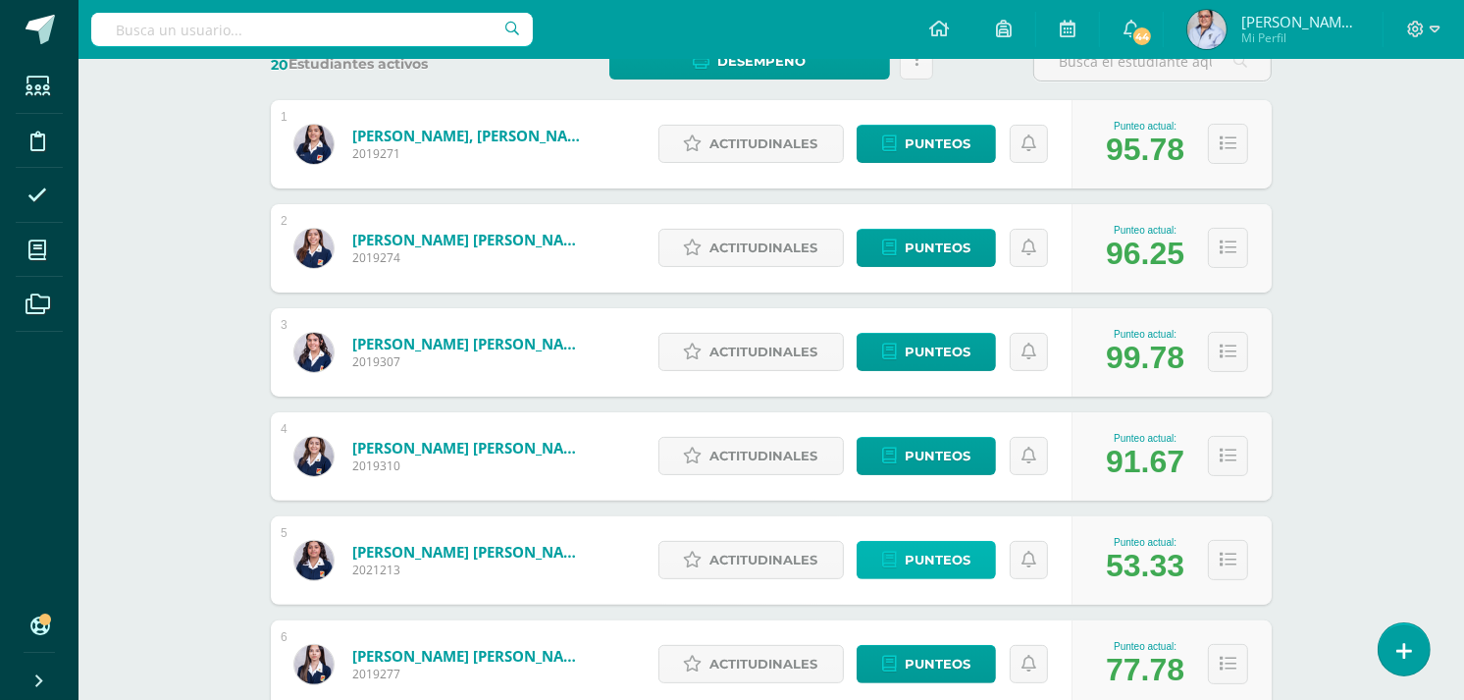
click at [917, 560] on span "Punteos" at bounding box center [938, 560] width 66 height 36
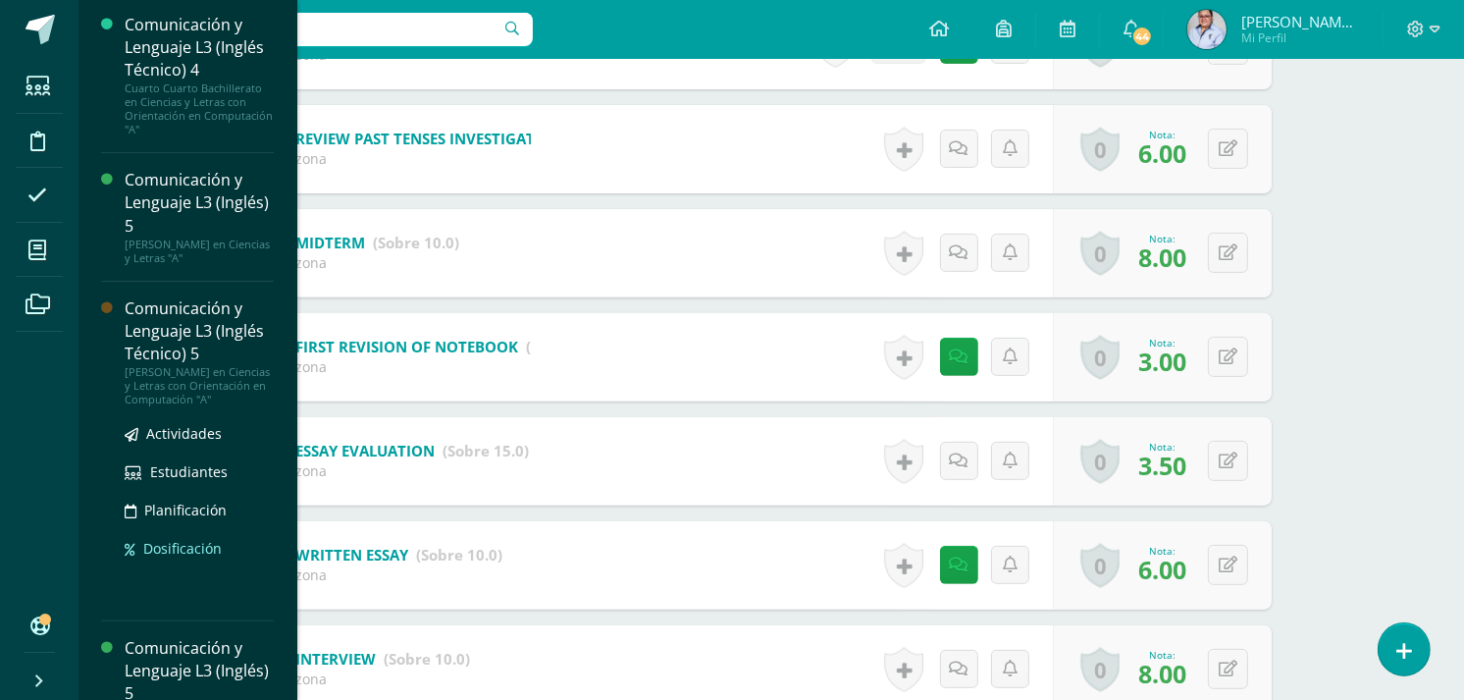
scroll to position [944, 0]
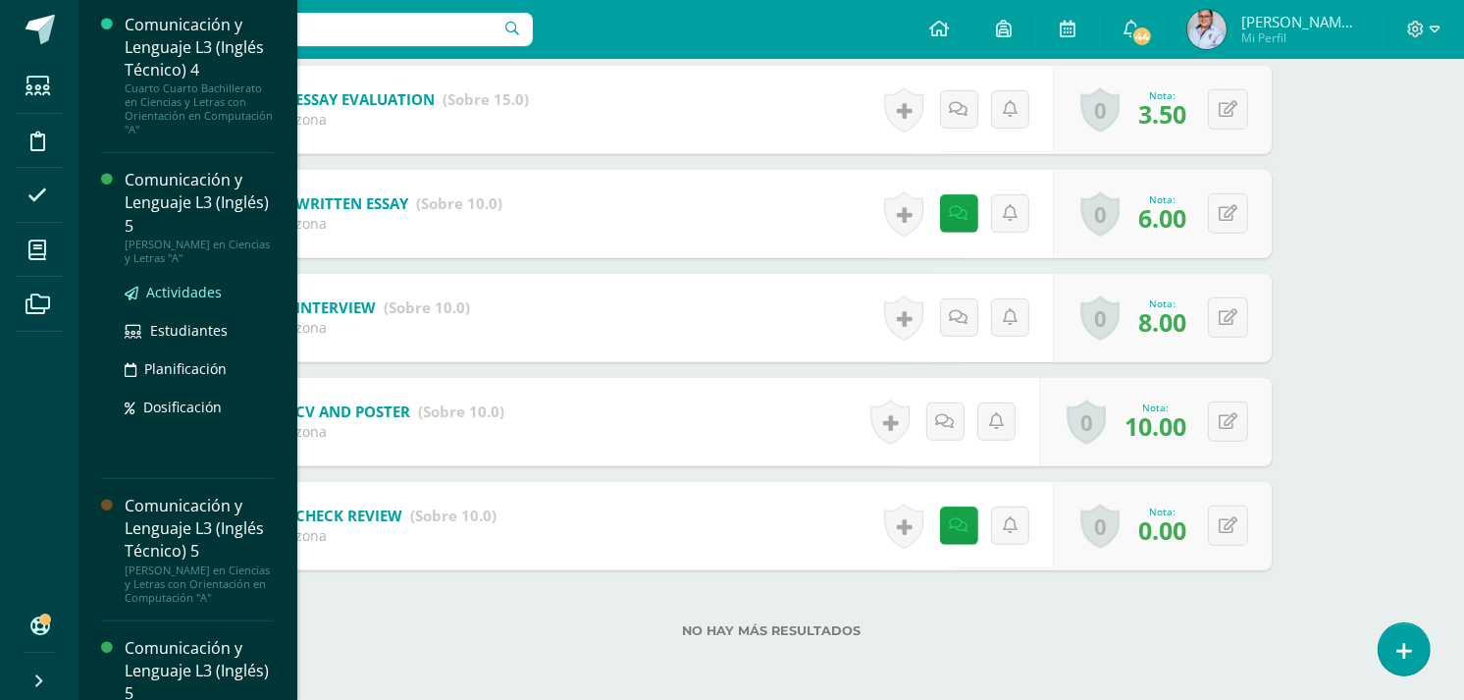
click at [163, 288] on span "Actividades" at bounding box center [184, 292] width 76 height 19
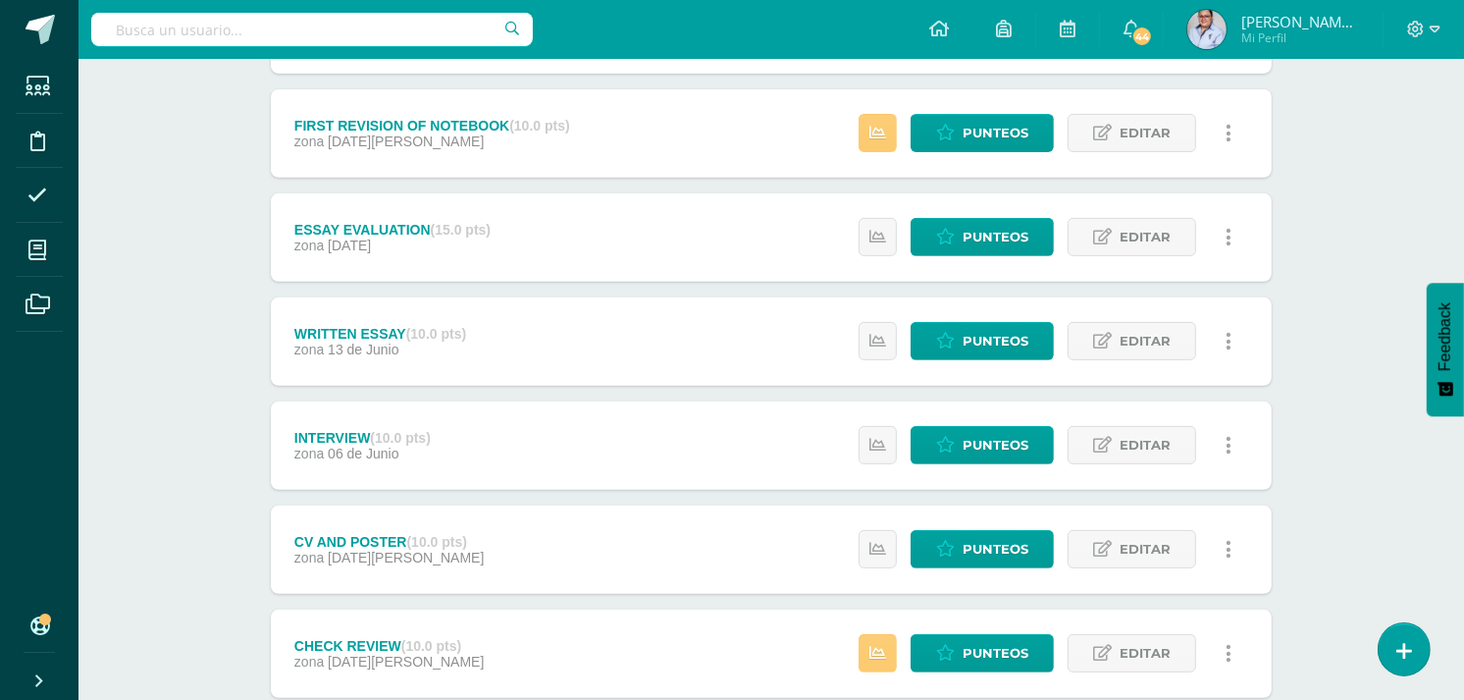
scroll to position [780, 0]
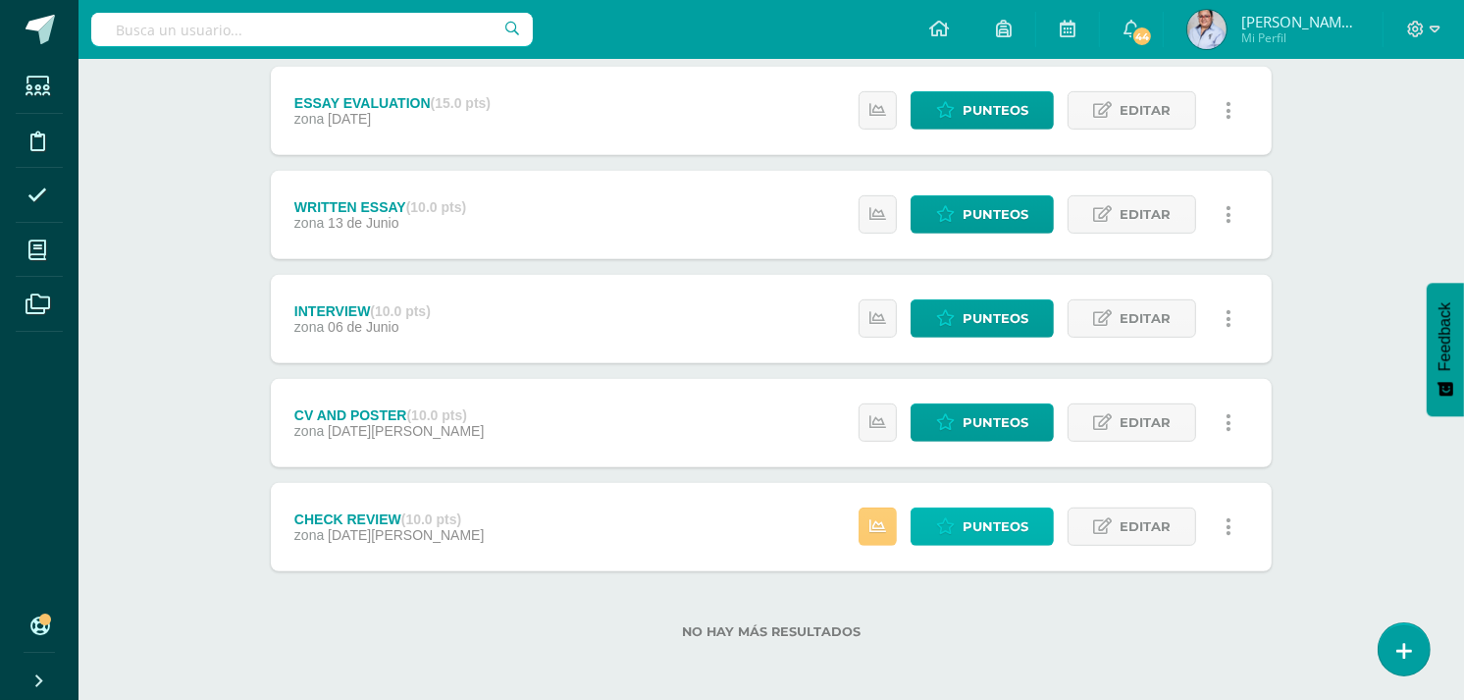
click at [984, 520] on span "Punteos" at bounding box center [995, 526] width 66 height 36
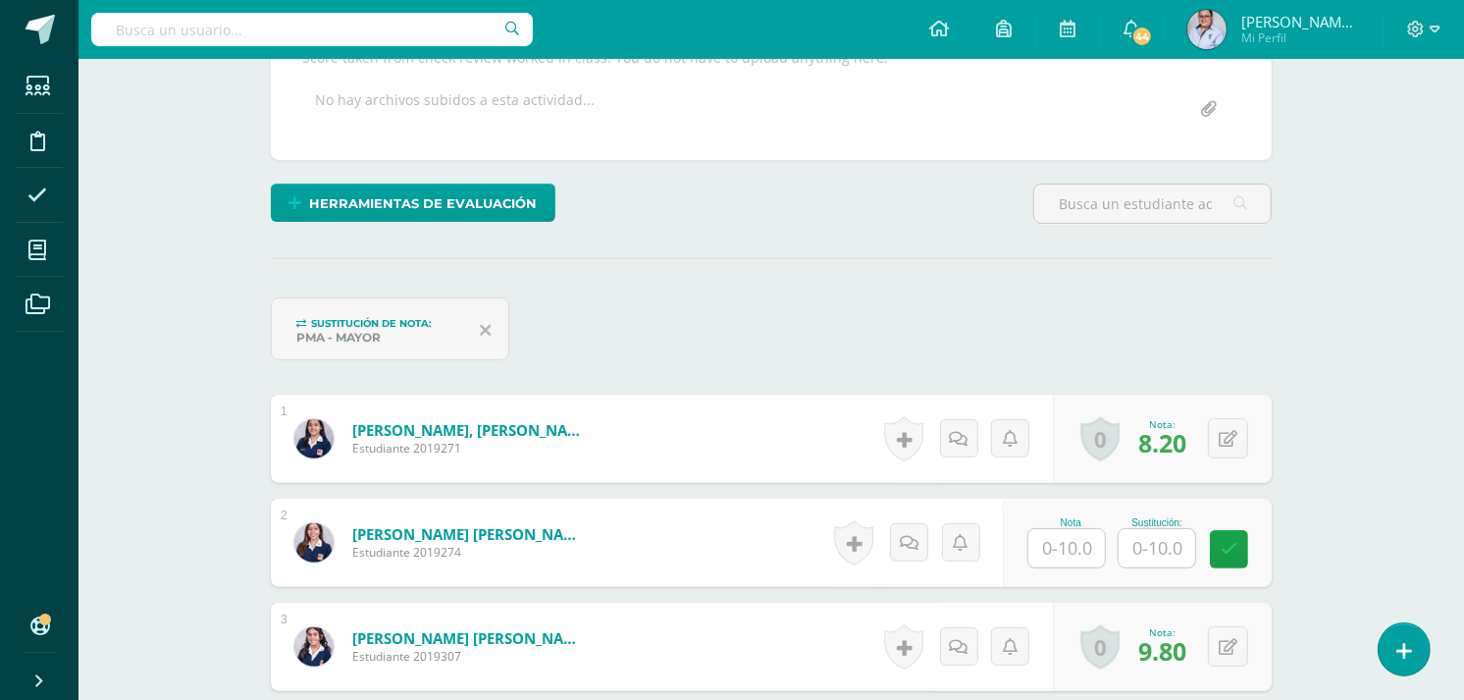
scroll to position [546, 0]
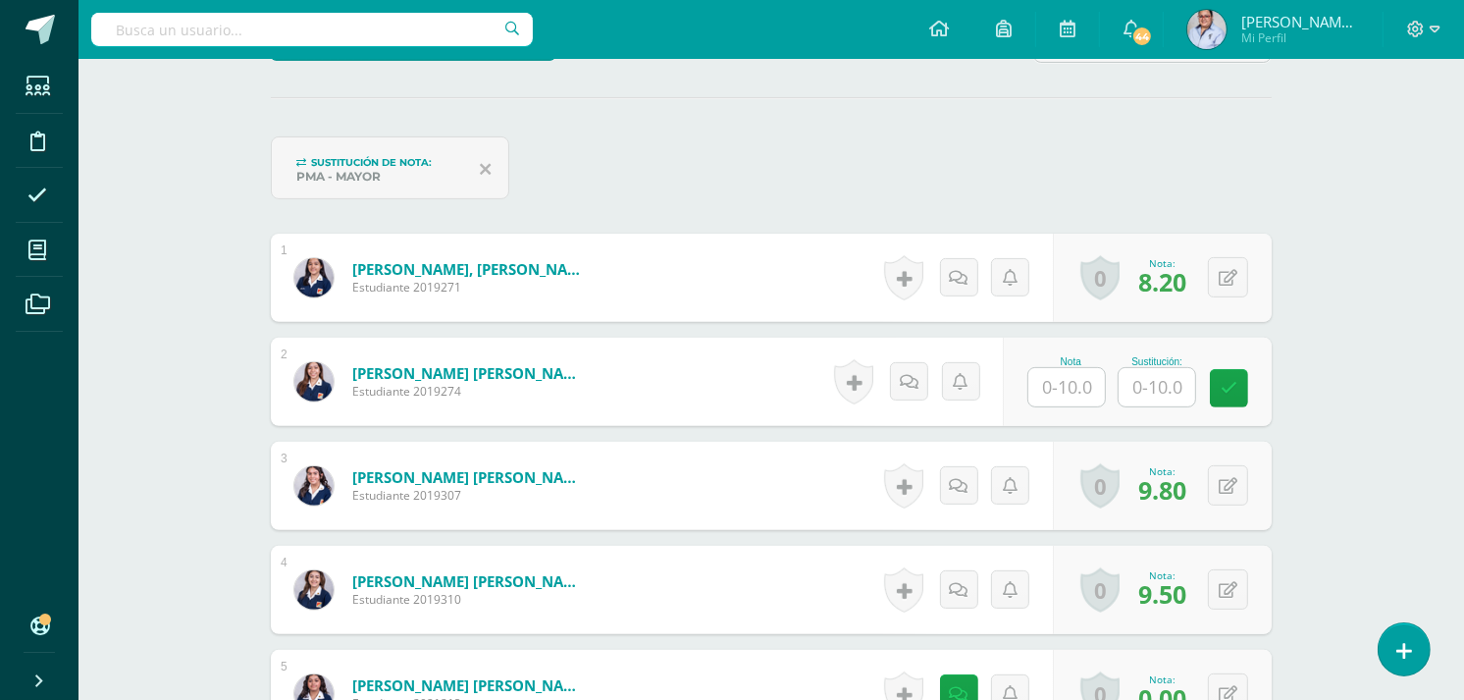
click at [1073, 390] on input "text" at bounding box center [1066, 387] width 77 height 38
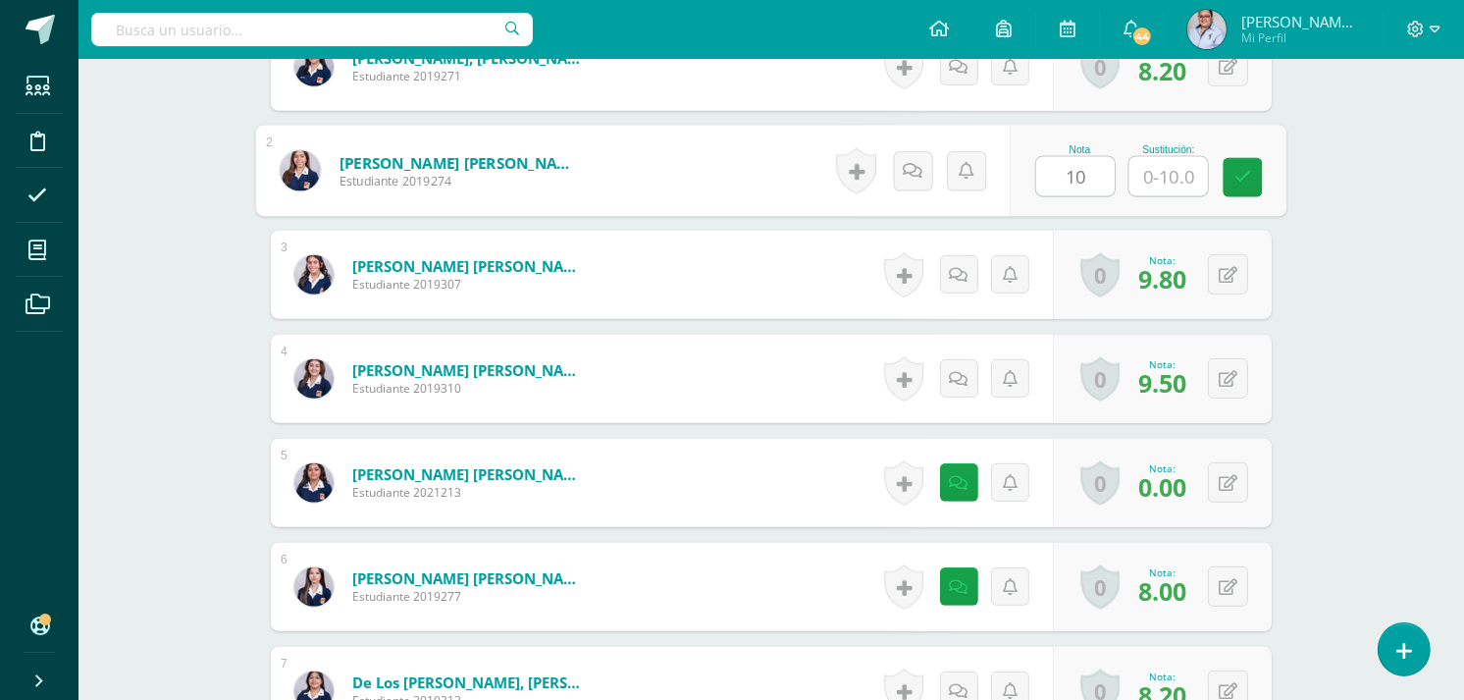
scroll to position [623, 0]
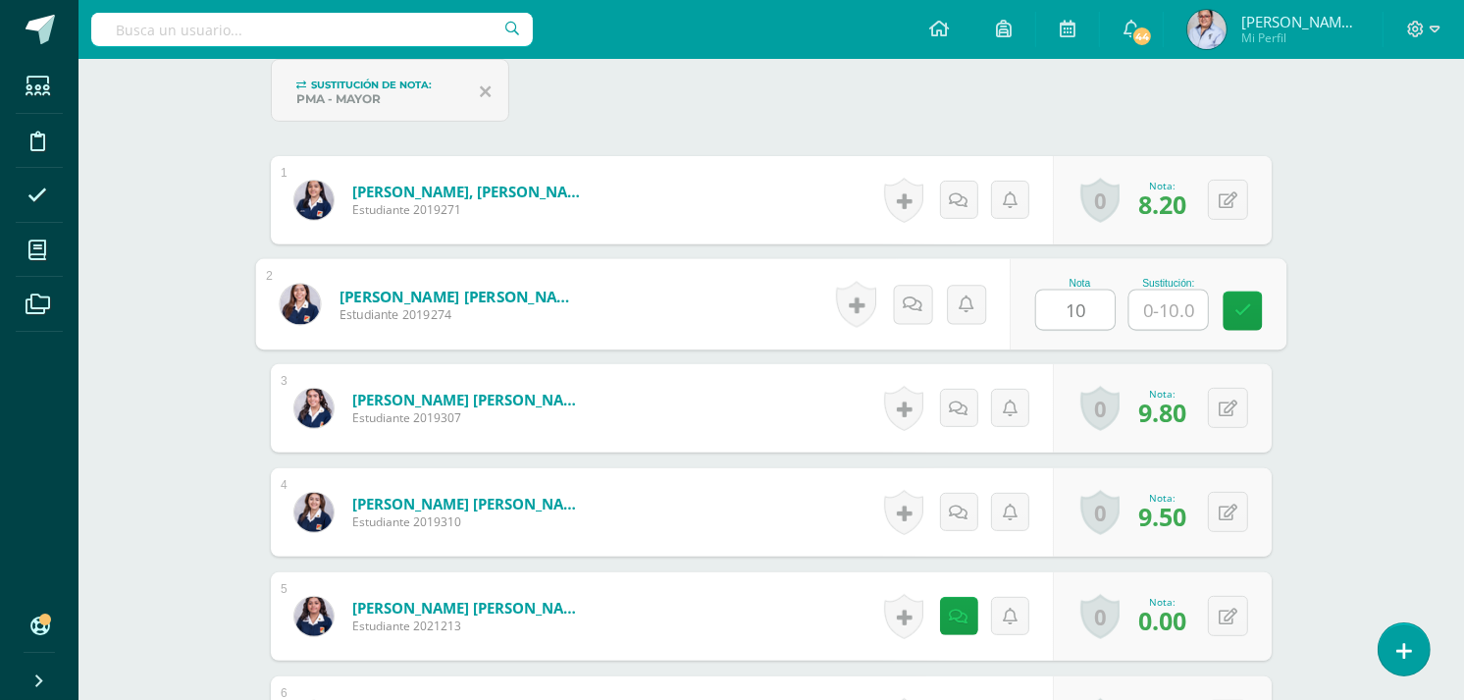
type input "10"
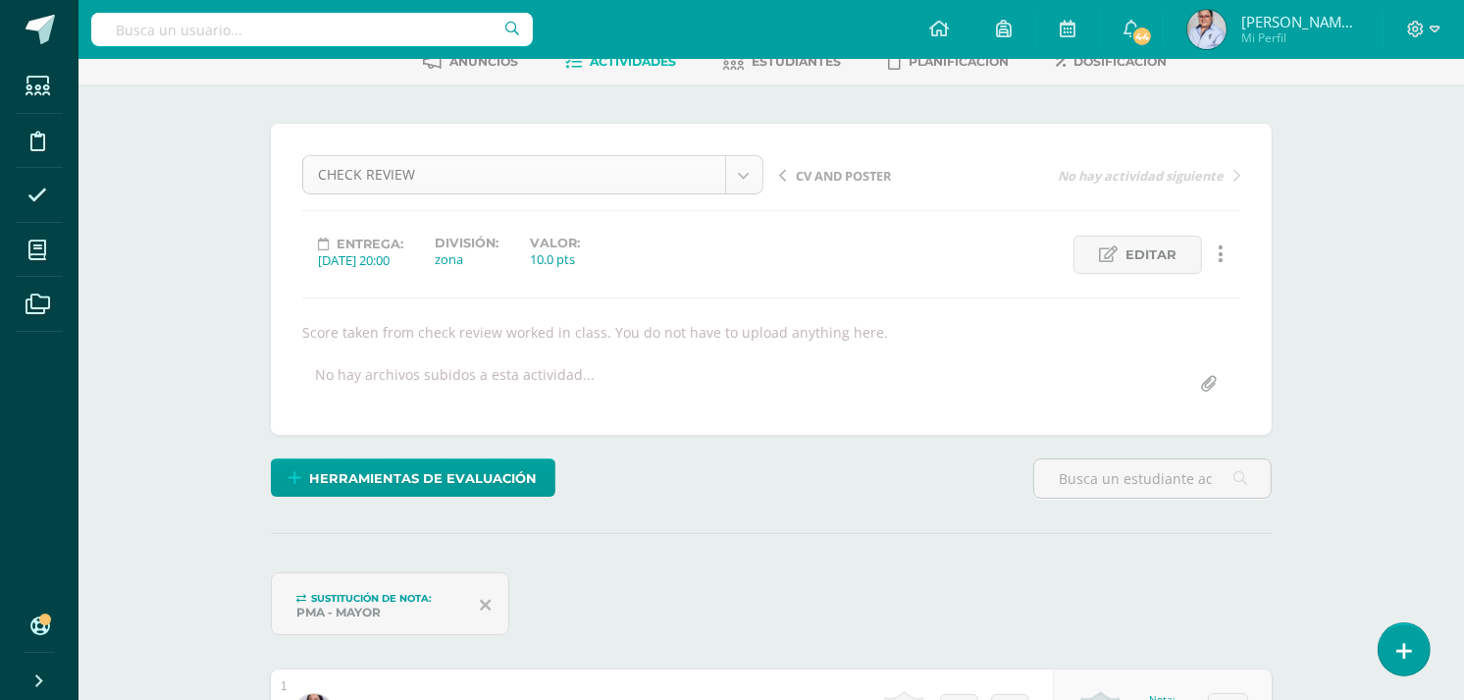
scroll to position [0, 0]
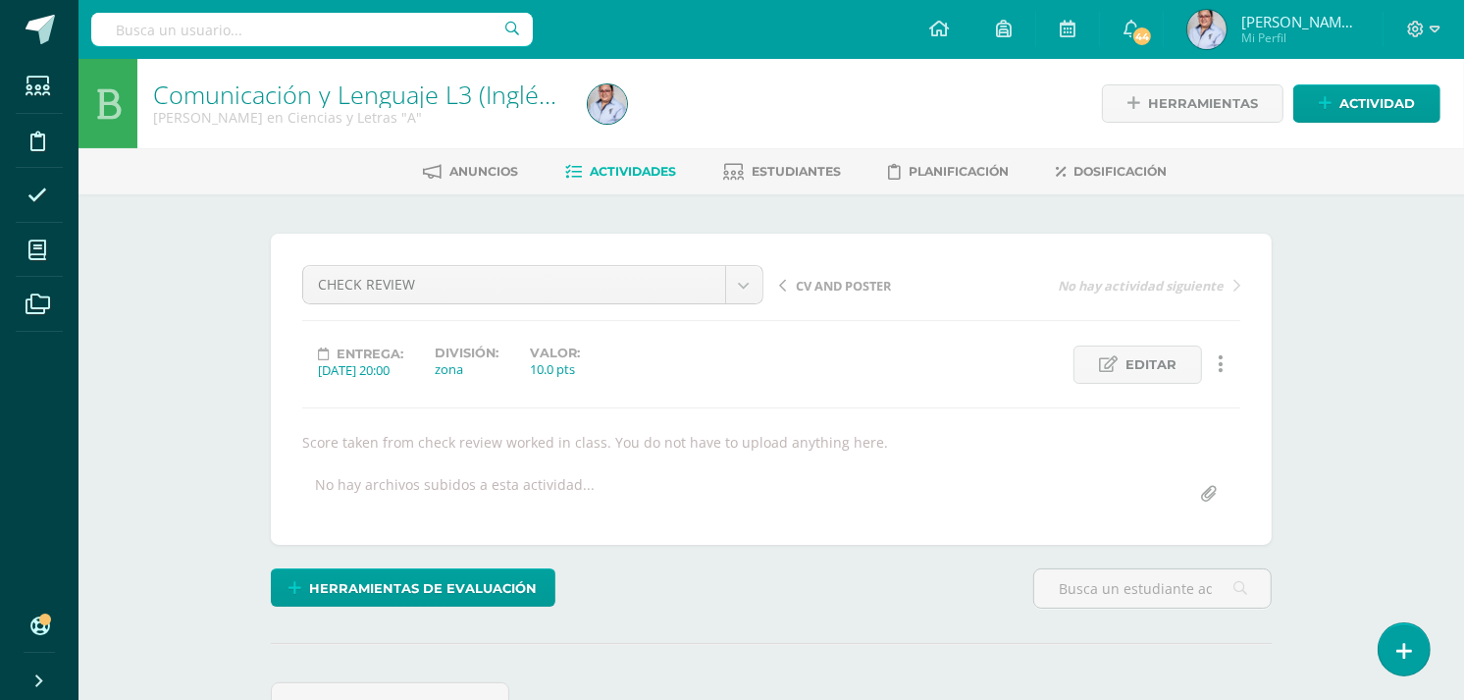
click at [634, 165] on span "Actividades" at bounding box center [633, 171] width 86 height 15
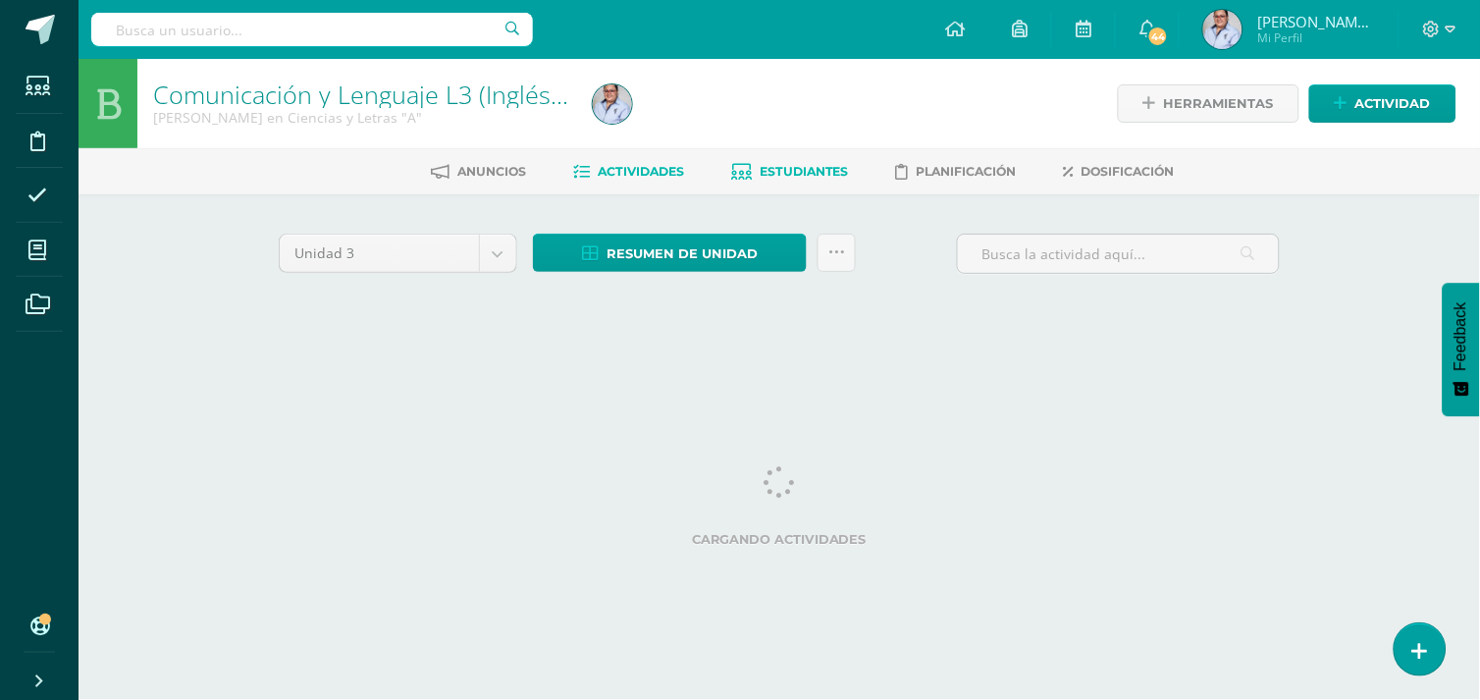
click at [812, 172] on span "Estudiantes" at bounding box center [803, 171] width 89 height 15
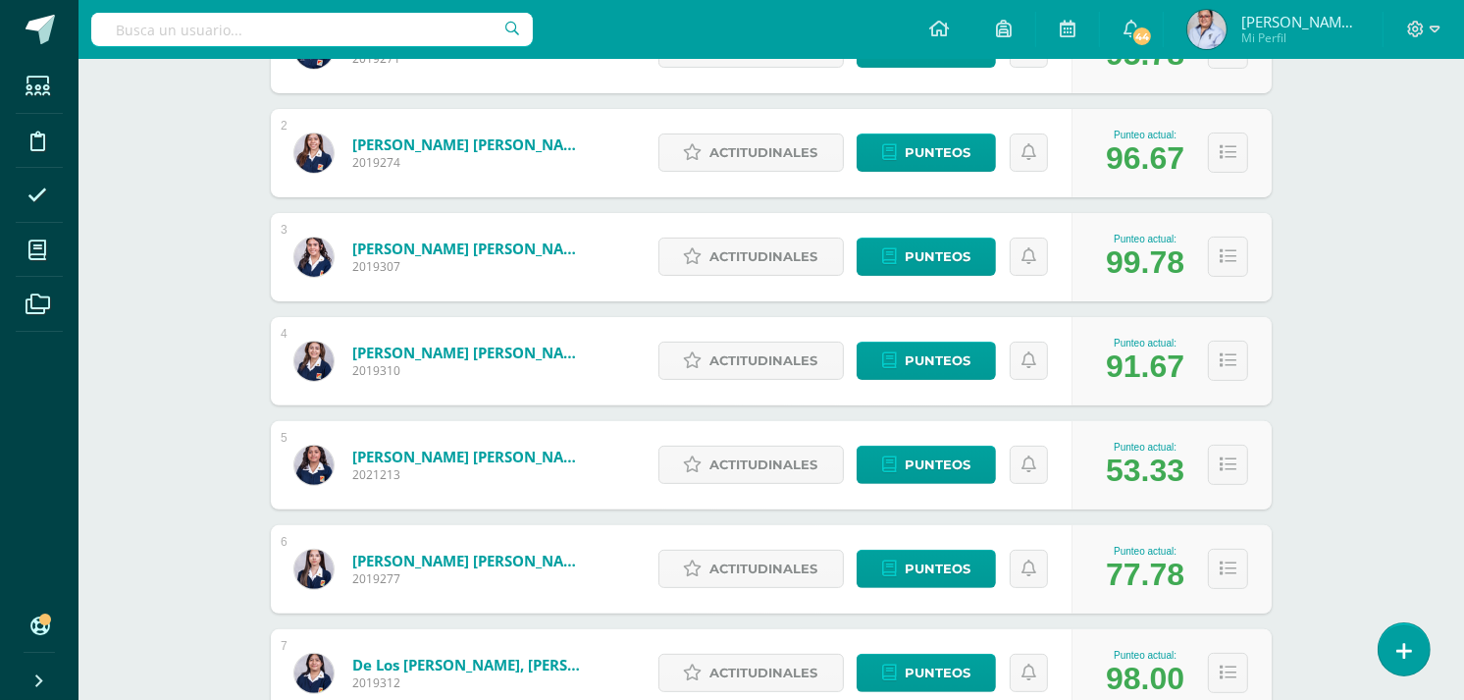
scroll to position [436, 0]
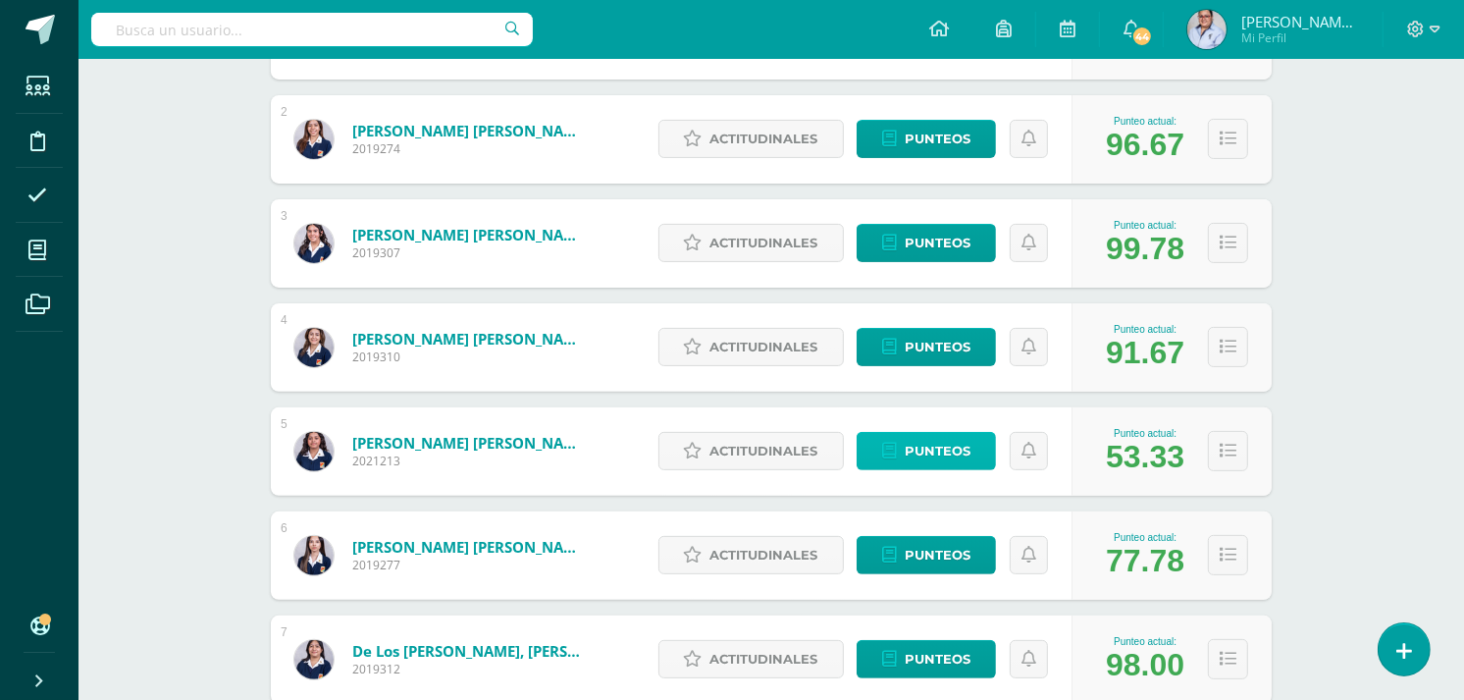
click at [932, 447] on span "Punteos" at bounding box center [938, 451] width 66 height 36
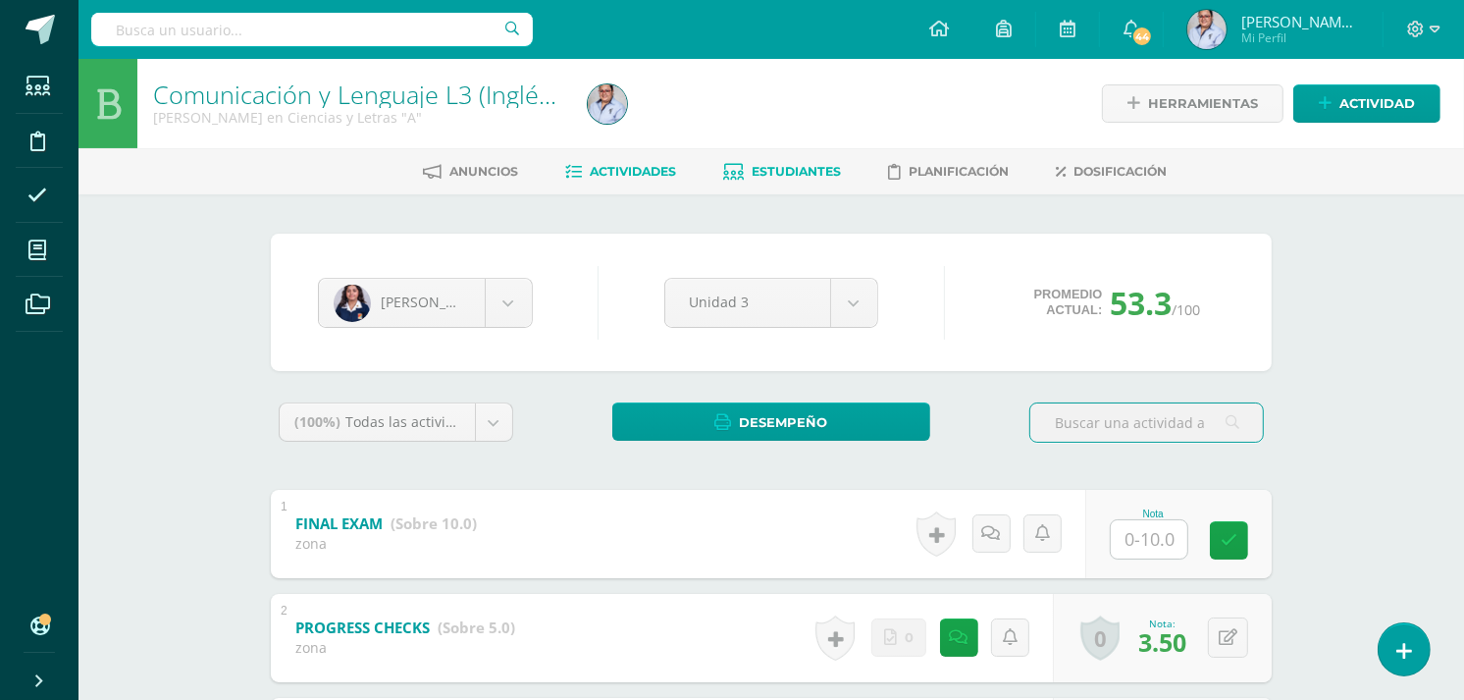
click at [616, 171] on span "Actividades" at bounding box center [633, 171] width 86 height 15
